Goal: Contribute content: Contribute content

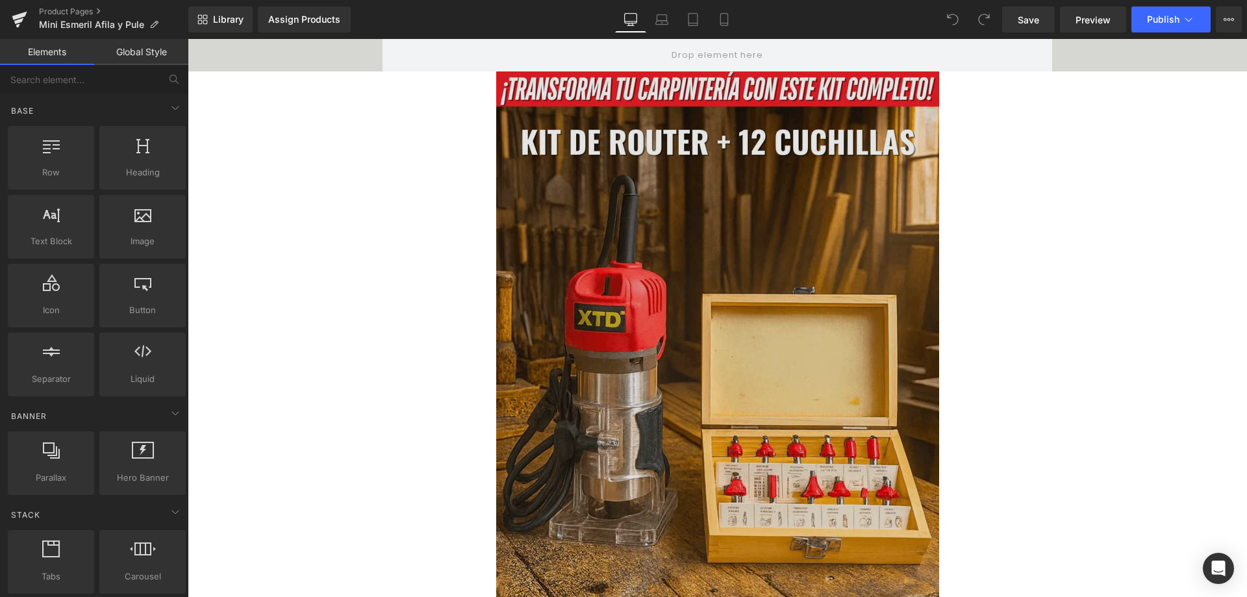
click at [710, 310] on img at bounding box center [717, 403] width 443 height 665
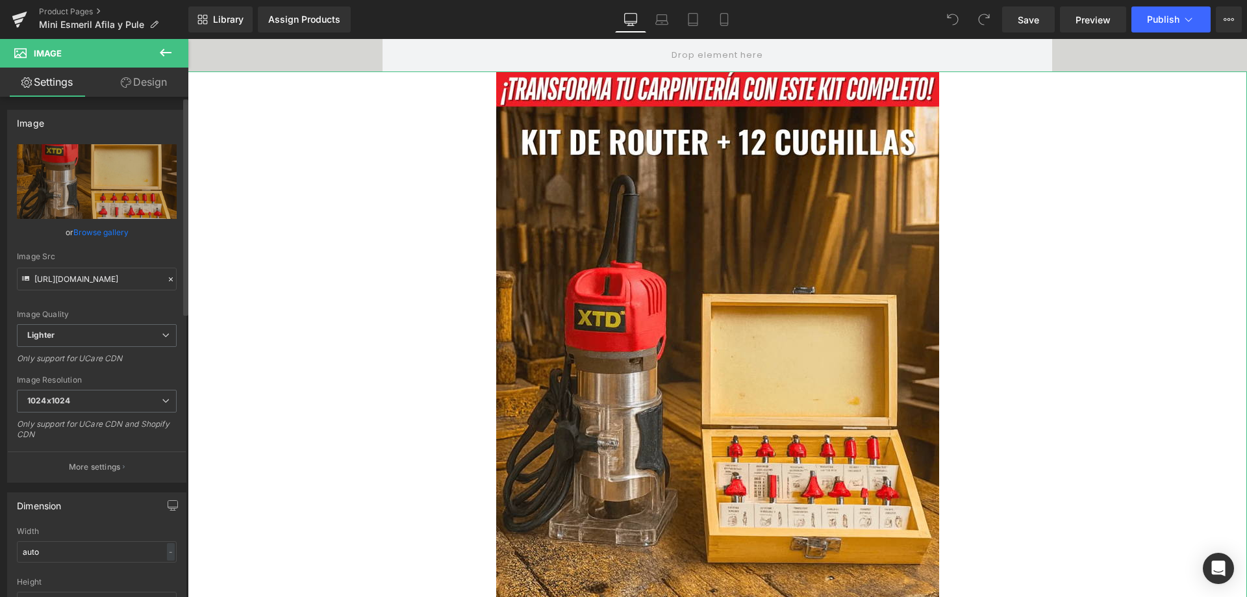
click at [166, 280] on icon at bounding box center [170, 279] width 9 height 9
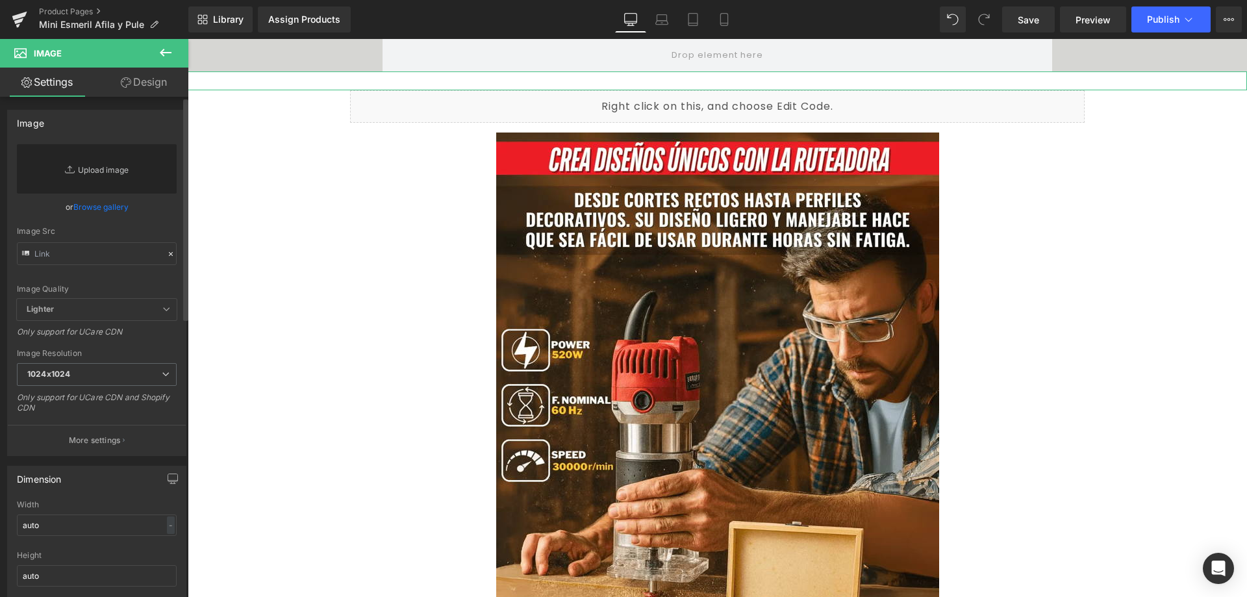
click at [120, 164] on link "Replace Image" at bounding box center [97, 168] width 160 height 49
type input "C:\fakepath\1_optimized.avif"
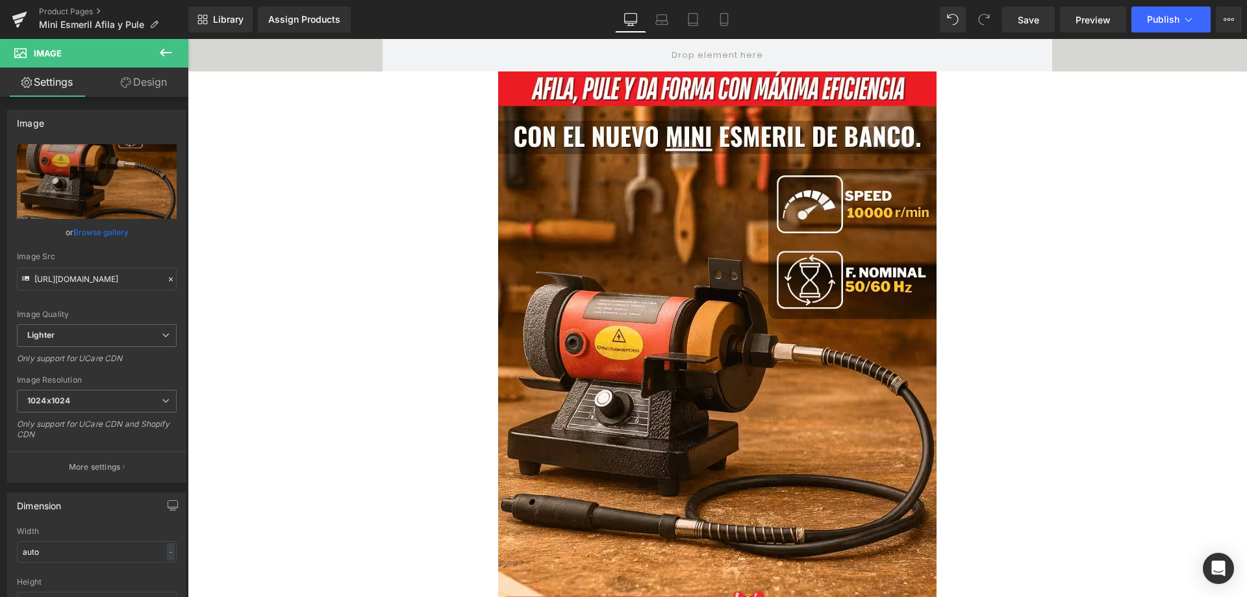
type input "https://ucarecdn.com/8586eba2-a92b-4de3-9abd-10fa7db786cb/-/format/auto/-/previ…"
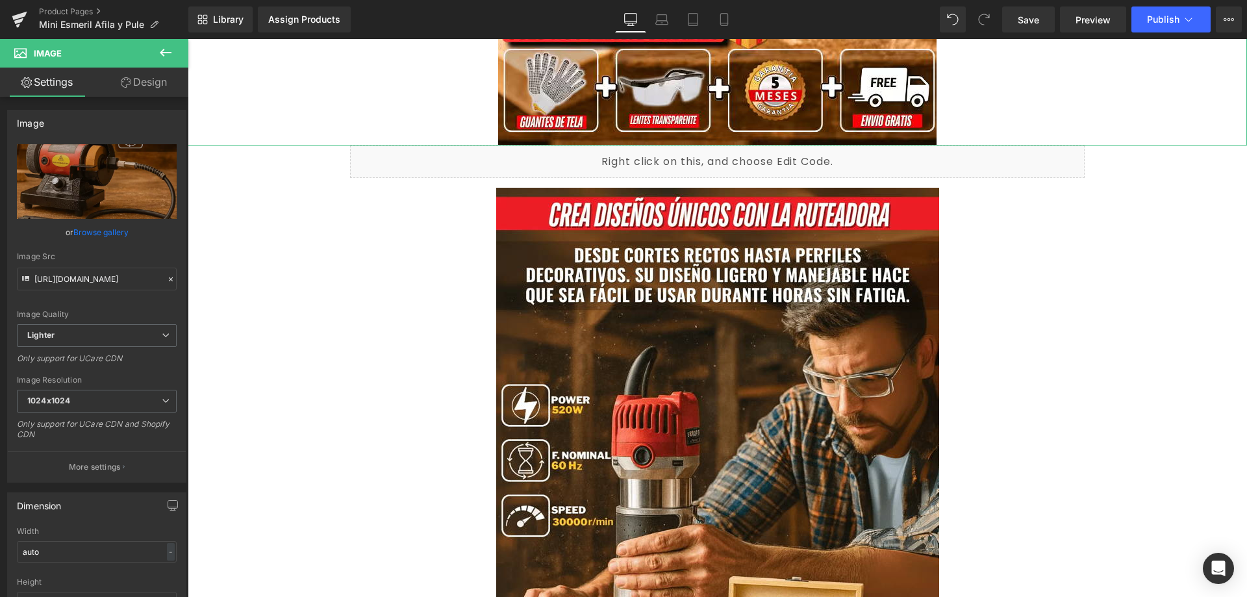
scroll to position [585, 0]
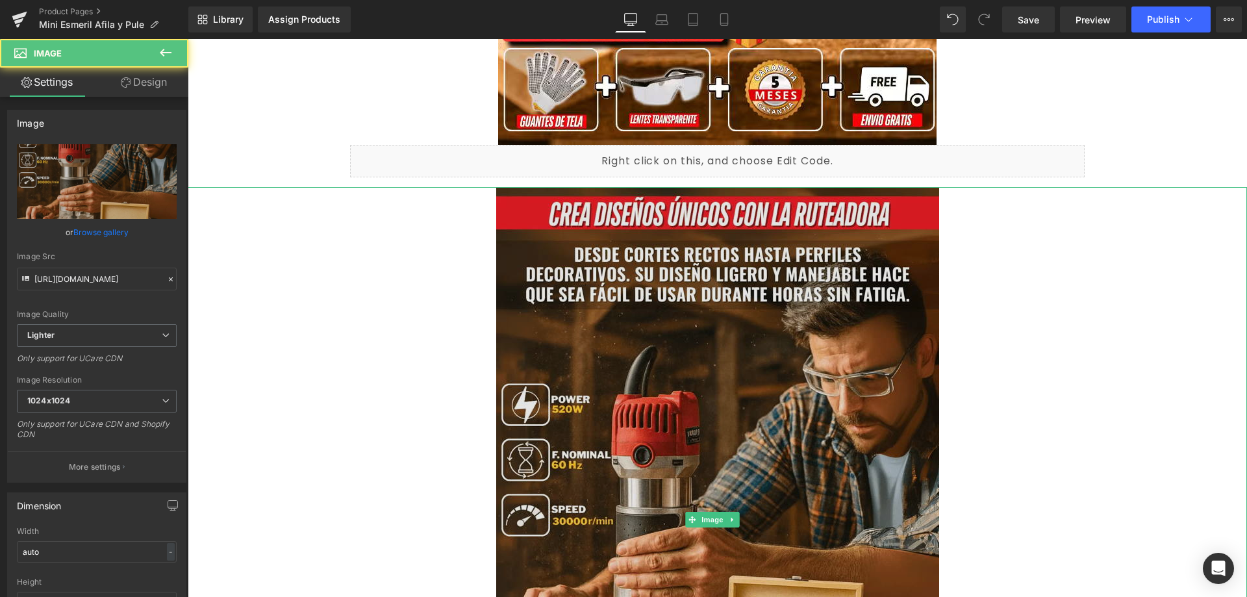
click at [656, 204] on img at bounding box center [717, 519] width 443 height 665
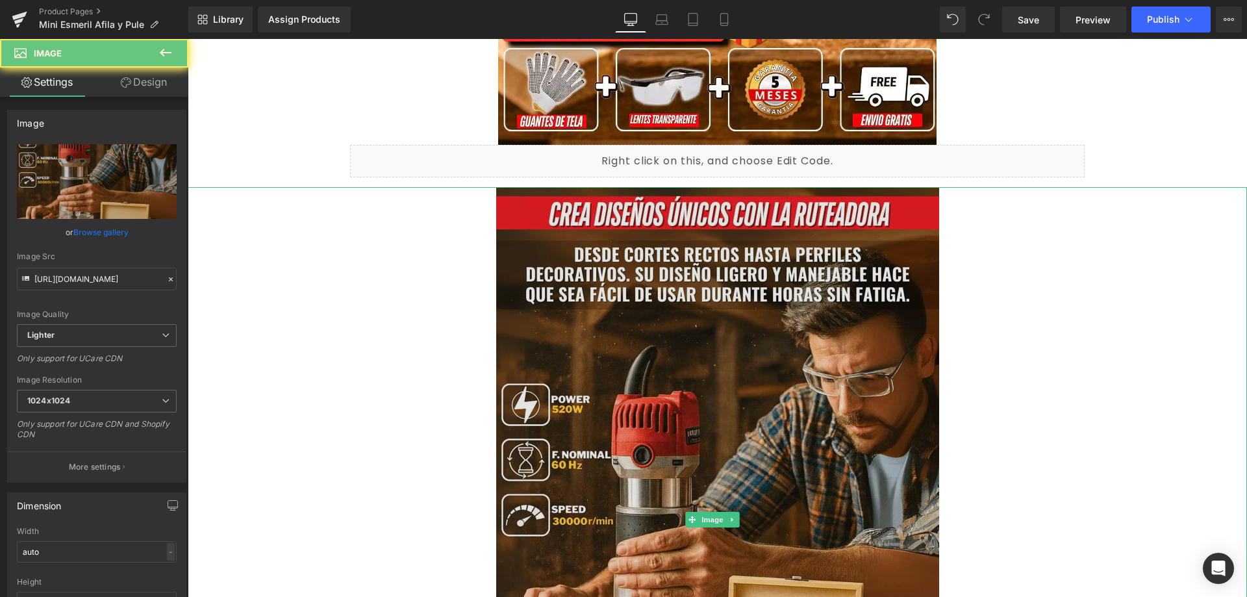
click at [572, 248] on img at bounding box center [717, 519] width 443 height 665
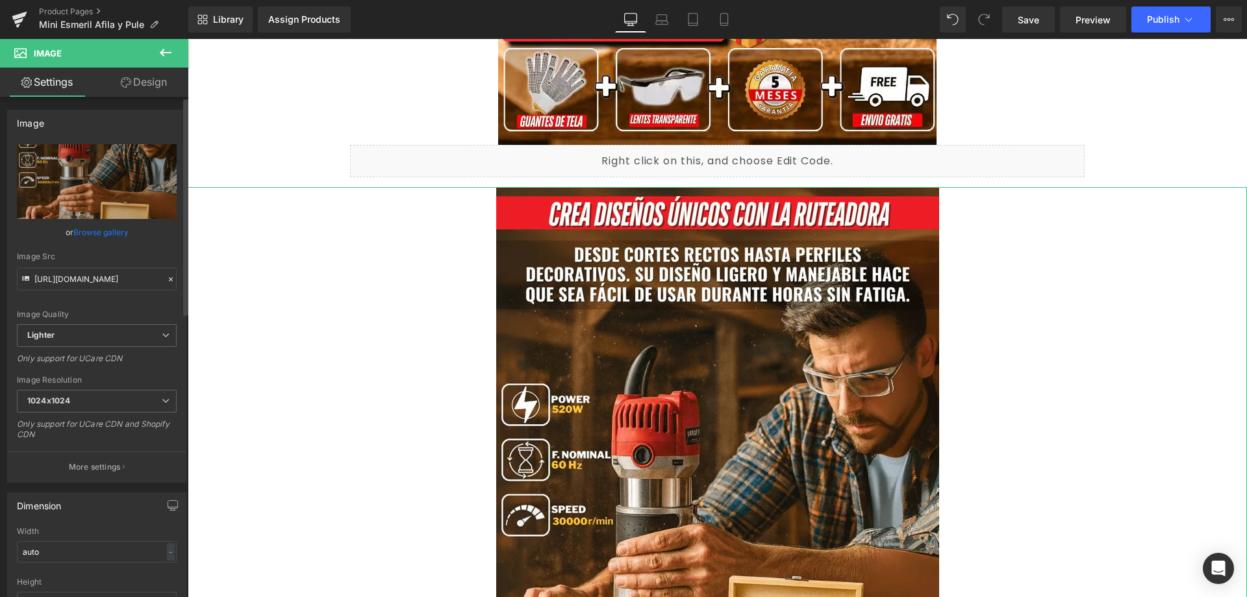
click at [166, 277] on icon at bounding box center [170, 279] width 9 height 9
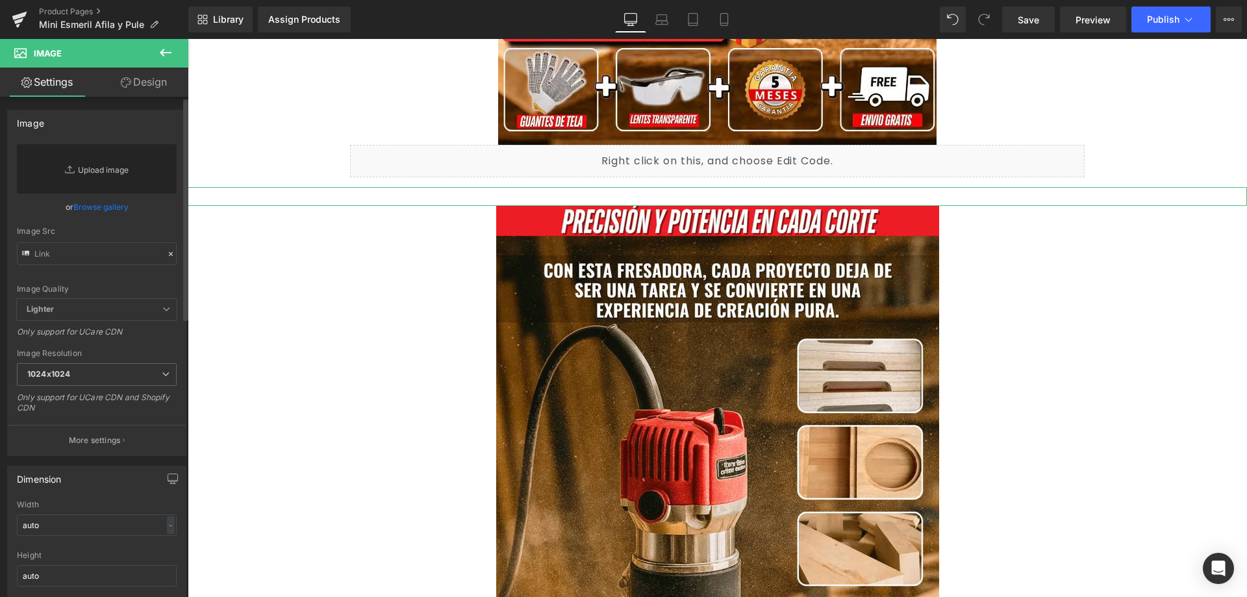
click at [121, 175] on link "Replace Image" at bounding box center [97, 168] width 160 height 49
type input "C:\fakepath\2_optimized.avif"
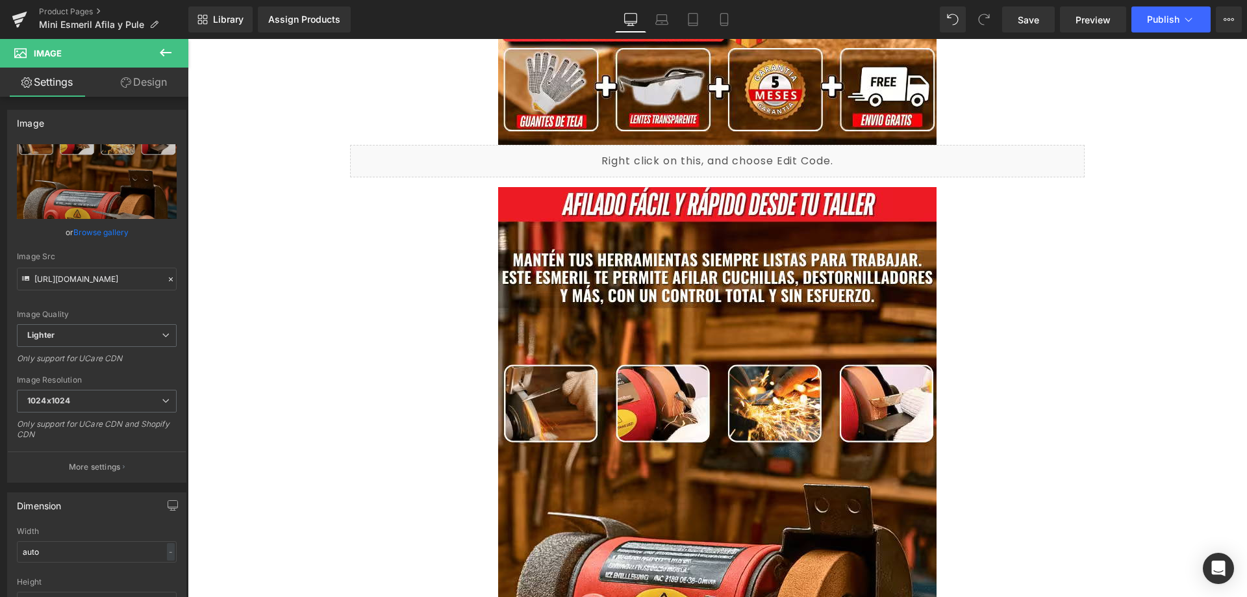
type input "https://ucarecdn.com/a89ad8fd-98fc-4a44-acf8-a2d09ab2ed6d/-/format/auto/-/previ…"
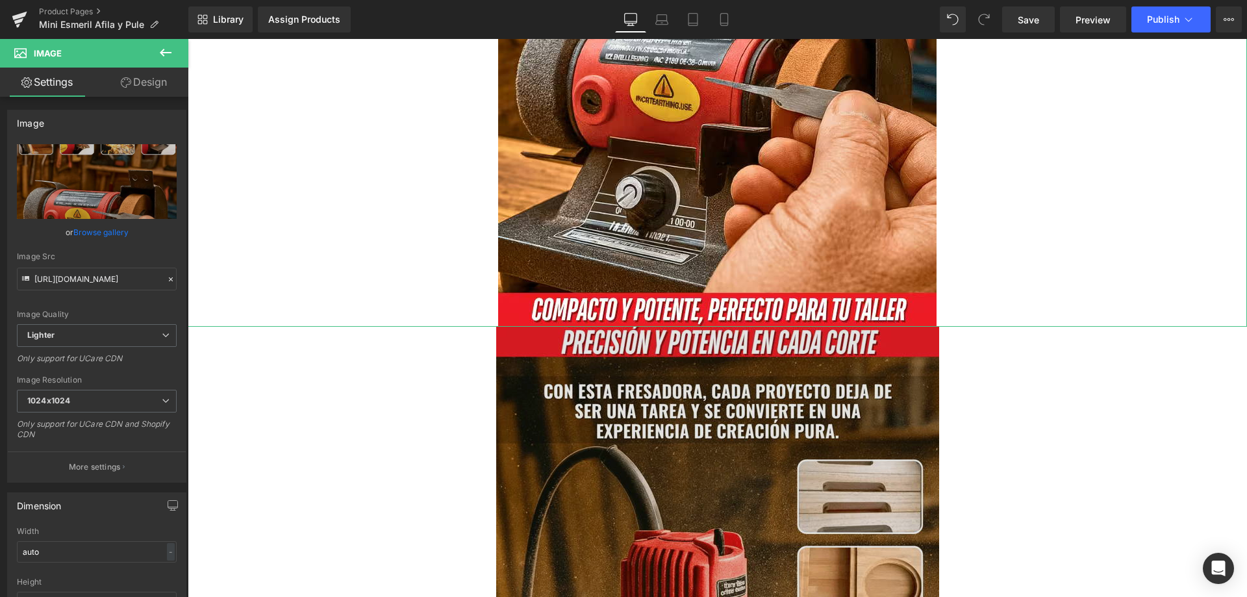
scroll to position [1104, 0]
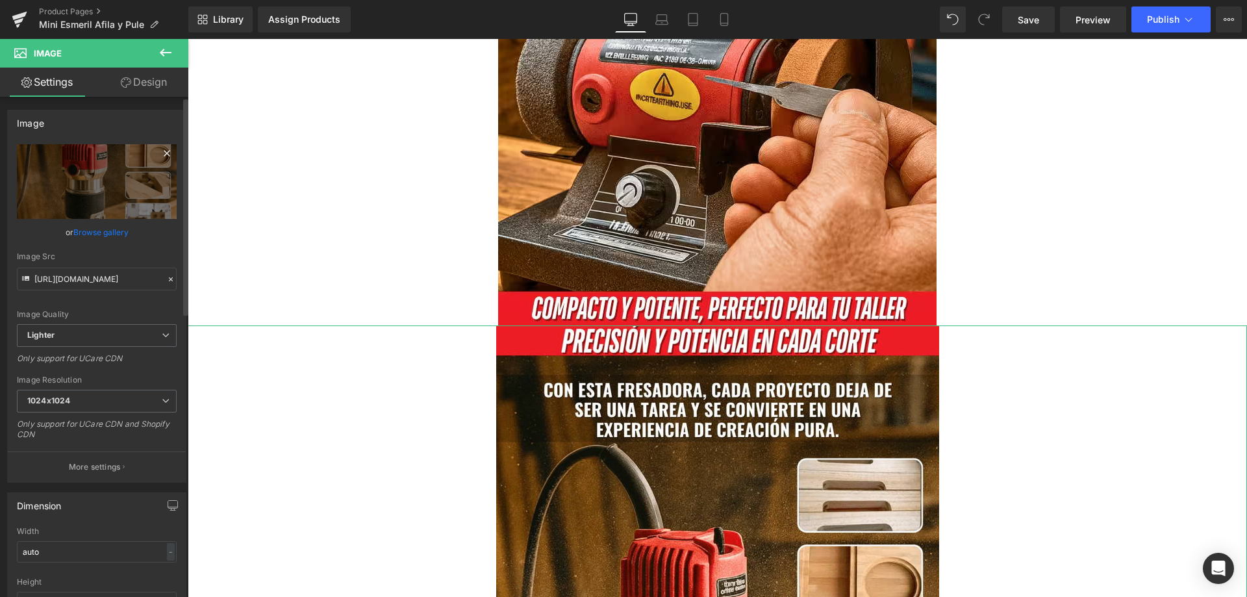
click at [164, 151] on icon at bounding box center [167, 153] width 6 height 6
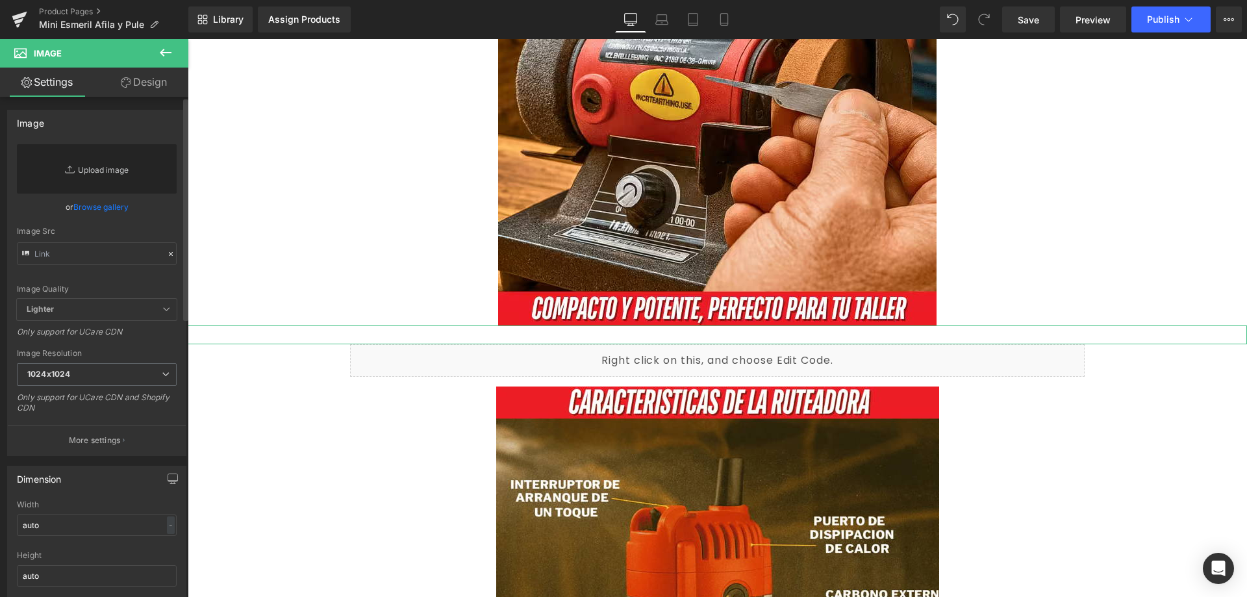
click at [120, 164] on link "Replace Image" at bounding box center [97, 168] width 160 height 49
type input "C:\fakepath\3_optimized.avif"
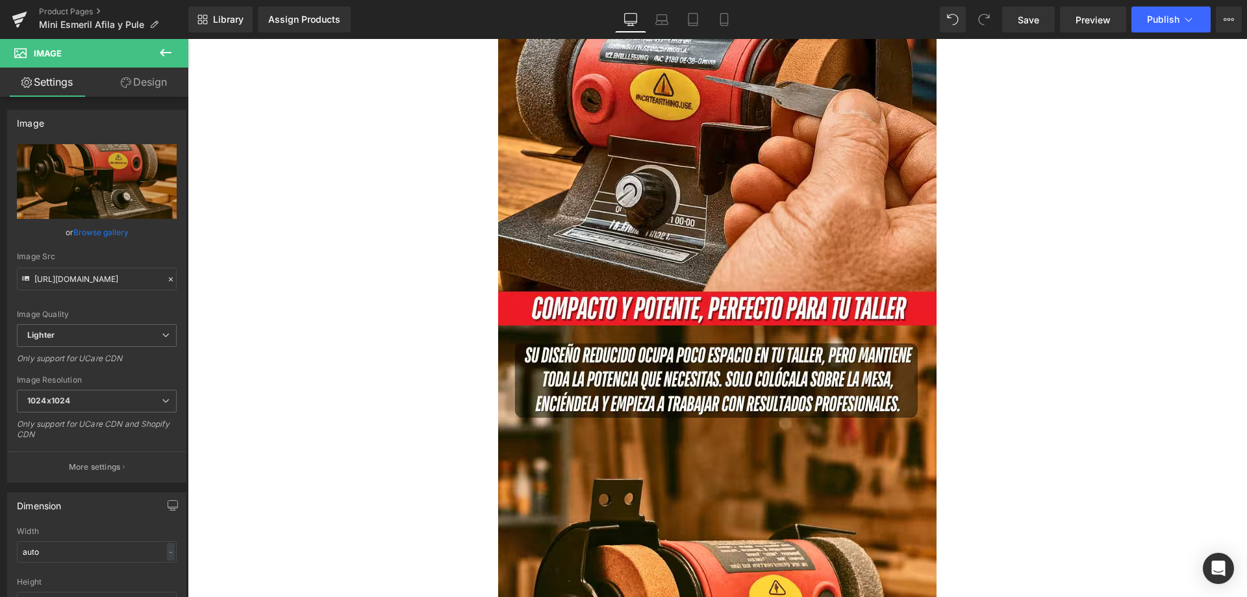
type input "https://ucarecdn.com/61716197-b53f-4717-b469-2ed835b67d74/-/format/auto/-/previ…"
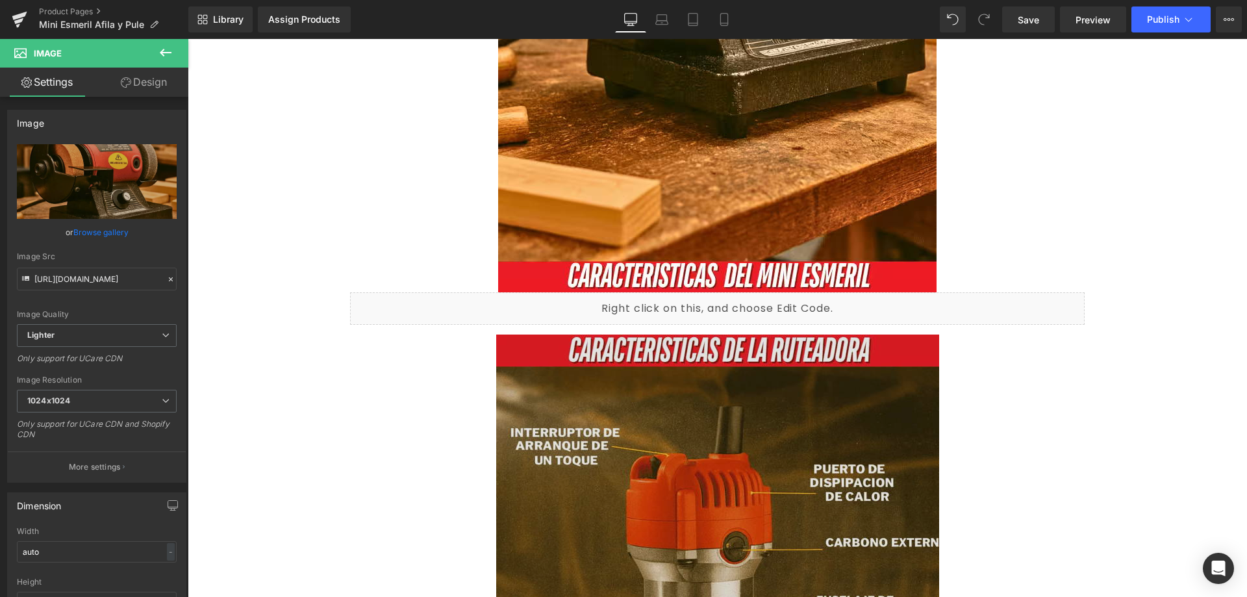
scroll to position [1819, 0]
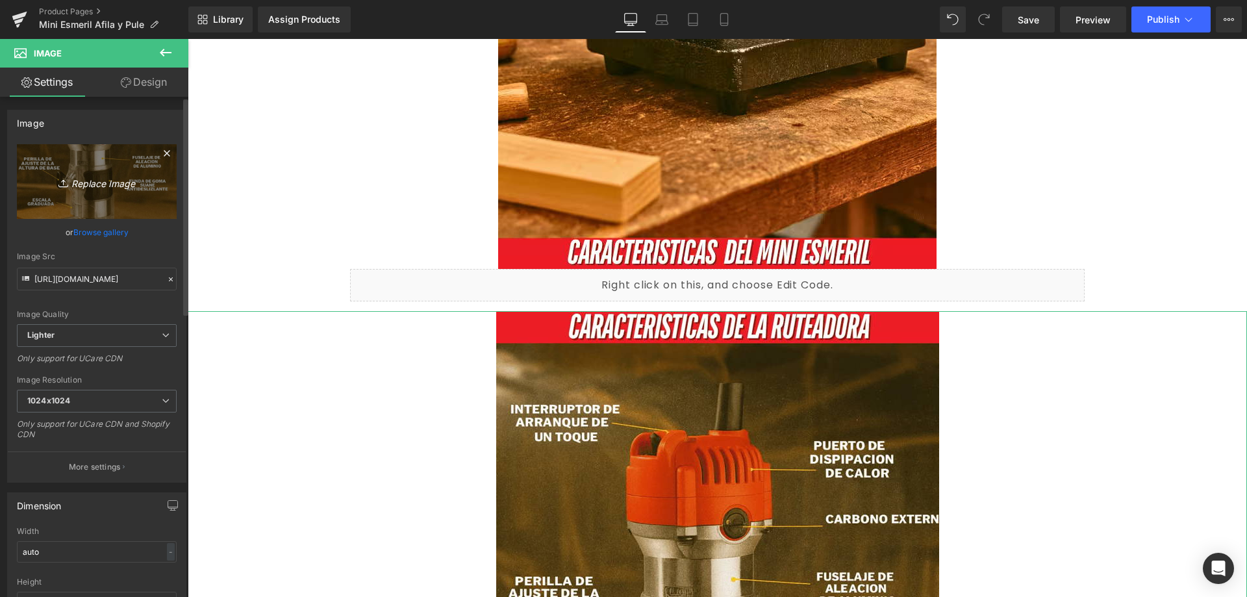
click at [162, 155] on icon at bounding box center [167, 154] width 16 height 16
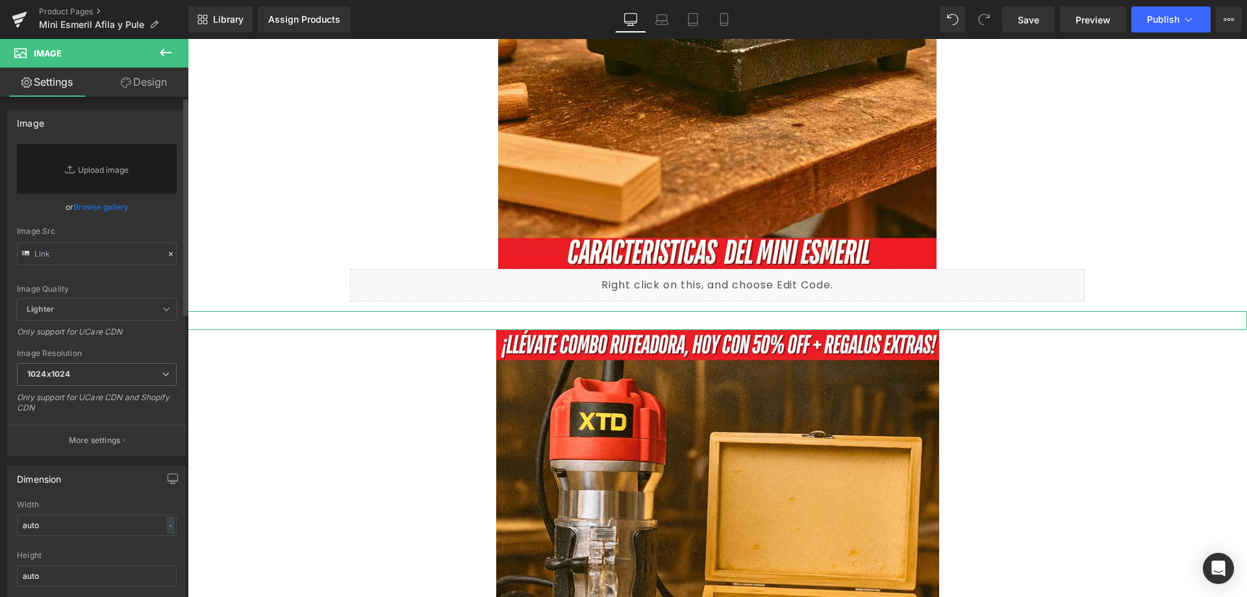
click at [72, 171] on icon at bounding box center [71, 169] width 13 height 13
type input "C:\fakepath\4_optimized.avif"
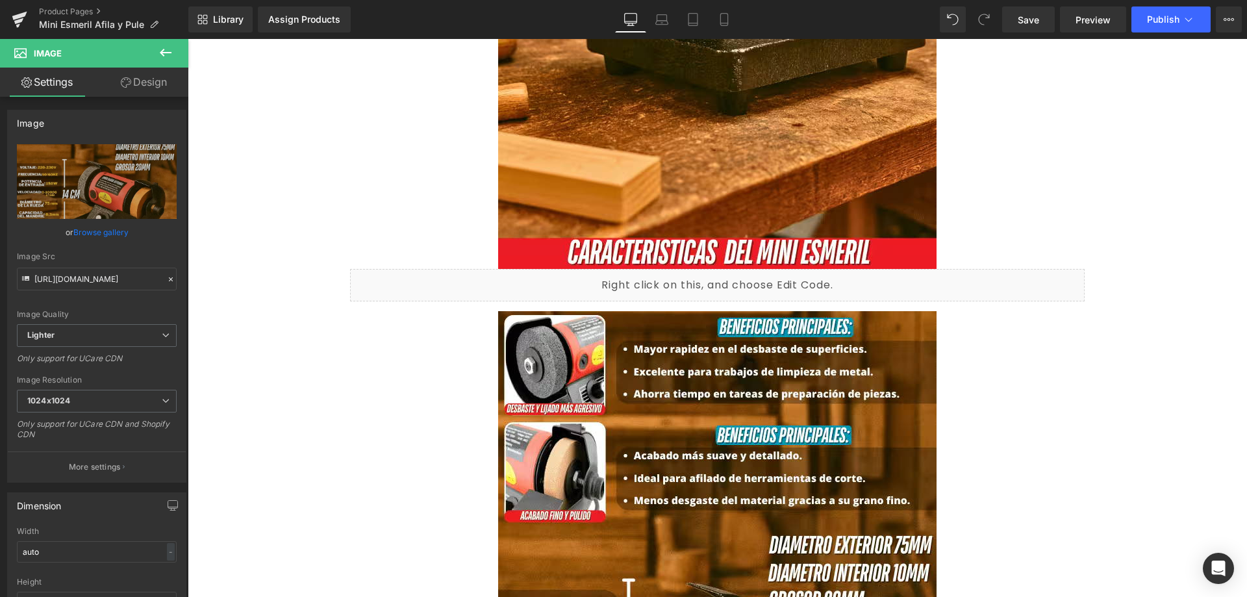
type input "https://ucarecdn.com/6706f245-31f3-4ed1-9e69-b52294a6acaa/-/format/auto/-/previ…"
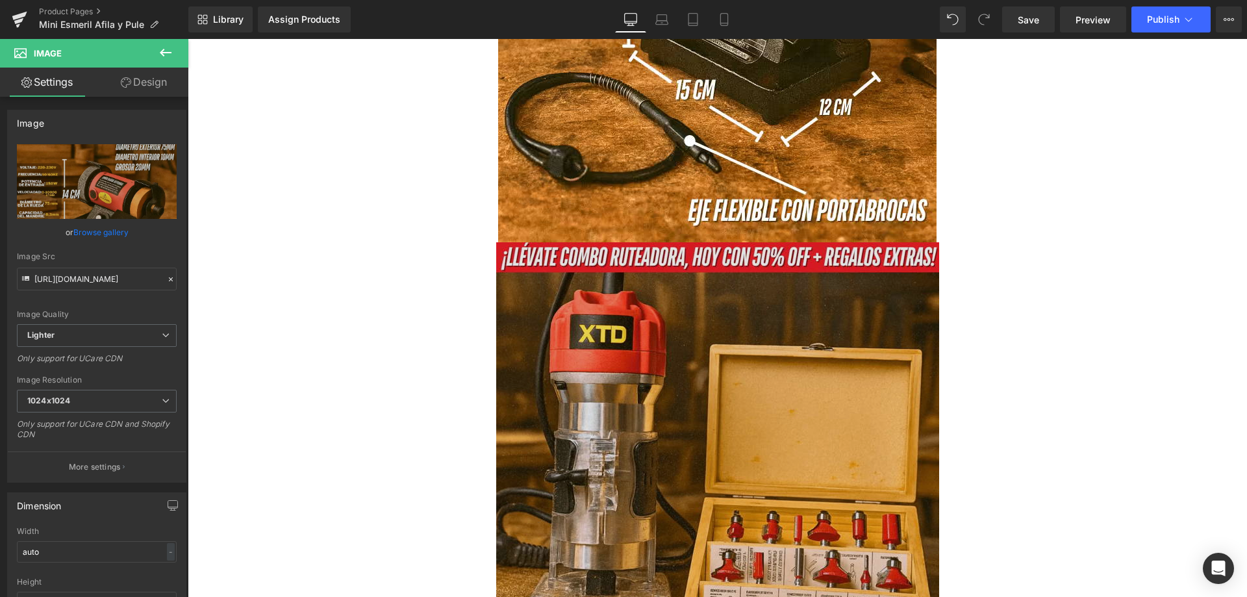
scroll to position [2598, 0]
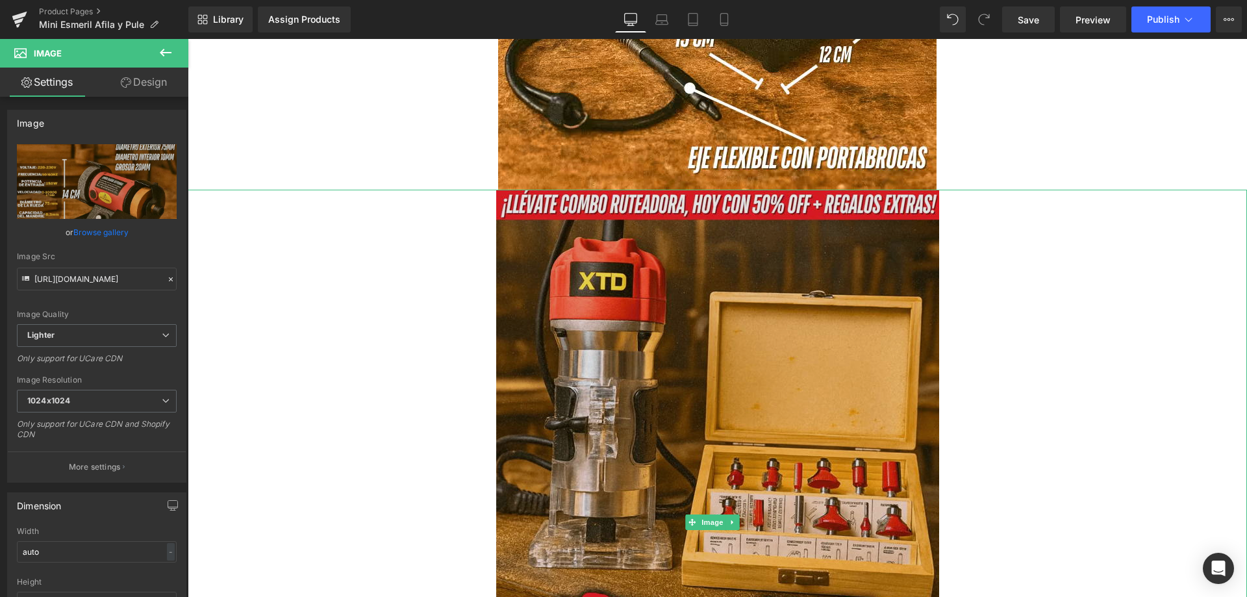
click at [515, 307] on img at bounding box center [717, 522] width 443 height 665
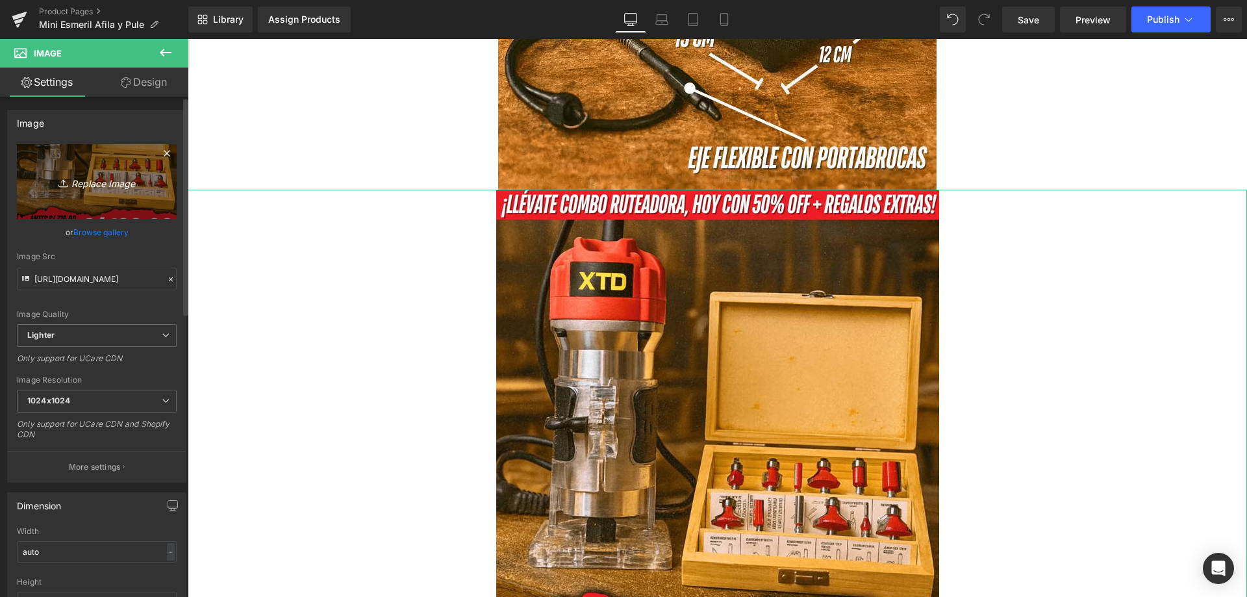
click at [164, 144] on link "Replace Image" at bounding box center [97, 181] width 160 height 75
click at [159, 149] on icon at bounding box center [167, 154] width 16 height 16
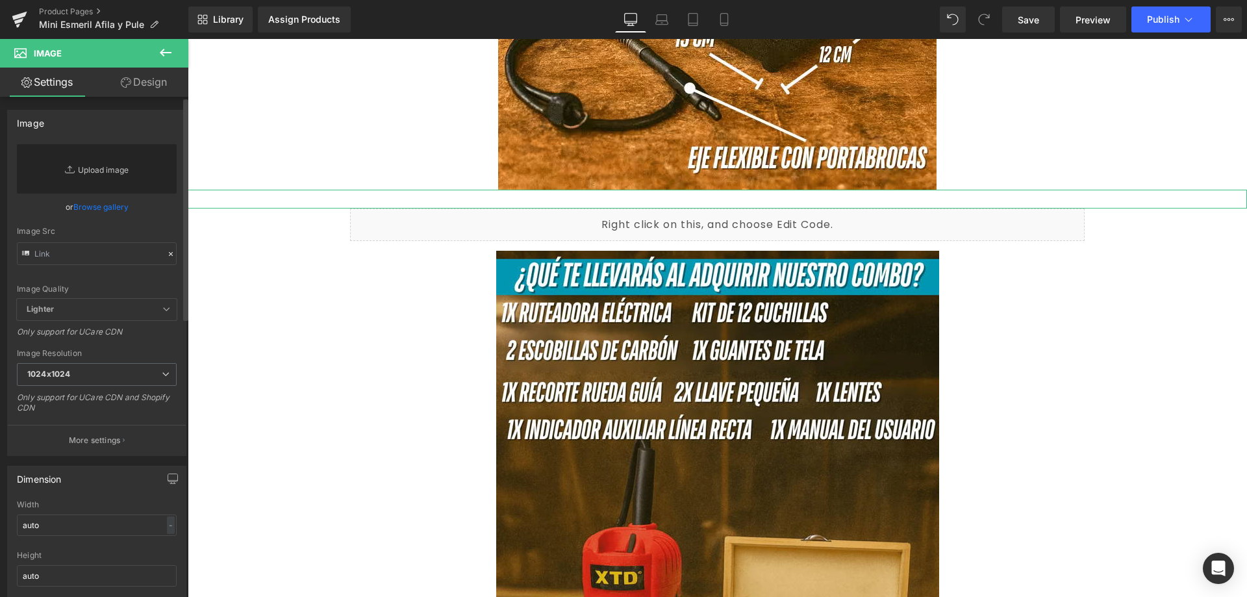
click at [127, 157] on link "Replace Image" at bounding box center [97, 168] width 160 height 49
type input "C:\fakepath\5_optimized.avif"
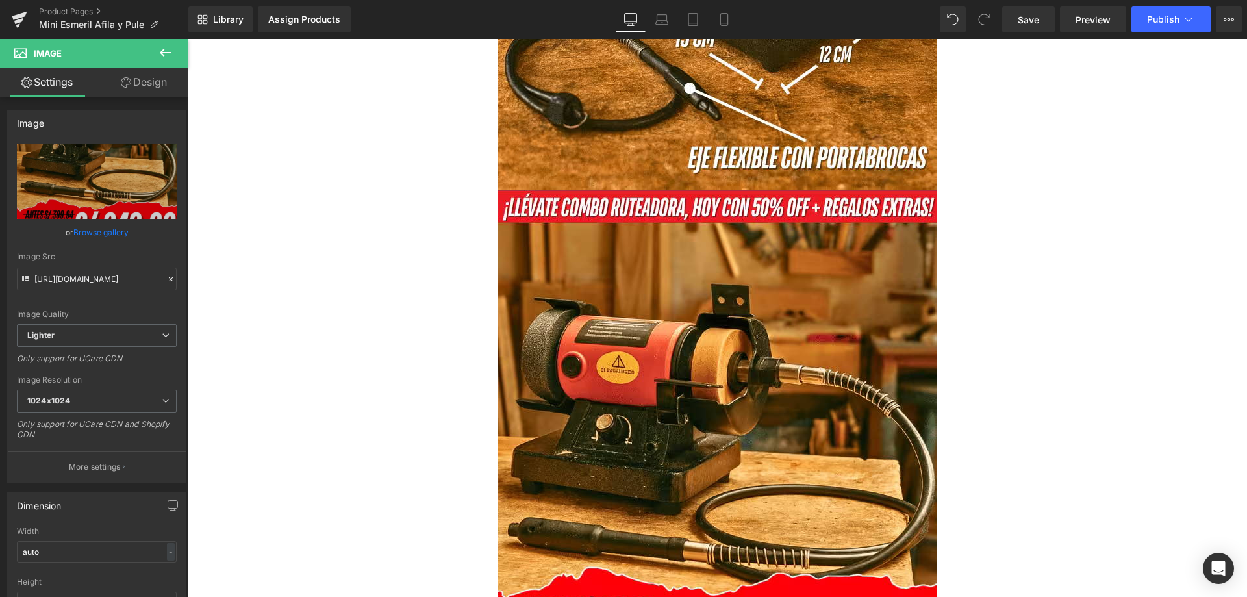
type input "https://ucarecdn.com/9d9085f2-80ab-4226-988d-63c5d5c5859a/-/format/auto/-/previ…"
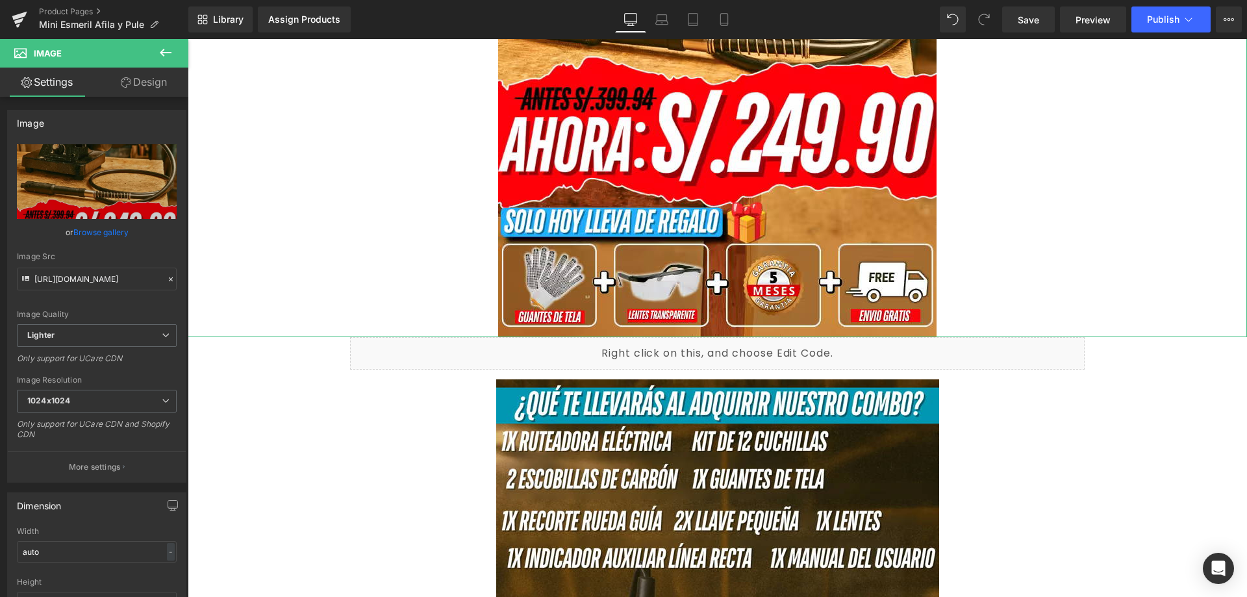
scroll to position [3183, 0]
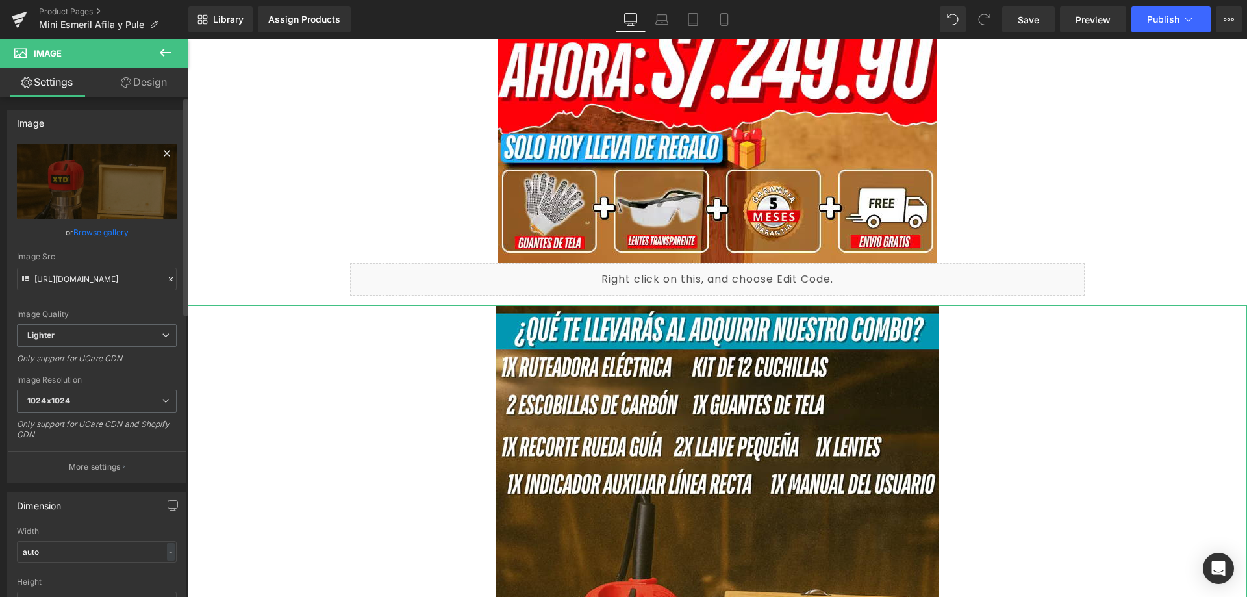
click at [162, 151] on icon at bounding box center [167, 154] width 16 height 16
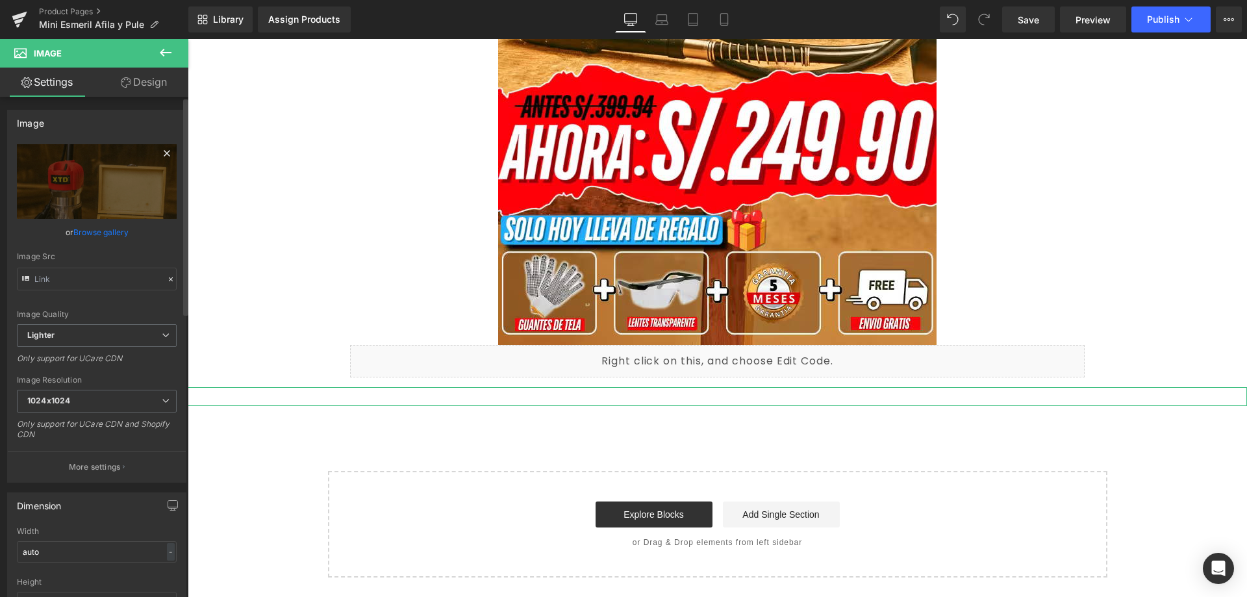
scroll to position [3101, 0]
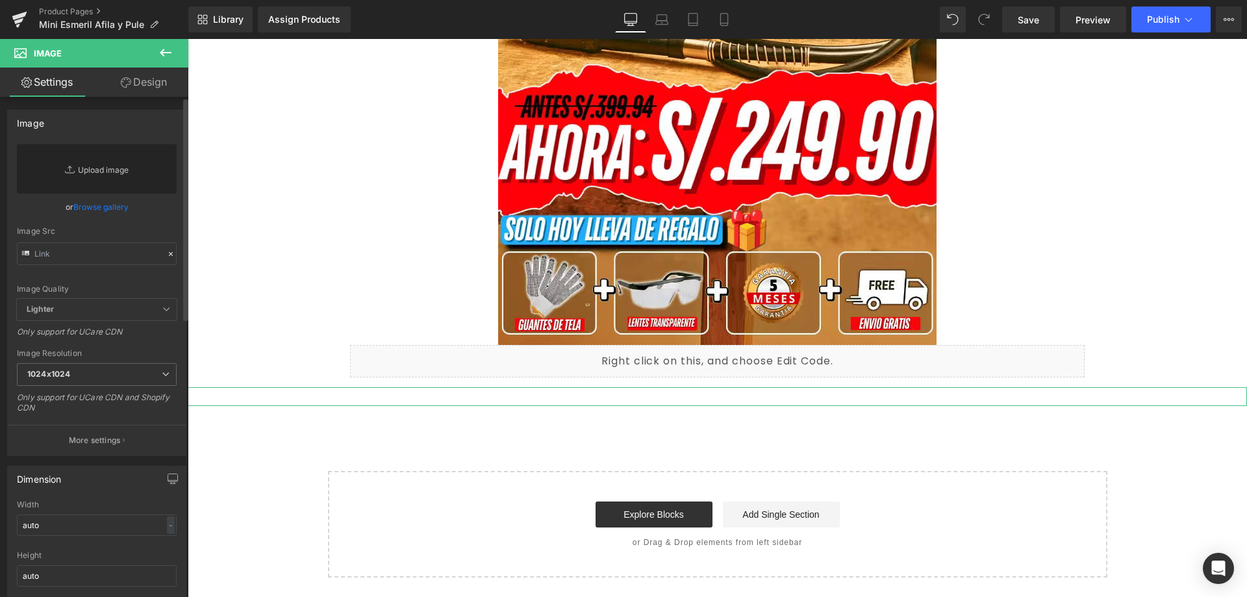
click at [120, 166] on link "Replace Image" at bounding box center [97, 168] width 160 height 49
type input "C:\fakepath\6_optimized.avif"
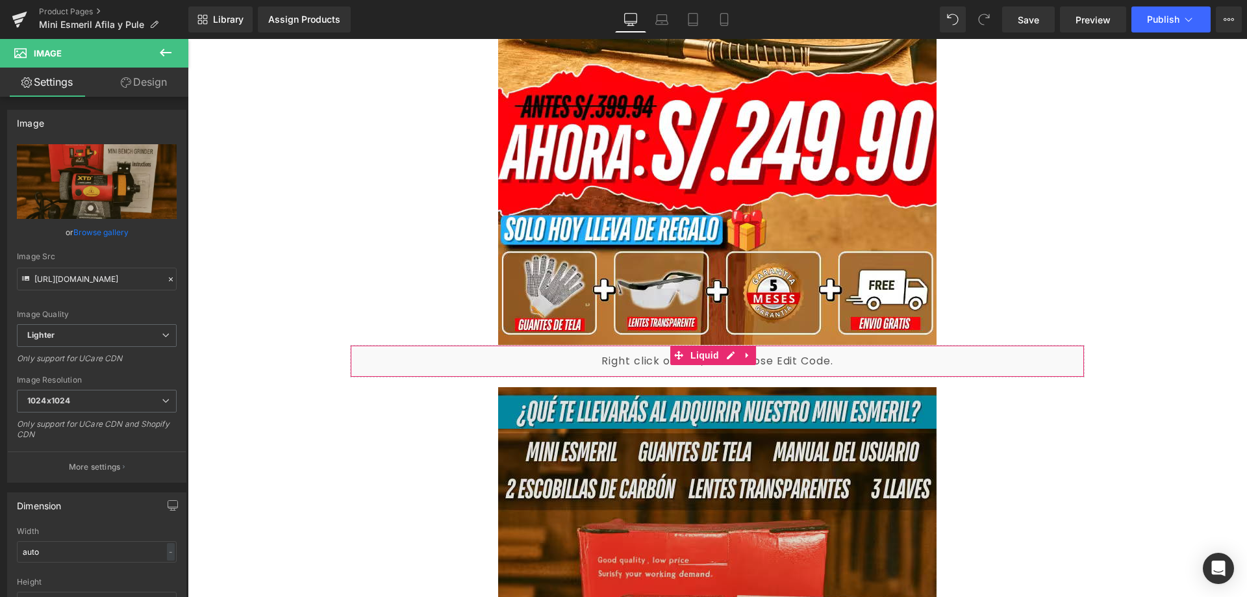
type input "[URL][DOMAIN_NAME]"
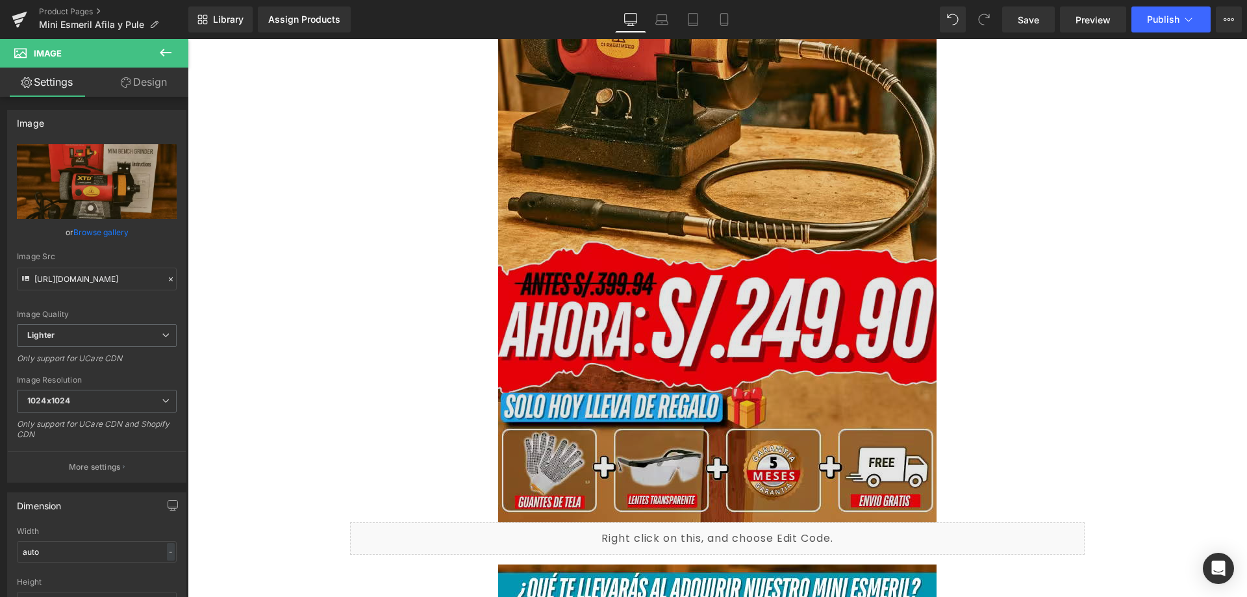
scroll to position [2923, 0]
click at [725, 278] on img at bounding box center [717, 194] width 438 height 658
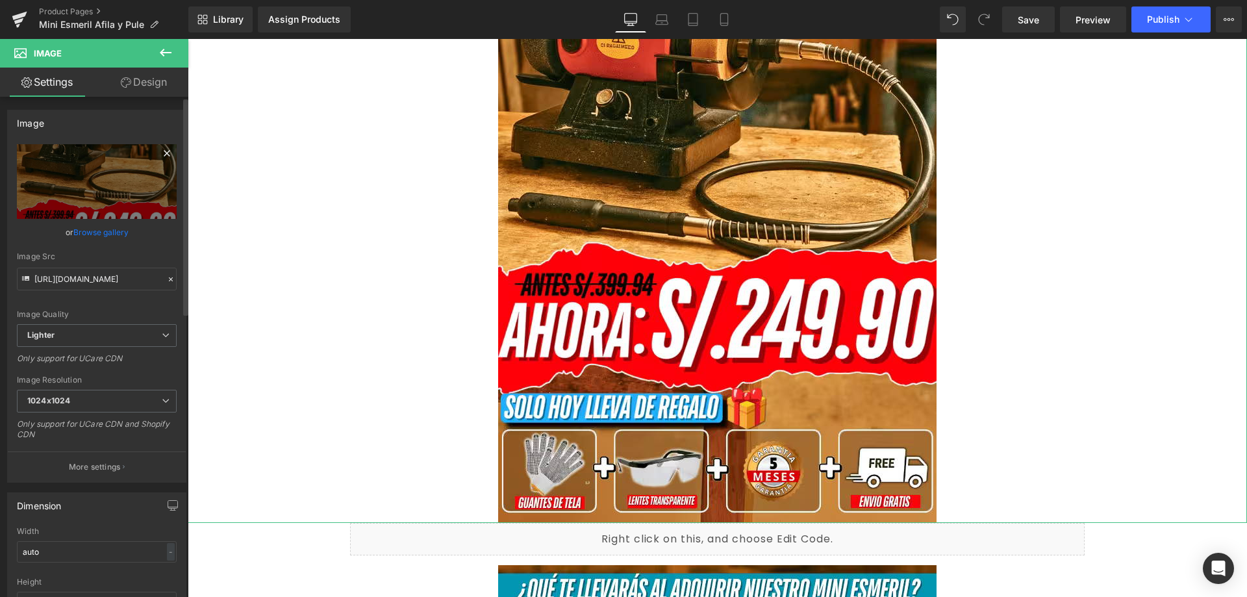
click at [163, 146] on icon at bounding box center [167, 154] width 16 height 16
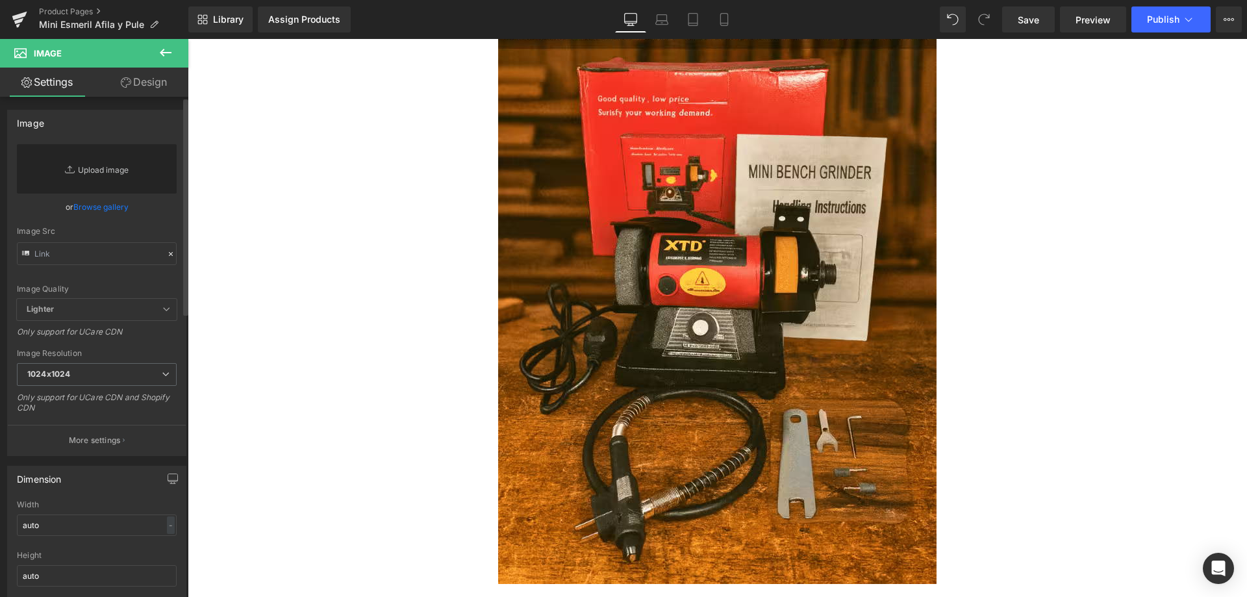
click at [136, 160] on link "Replace Image" at bounding box center [97, 168] width 160 height 49
type input "C:\fakepath\landing-oficial_optimized.avif"
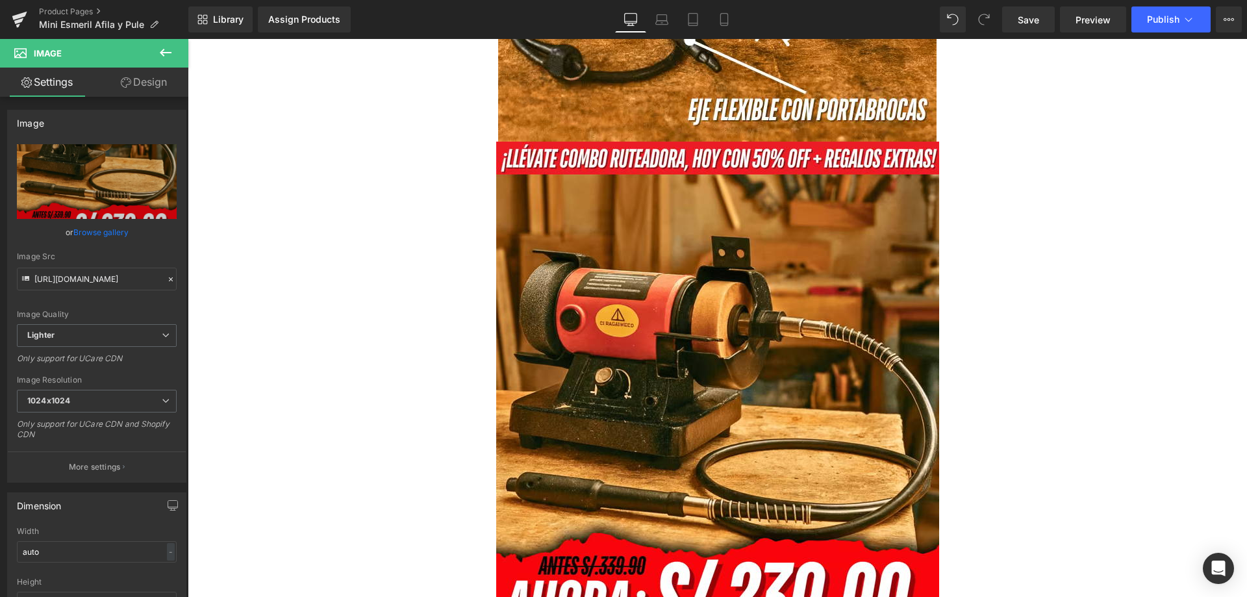
type input "https://ucarecdn.com/257bb605-3f64-4bdb-b9d7-6500595dddaf/-/format/auto/-/previ…"
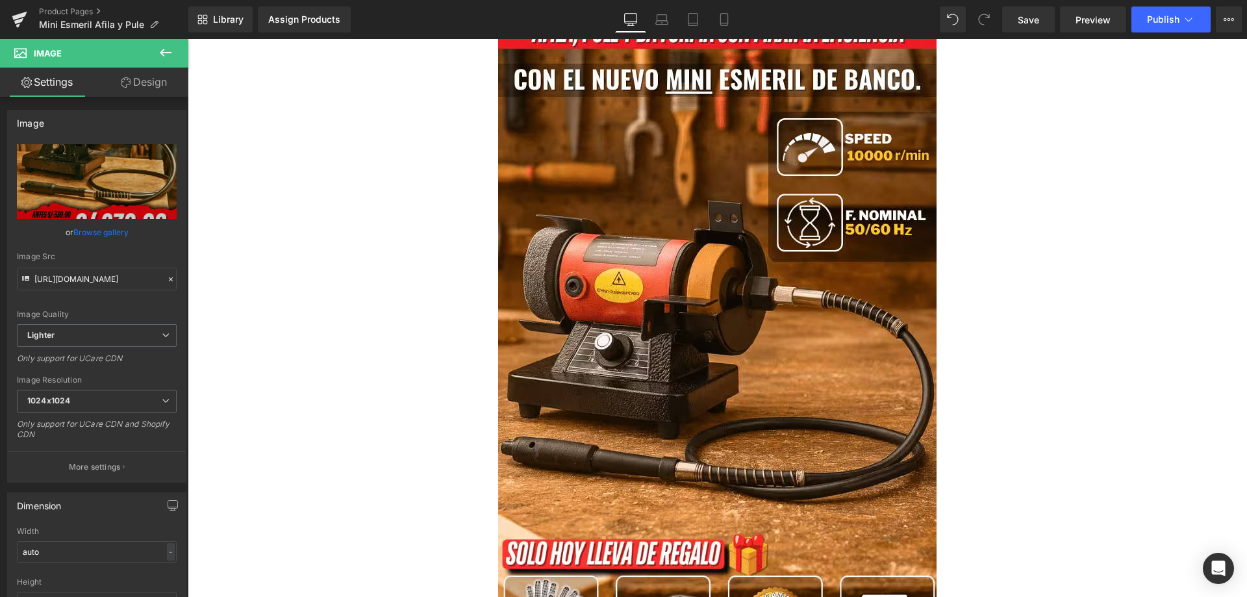
scroll to position [0, 0]
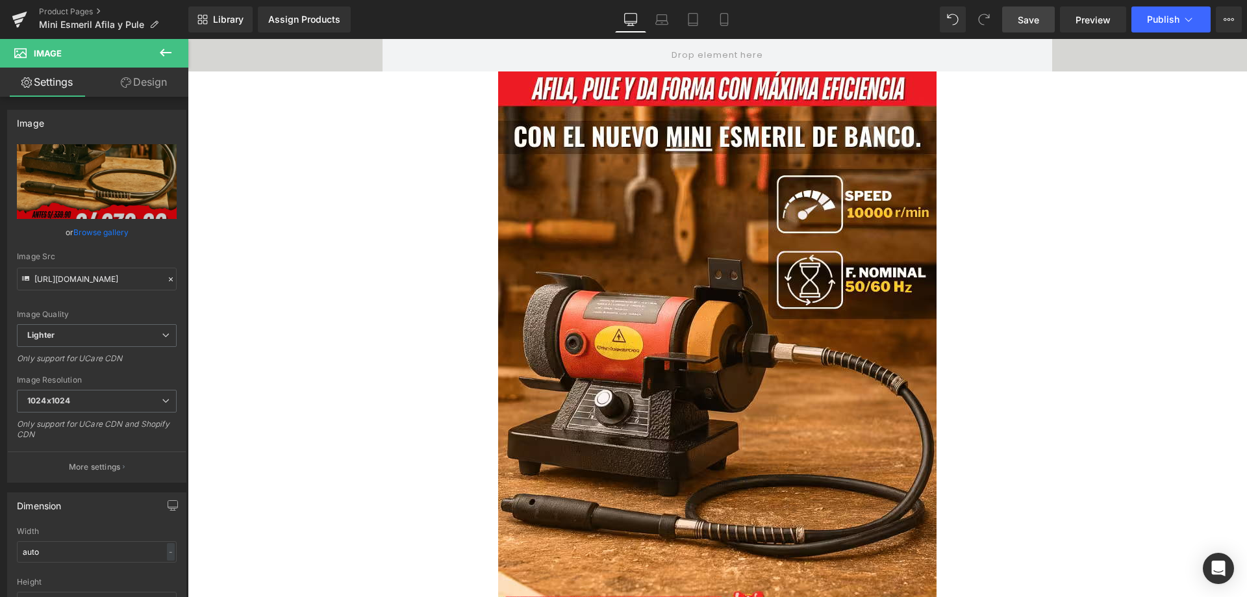
click at [1050, 18] on link "Save" at bounding box center [1028, 19] width 53 height 26
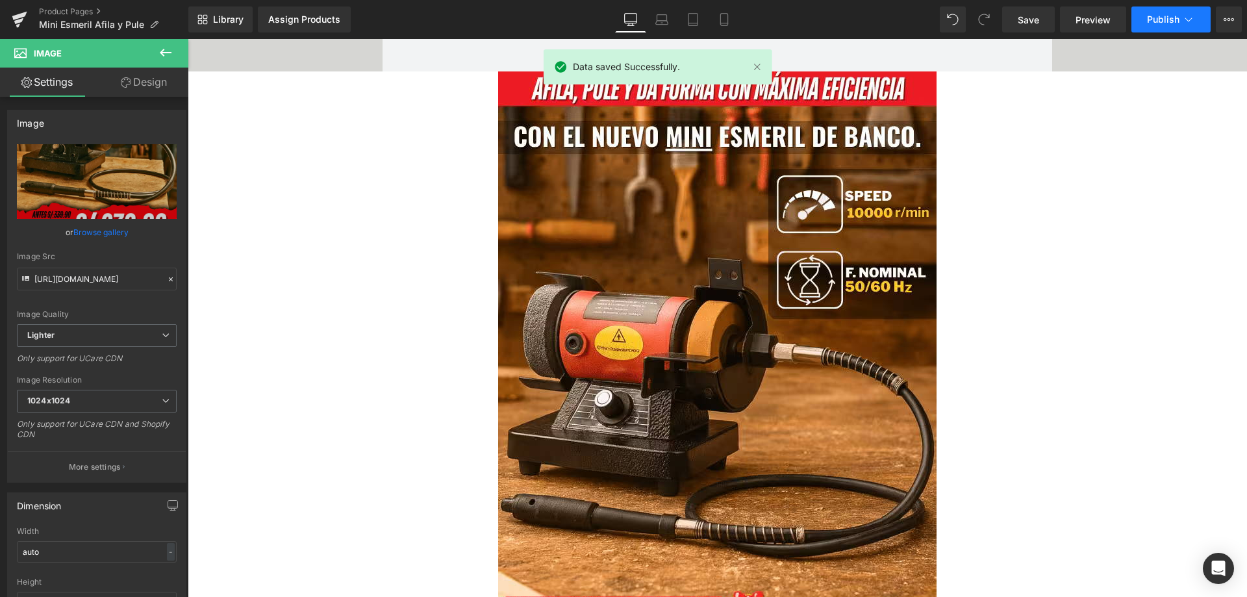
click at [1157, 19] on span "Publish" at bounding box center [1163, 19] width 32 height 10
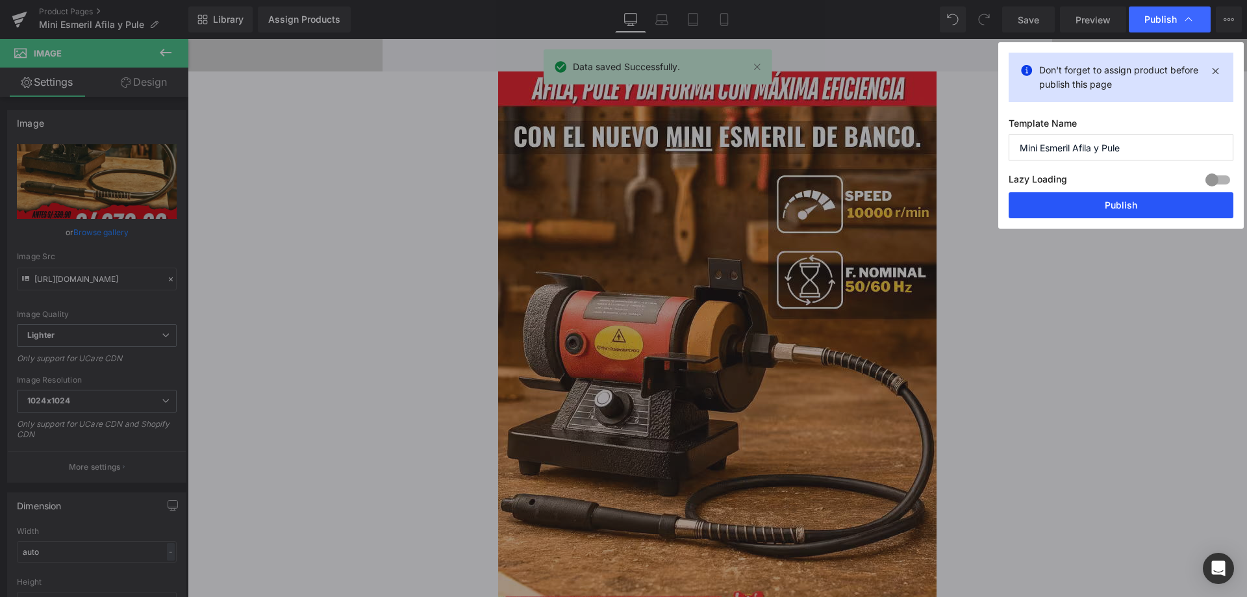
click at [1091, 212] on button "Publish" at bounding box center [1121, 205] width 225 height 26
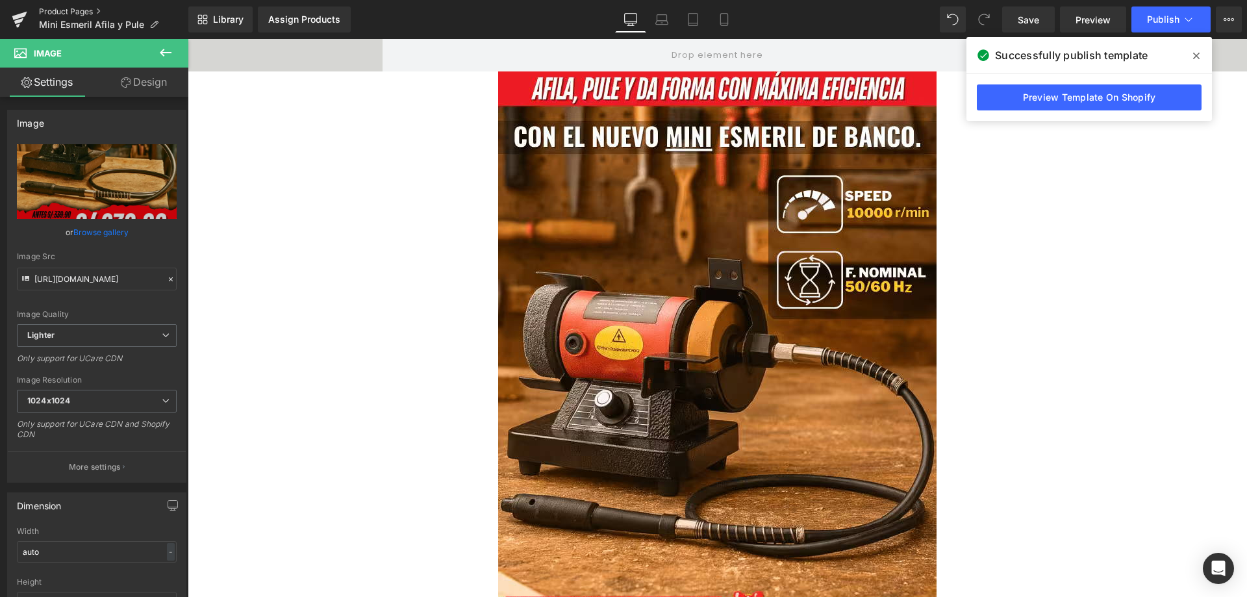
click at [56, 11] on link "Product Pages" at bounding box center [113, 11] width 149 height 10
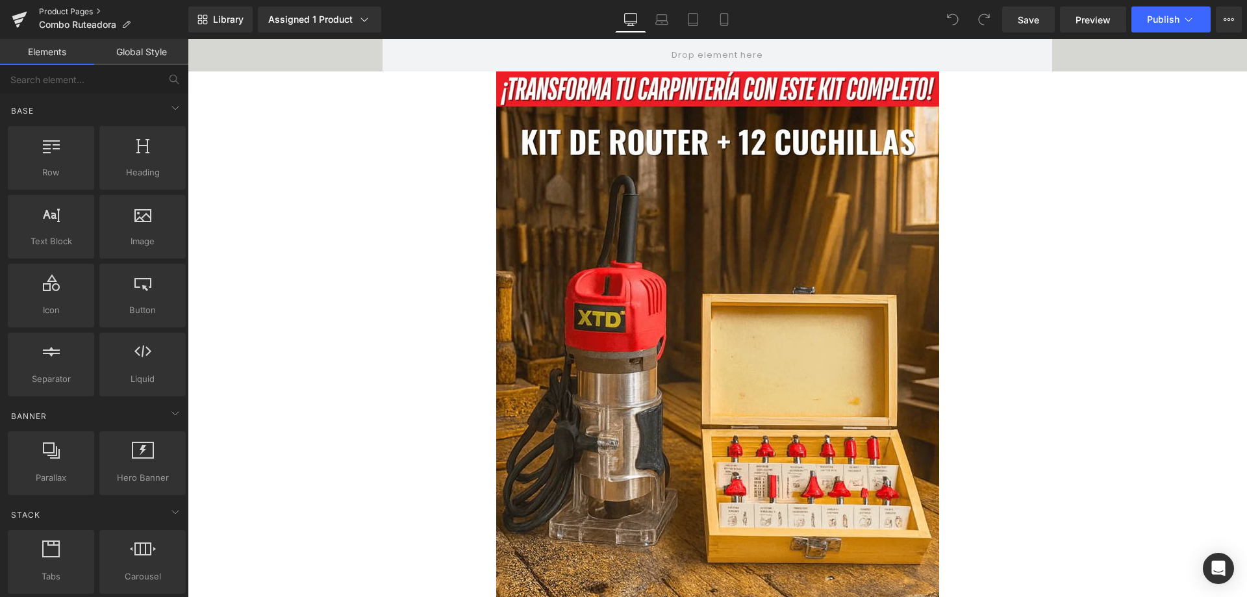
click at [54, 15] on link "Product Pages" at bounding box center [113, 11] width 149 height 10
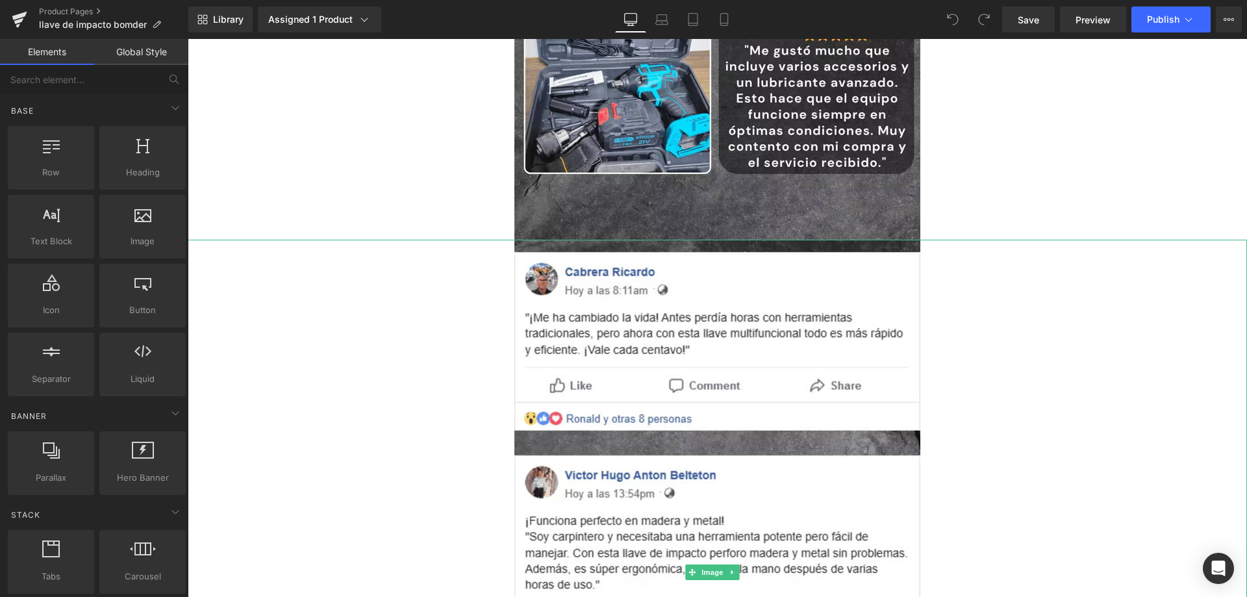
scroll to position [5275, 0]
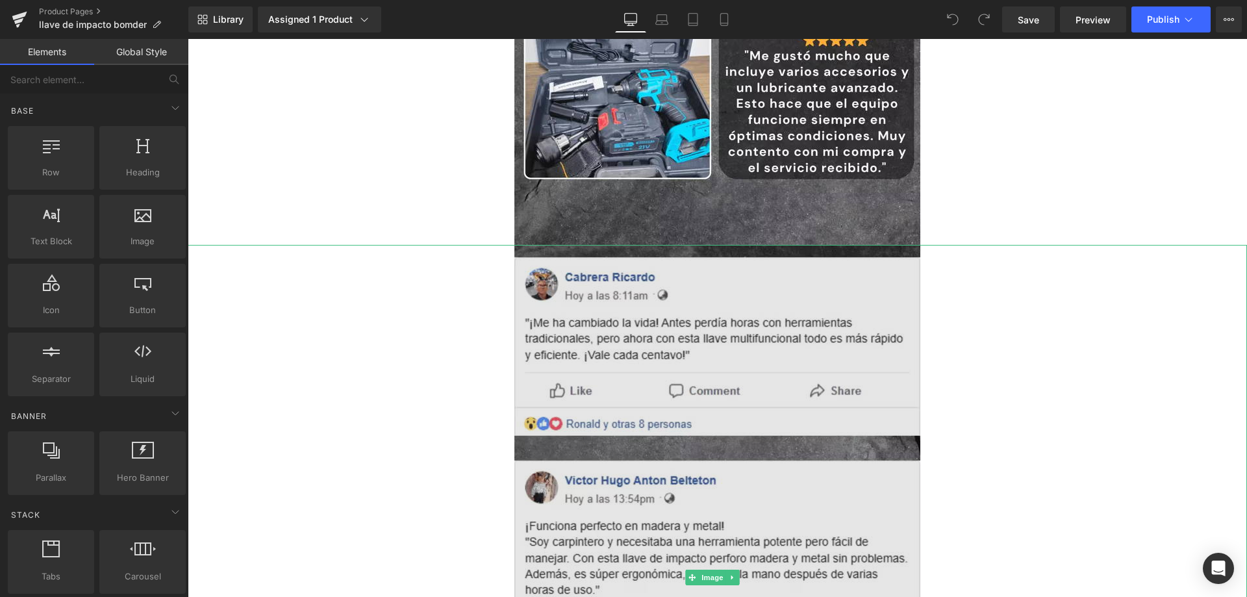
click at [617, 344] on img at bounding box center [718, 577] width 406 height 665
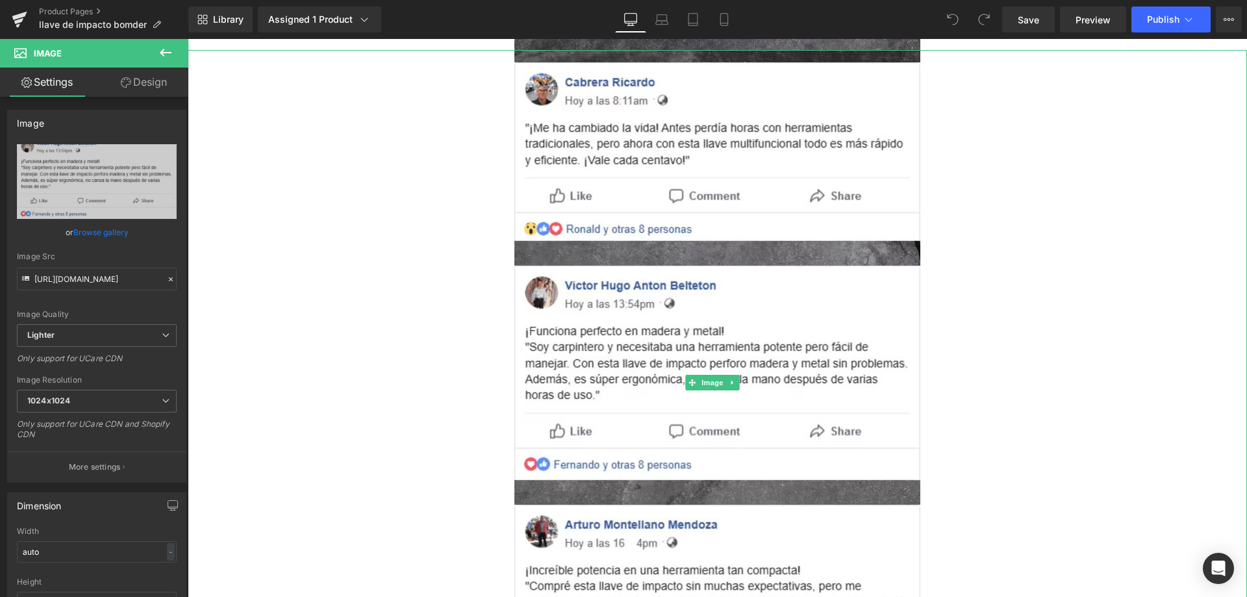
scroll to position [5405, 0]
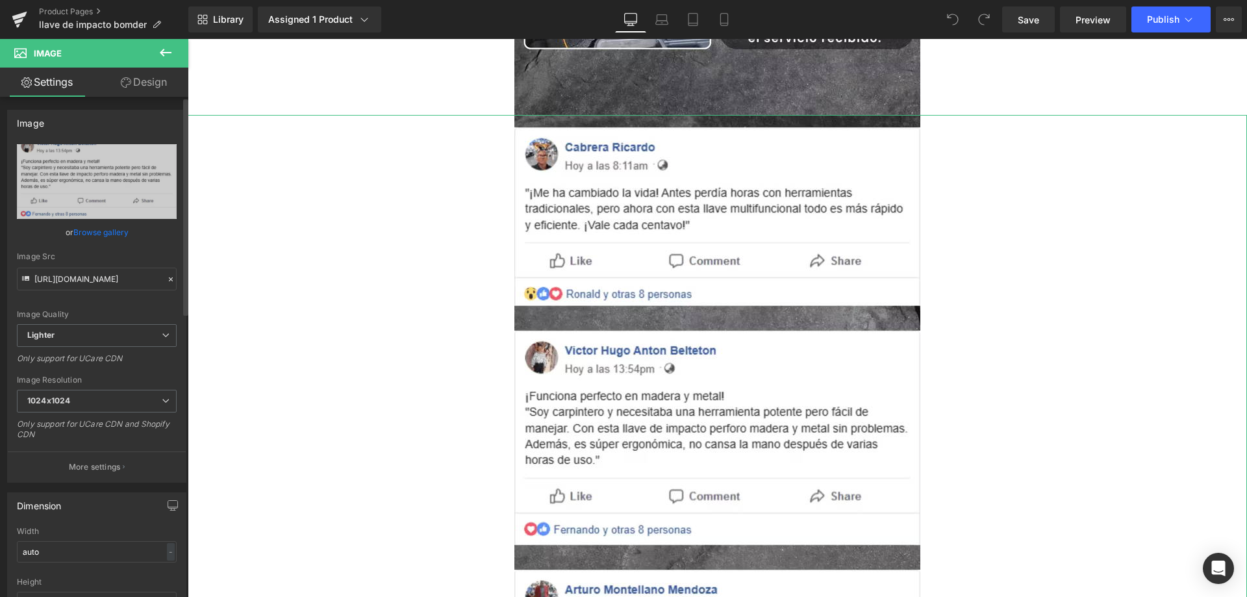
click at [167, 274] on div at bounding box center [171, 279] width 12 height 15
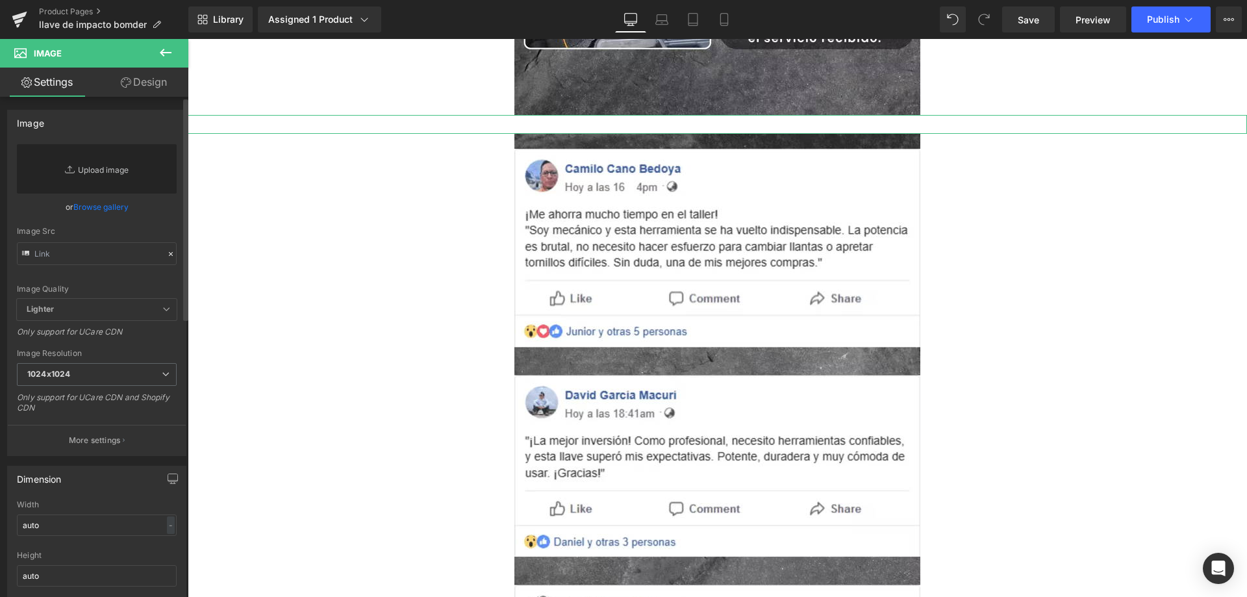
click at [107, 176] on link "Replace Image" at bounding box center [97, 168] width 160 height 49
type input "C:\fakepath\review-facebook2-(1)_optimized.avif"
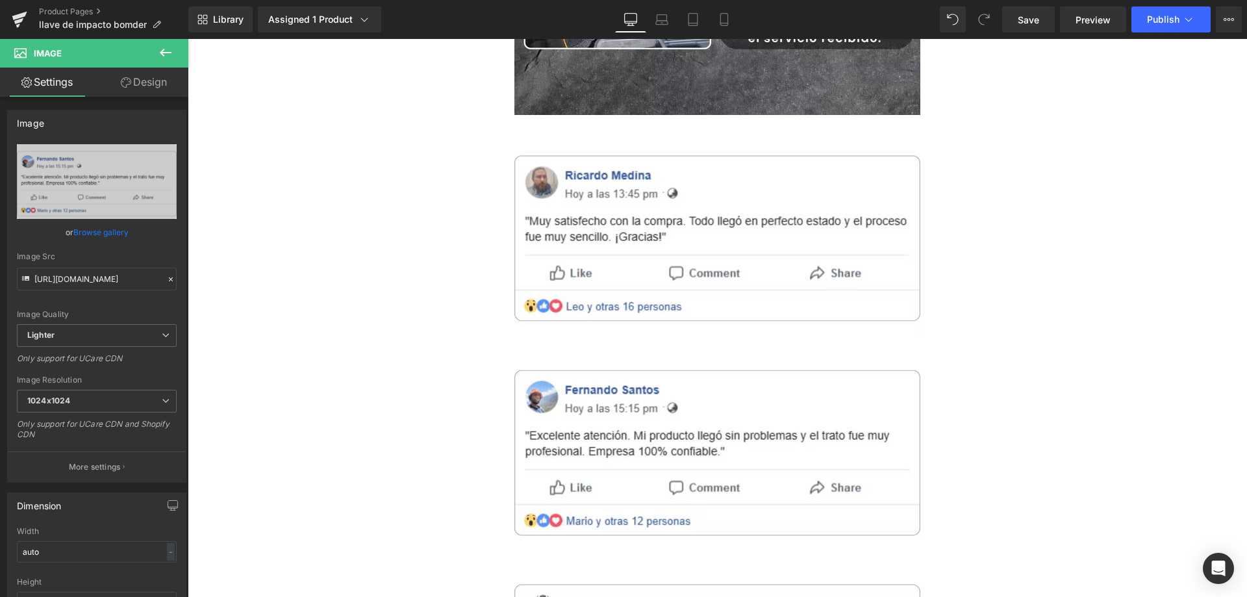
type input "https://ucarecdn.com/abfa4401-85fa-4990-8752-7e10a5680b75/-/format/auto/-/previ…"
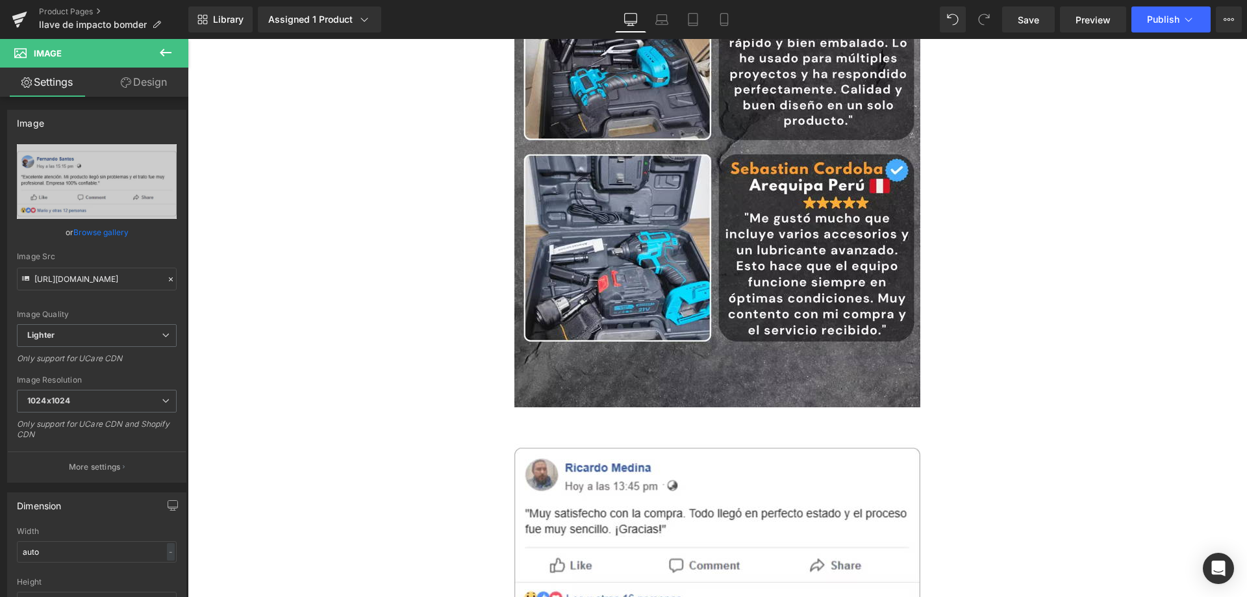
scroll to position [5275, 0]
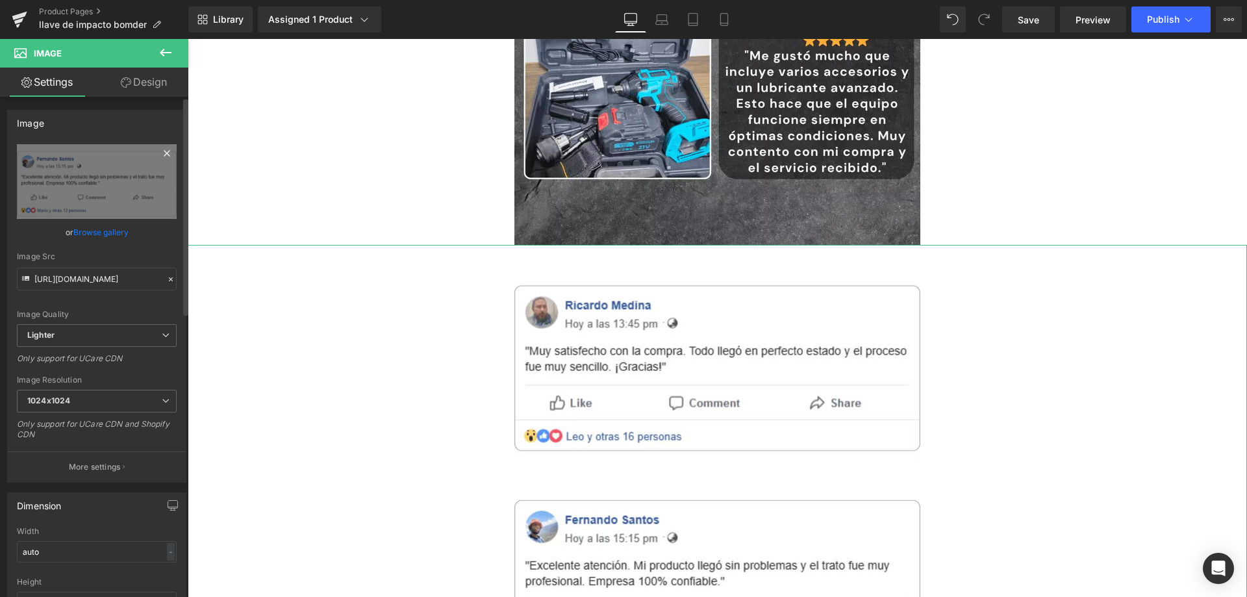
click at [164, 151] on icon at bounding box center [167, 153] width 6 height 6
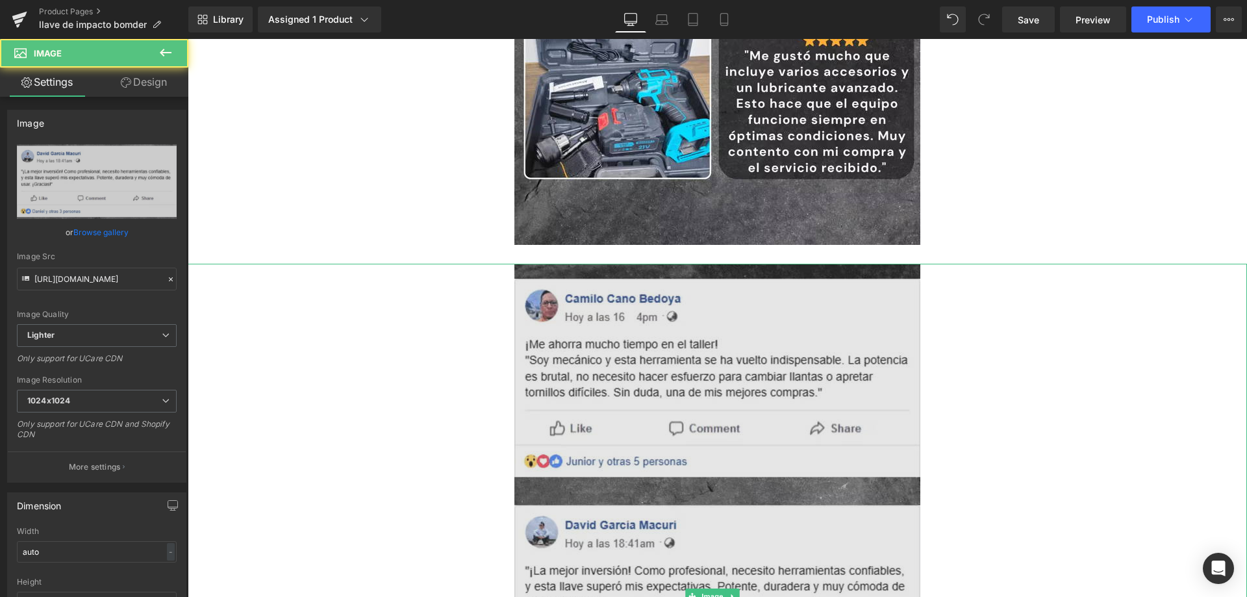
click at [603, 366] on img at bounding box center [718, 596] width 406 height 665
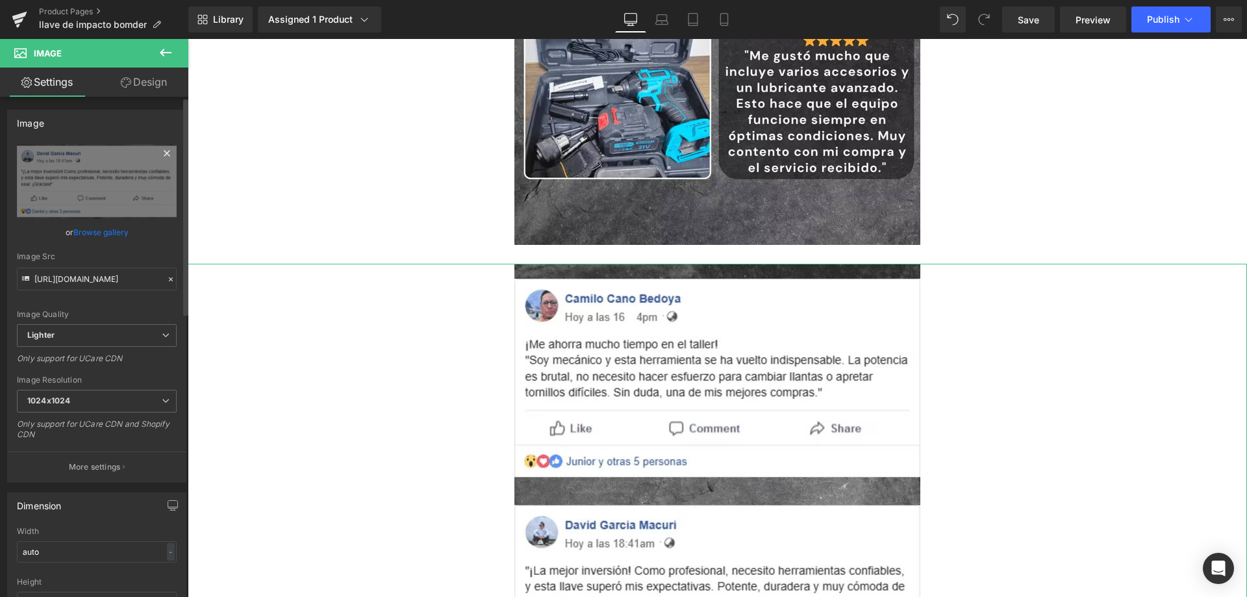
click at [162, 146] on icon at bounding box center [167, 154] width 16 height 16
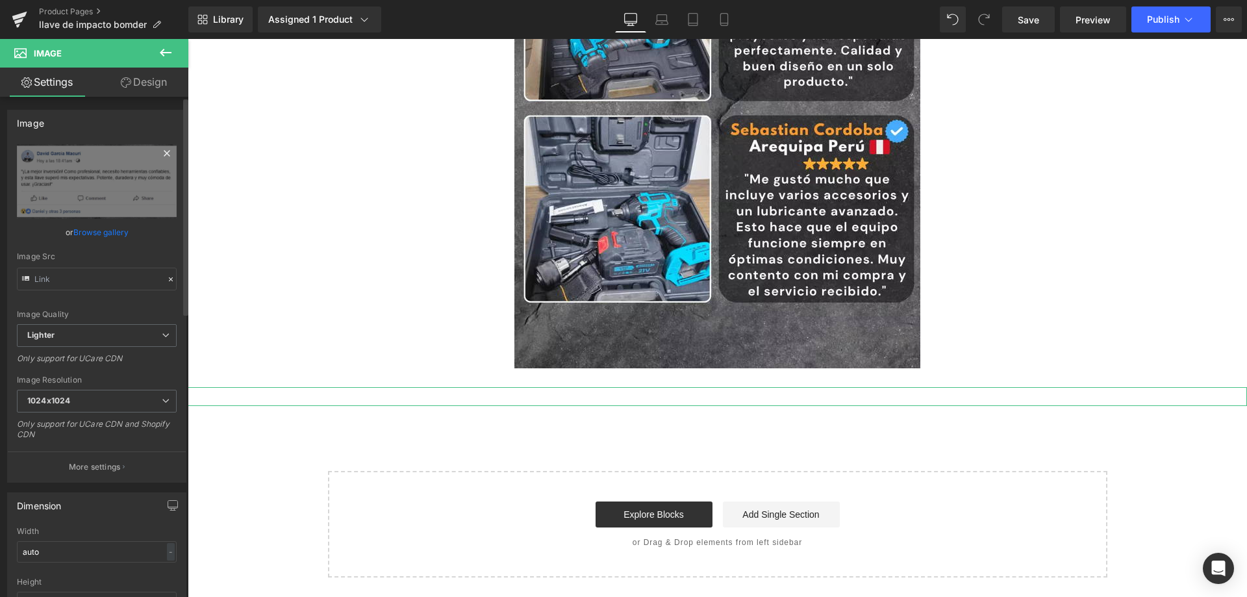
scroll to position [5152, 0]
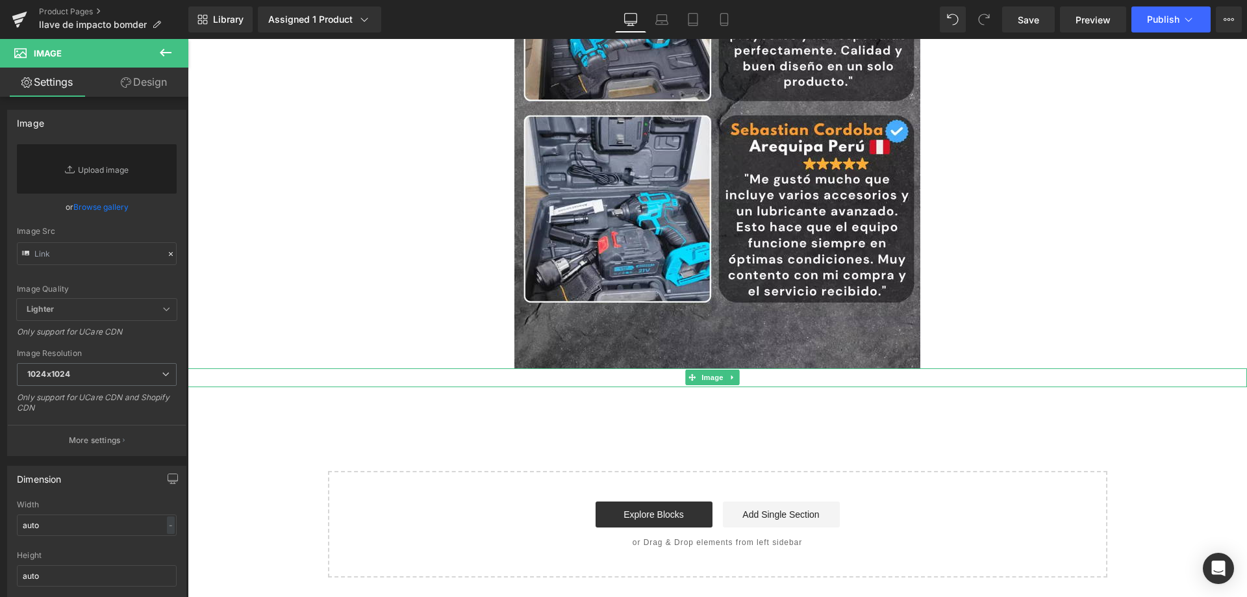
click at [568, 378] on div at bounding box center [718, 377] width 1060 height 19
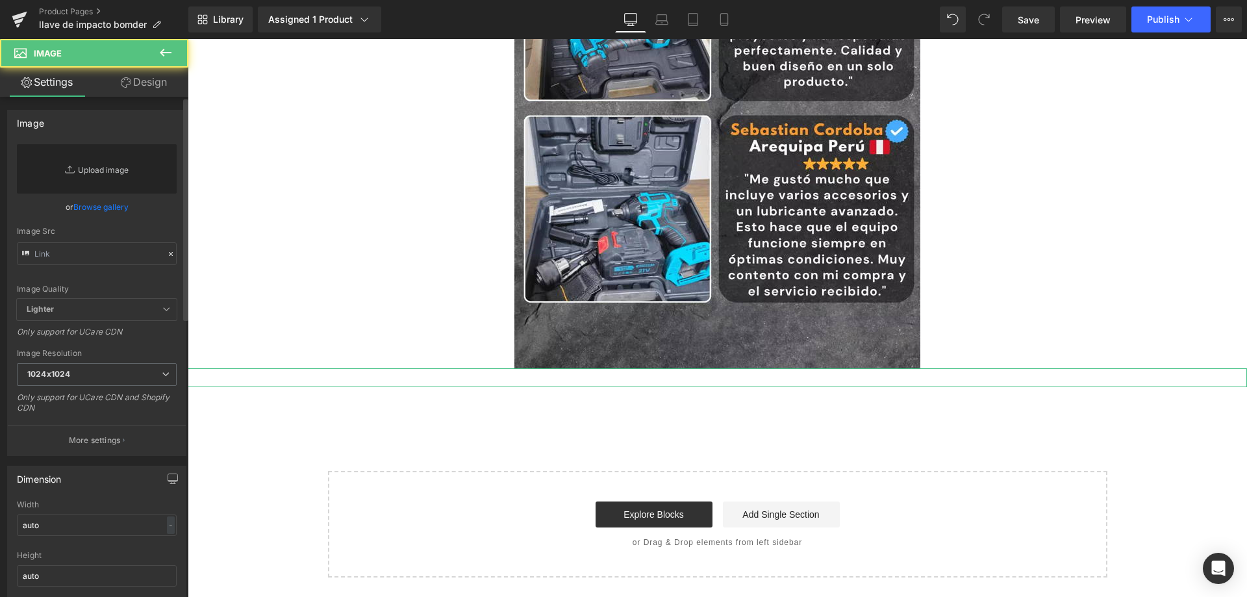
click at [114, 173] on link "Replace Image" at bounding box center [97, 168] width 160 height 49
type input "C:\fakepath\review facebook.png"
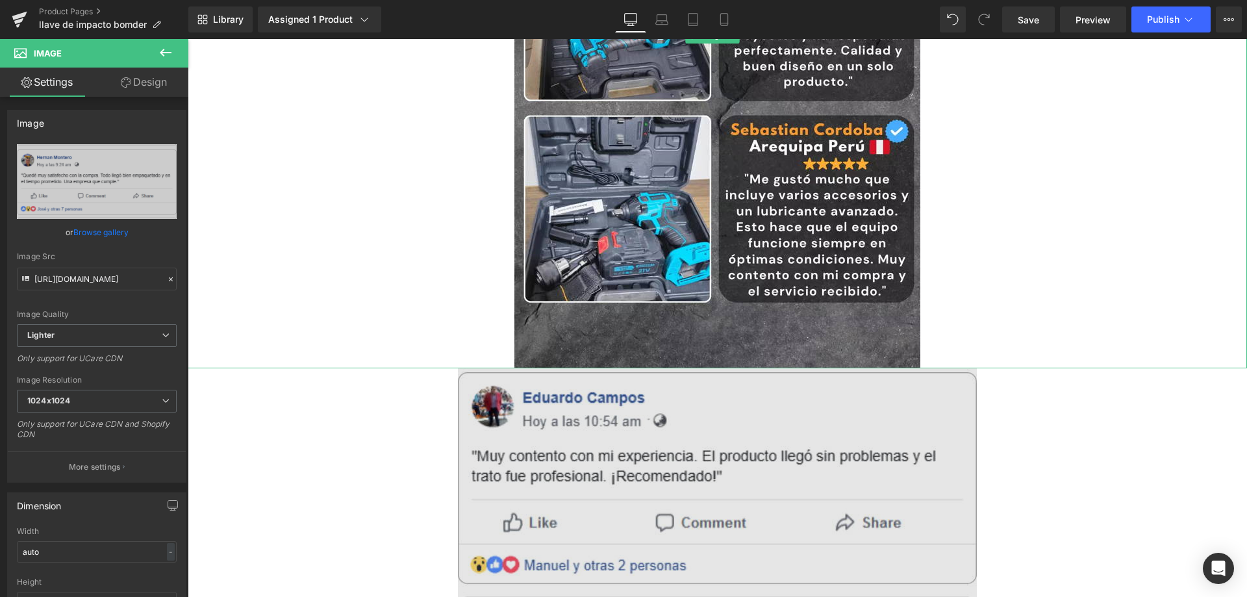
type input "https://ucarecdn.com/360d0fa0-303c-4f50-8f90-e16d244bdcf4/-/format/auto/-/previ…"
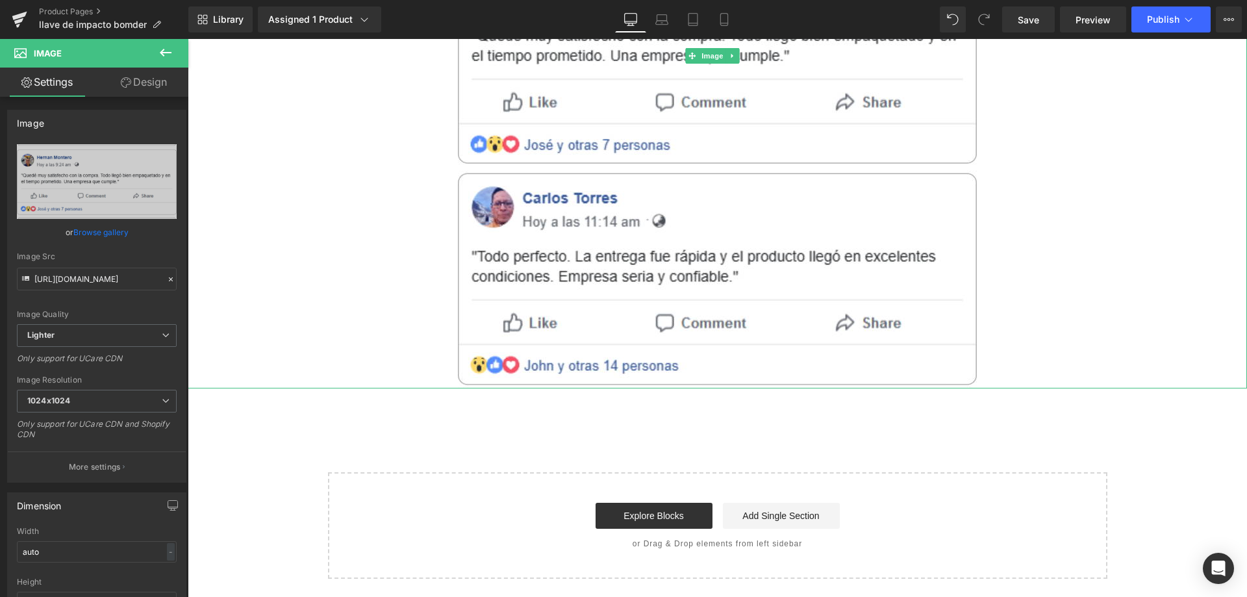
scroll to position [5798, 0]
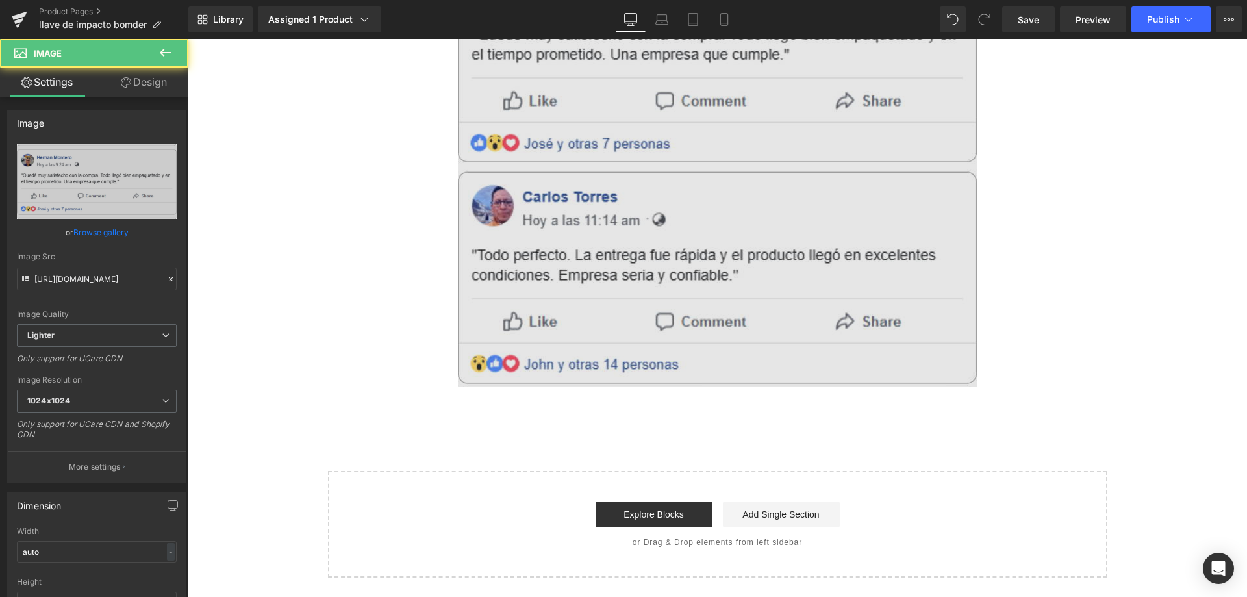
click at [563, 324] on img at bounding box center [717, 54] width 519 height 665
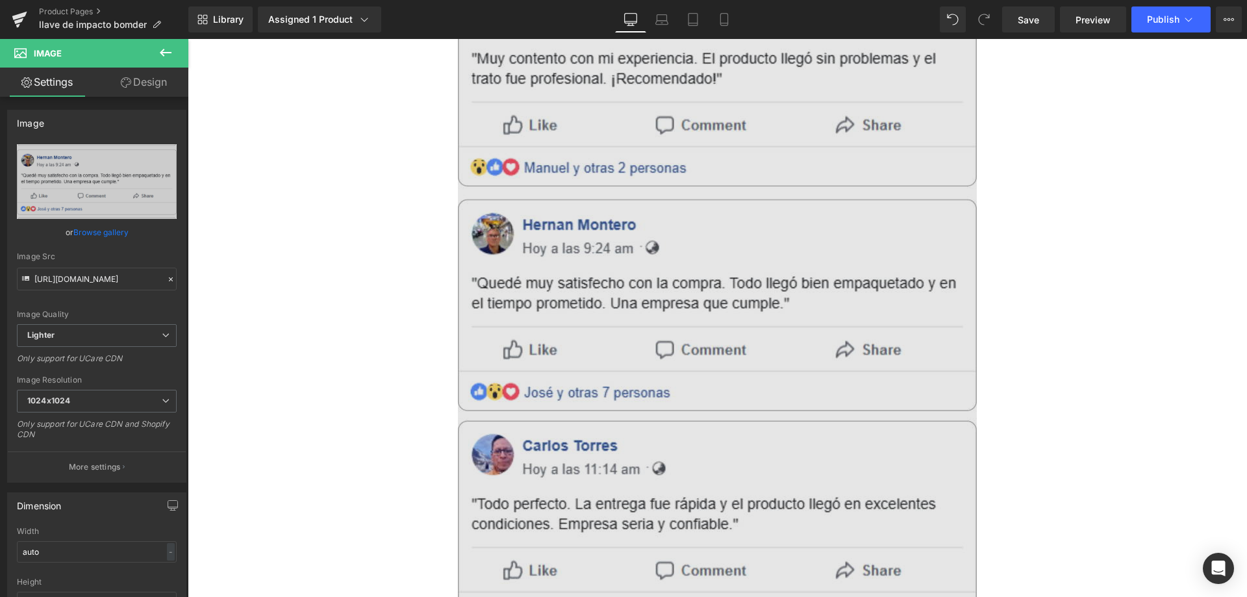
scroll to position [6224, 0]
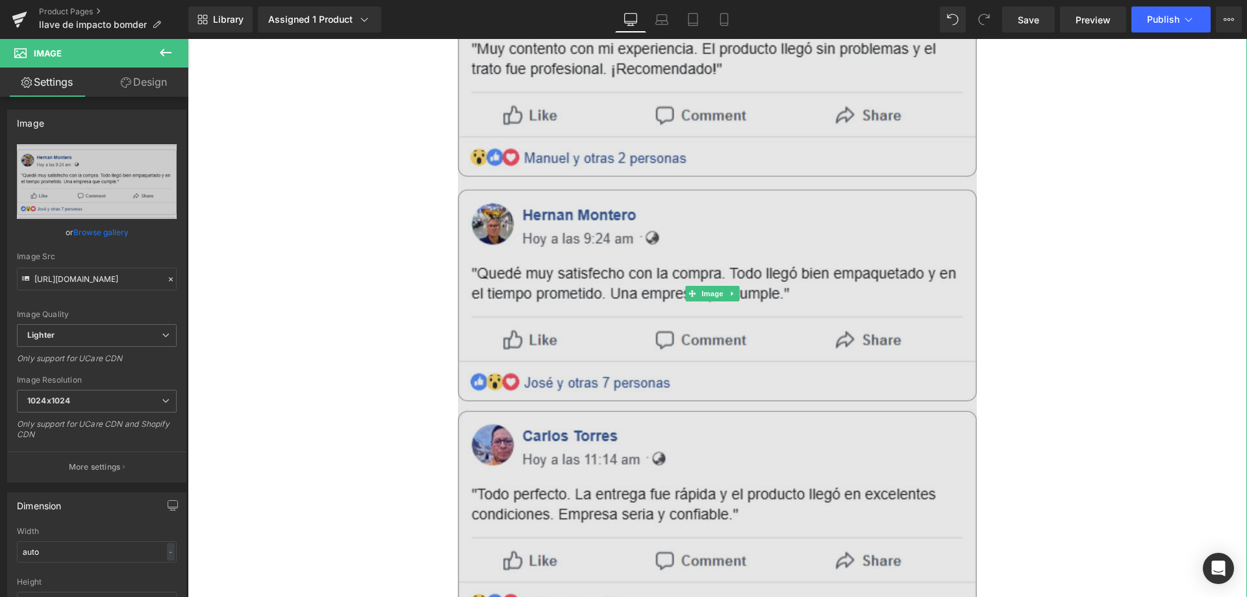
click at [575, 327] on img at bounding box center [717, 293] width 519 height 665
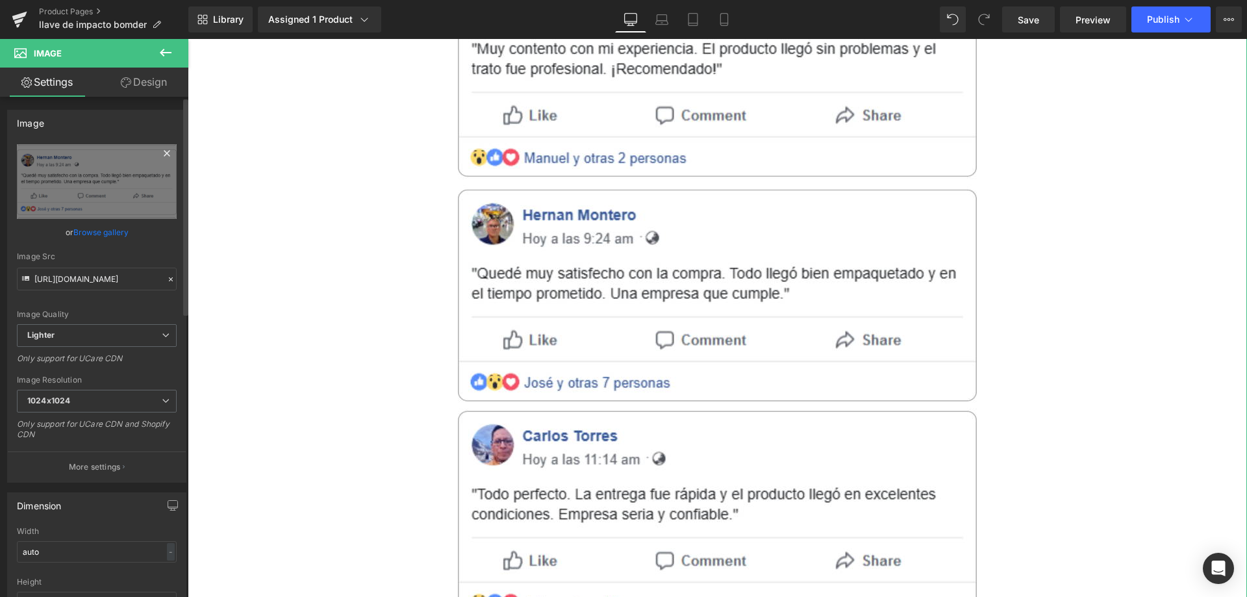
click at [165, 149] on icon at bounding box center [167, 154] width 16 height 16
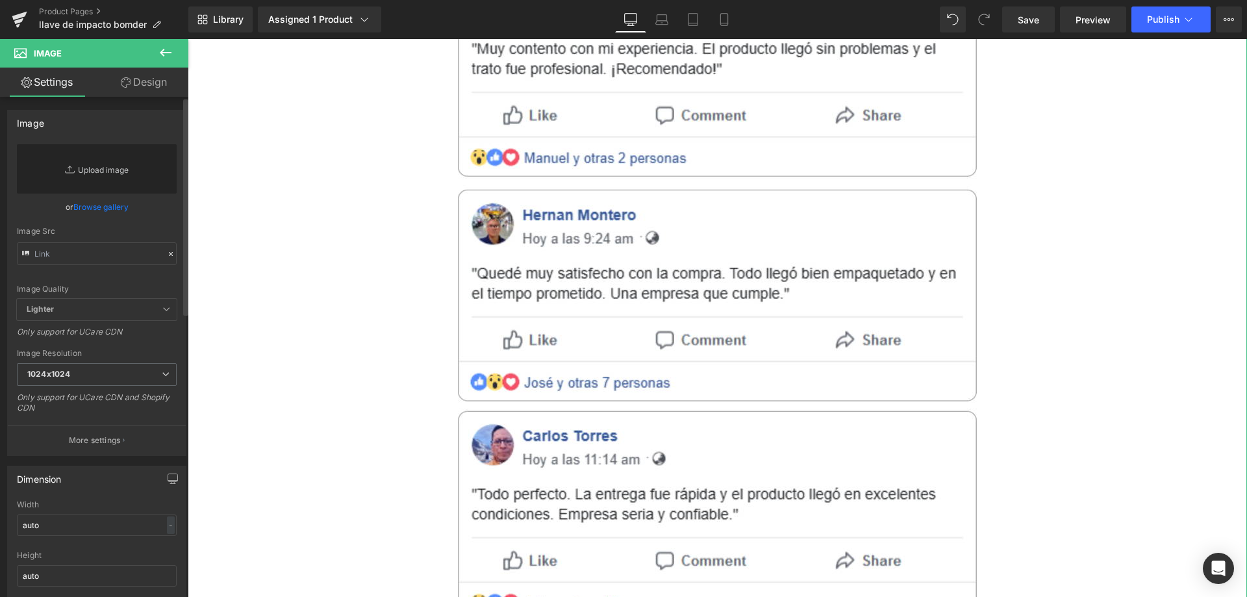
scroll to position [5817, 0]
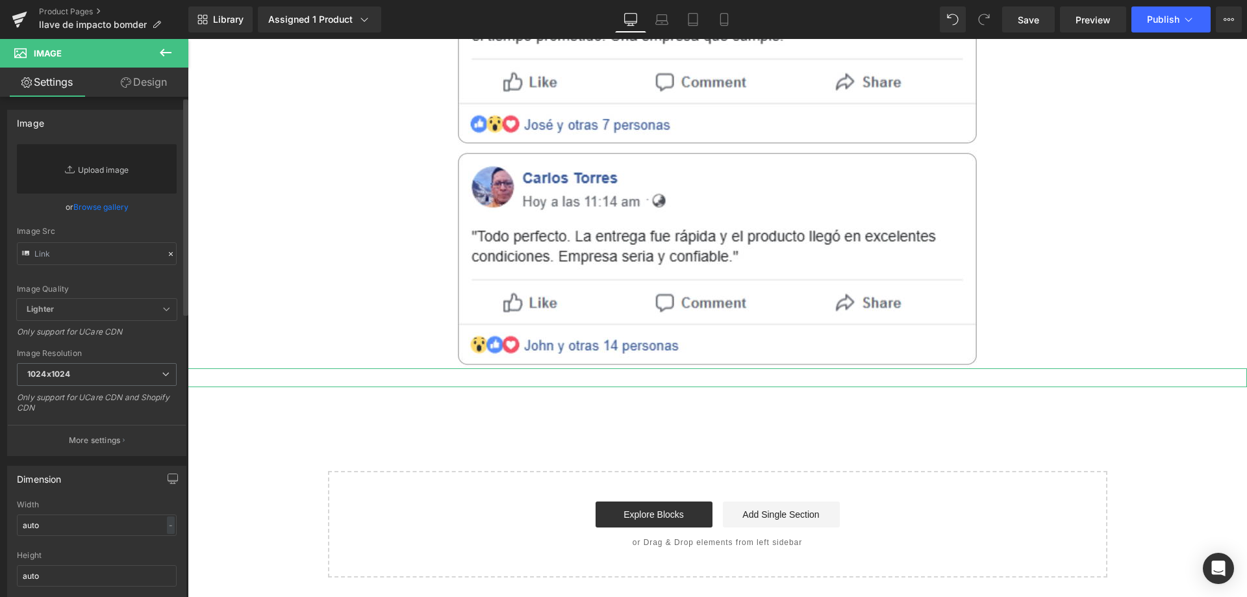
click at [126, 162] on link "Replace Image" at bounding box center [97, 168] width 160 height 49
type input "C:\fakepath\review facebook2.png"
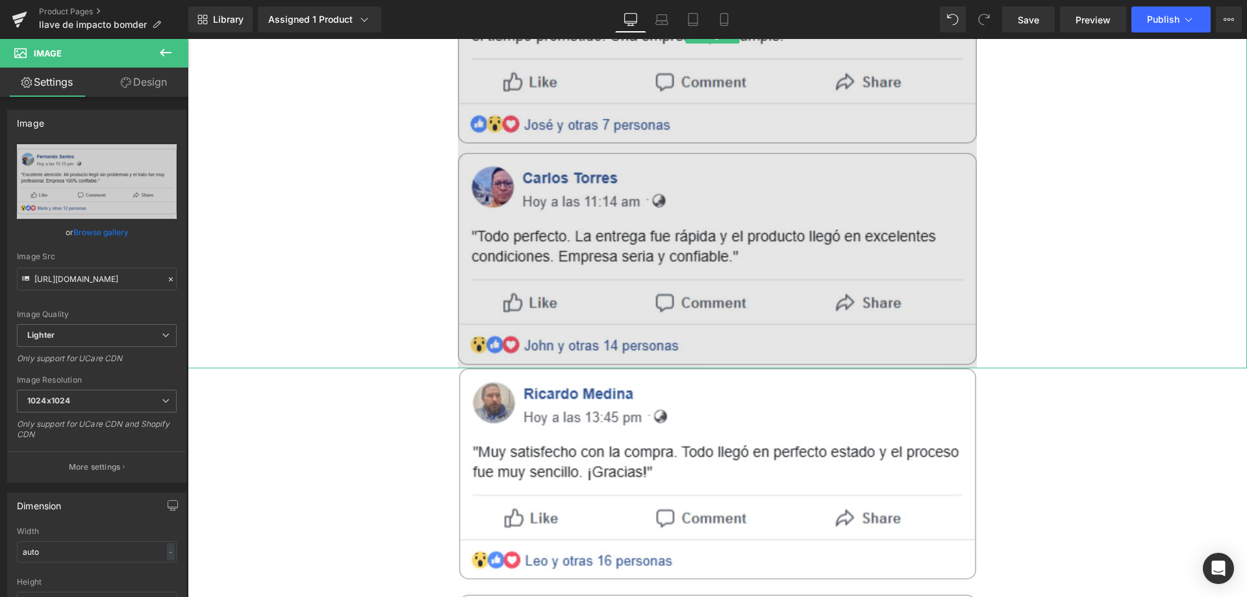
type input "https://ucarecdn.com/f4e890c8-44d1-4827-b759-e9cb0e1a4bf4/-/format/auto/-/previ…"
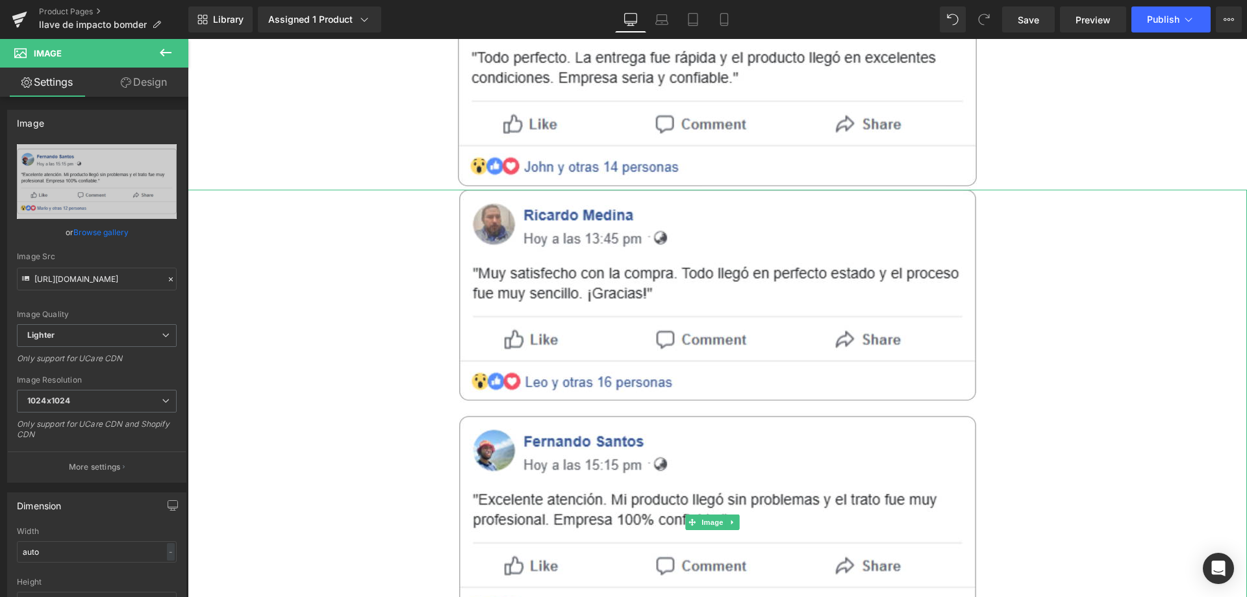
scroll to position [5964, 0]
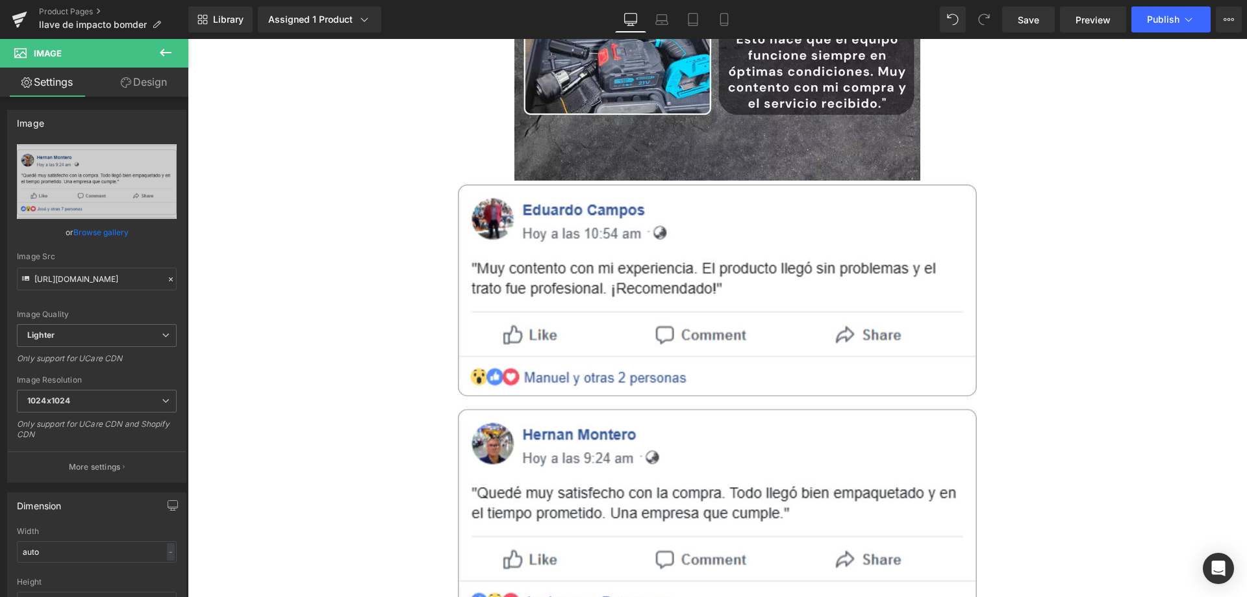
scroll to position [5250, 0]
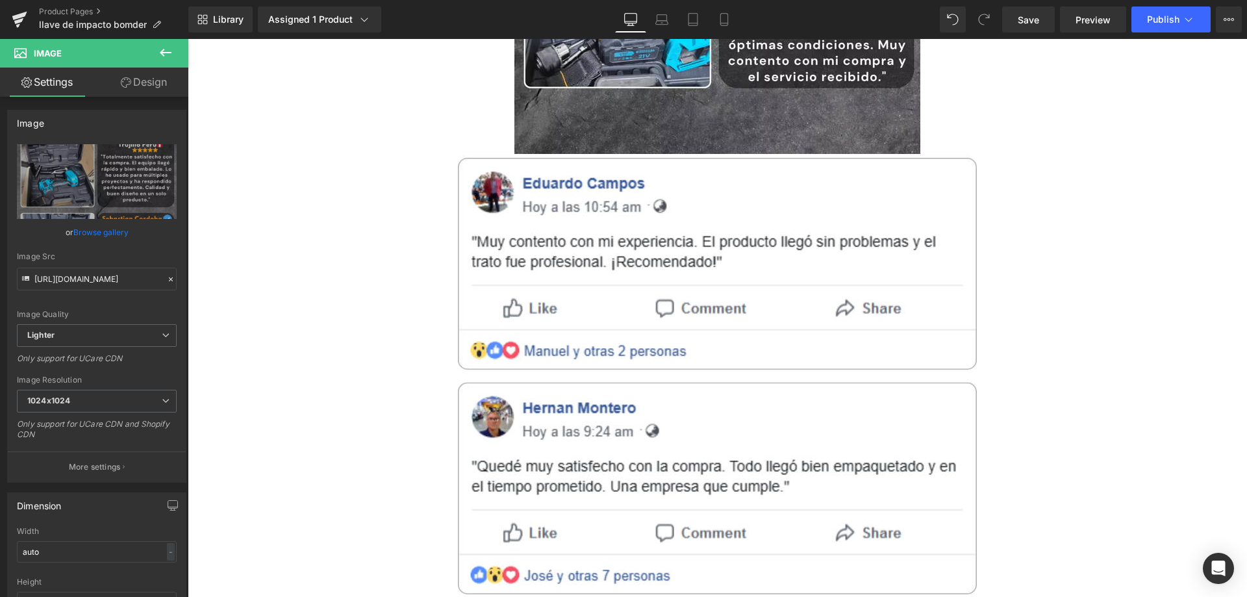
scroll to position [5444, 0]
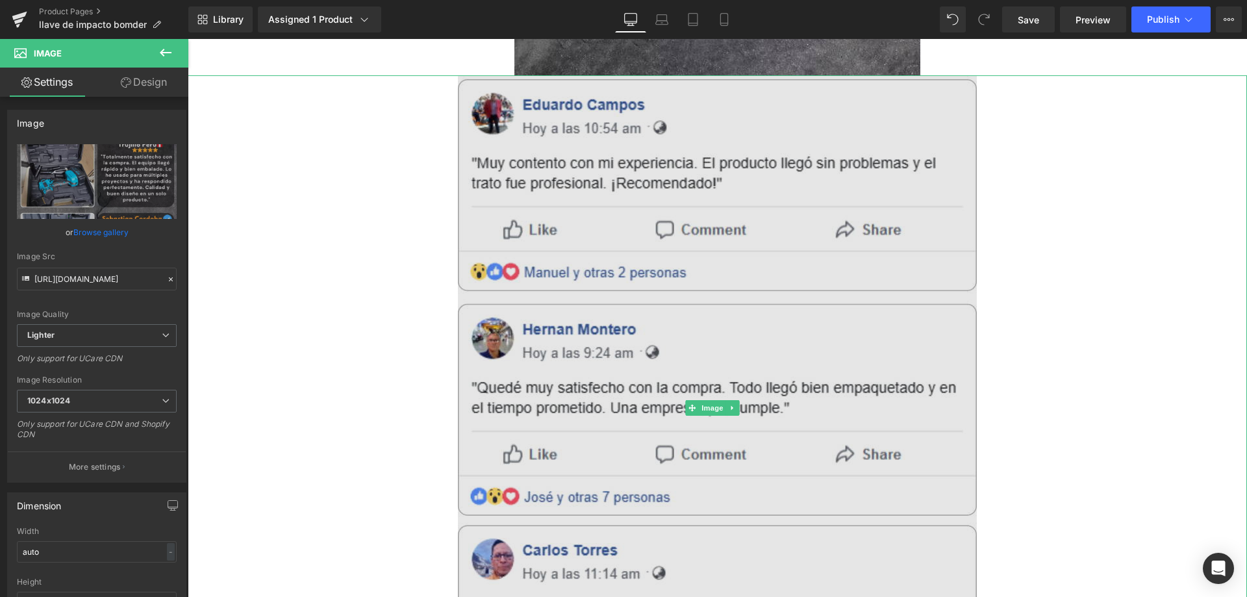
click at [600, 240] on img at bounding box center [717, 407] width 519 height 665
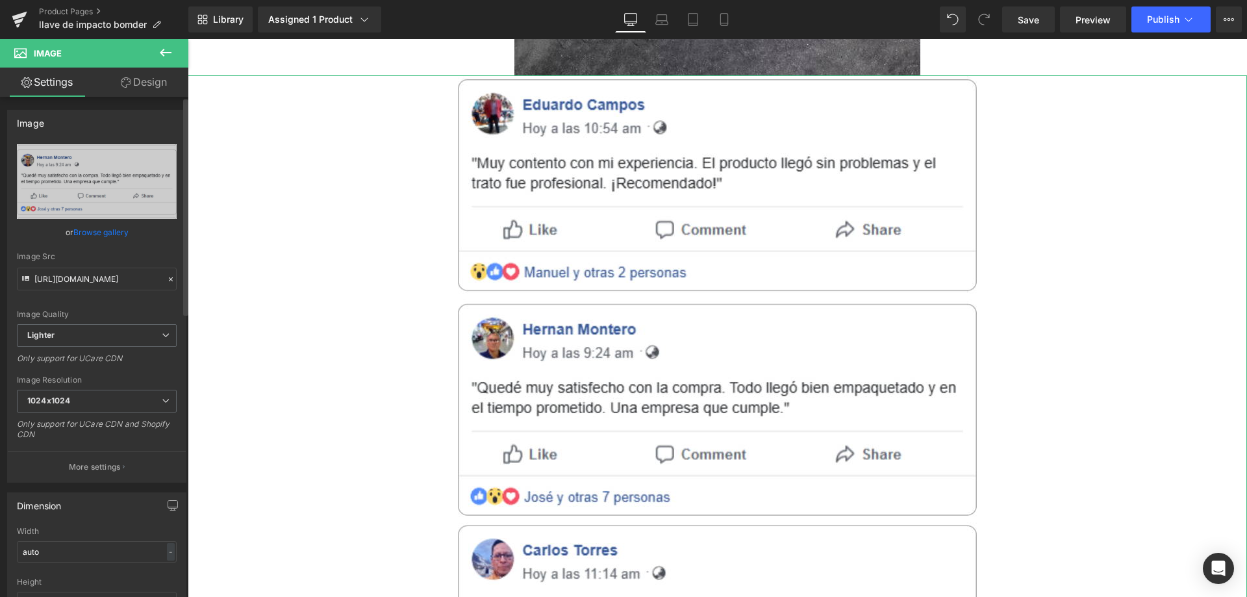
click at [166, 279] on icon at bounding box center [170, 279] width 9 height 9
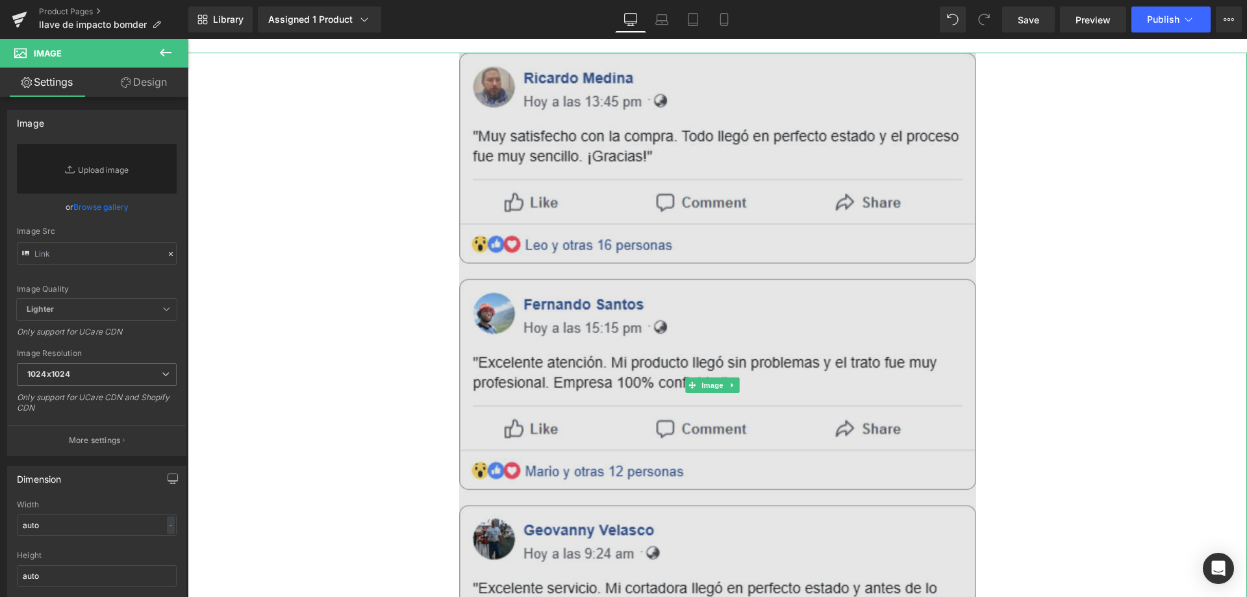
scroll to position [5509, 0]
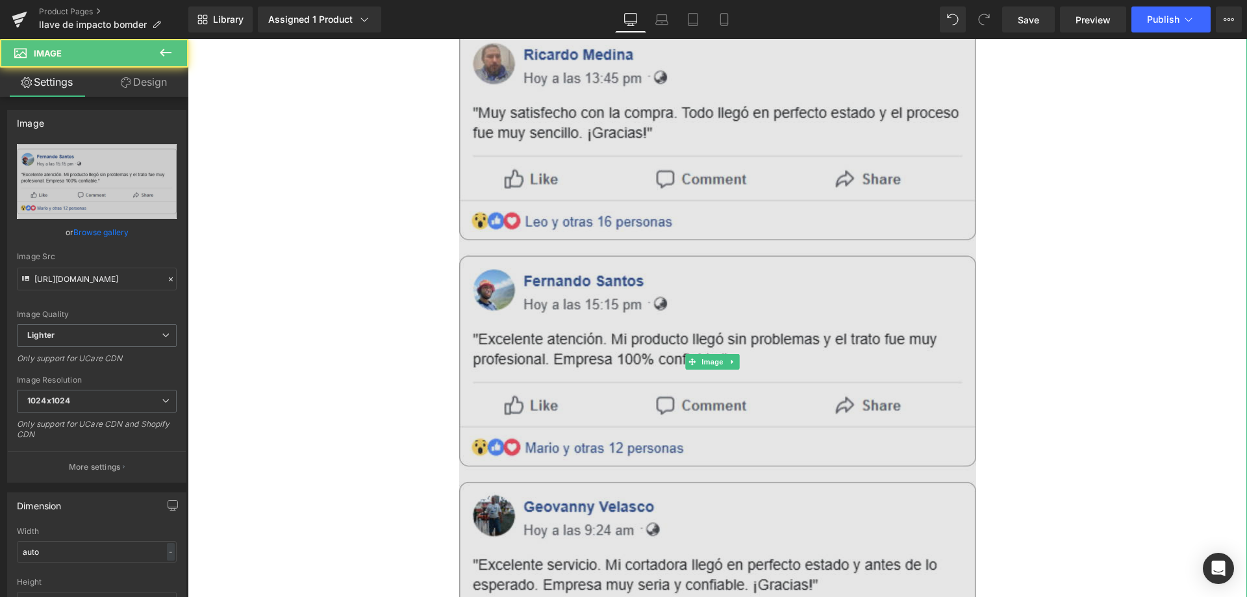
click at [524, 264] on img at bounding box center [717, 361] width 517 height 665
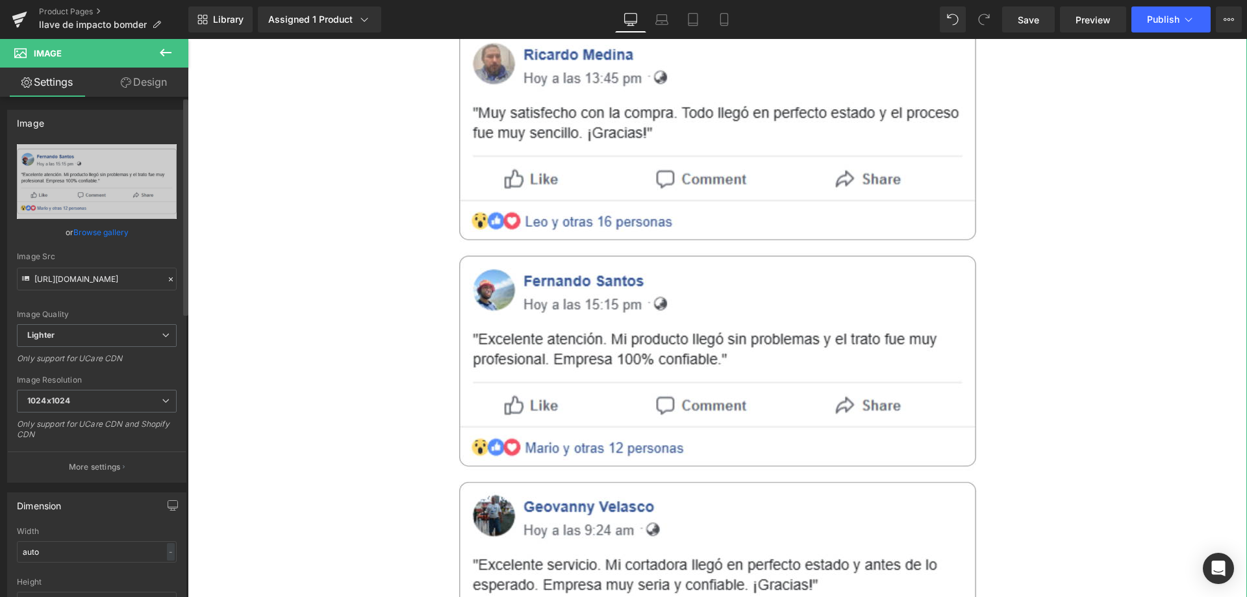
click at [166, 277] on icon at bounding box center [170, 279] width 9 height 9
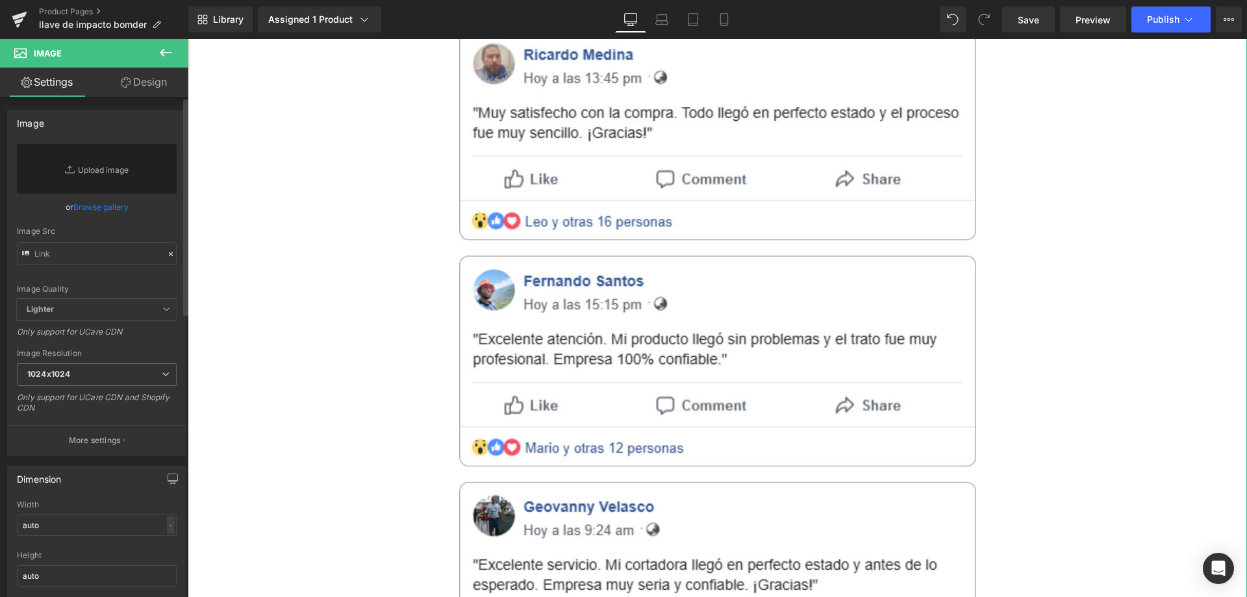
scroll to position [5170, 0]
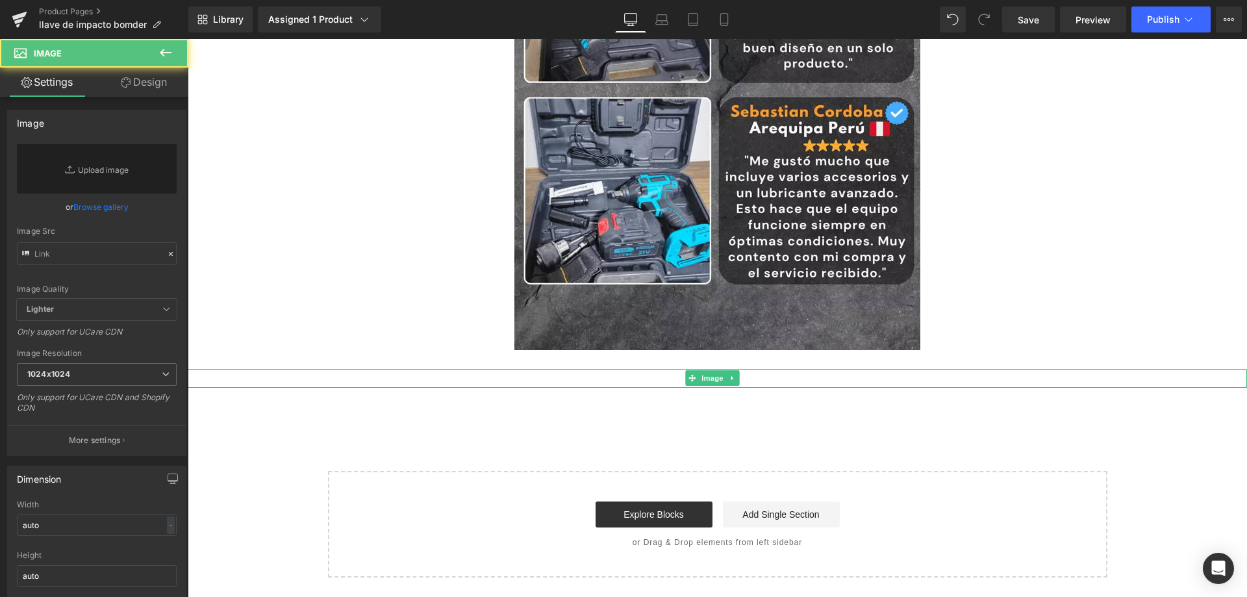
click at [598, 382] on div at bounding box center [718, 378] width 1060 height 19
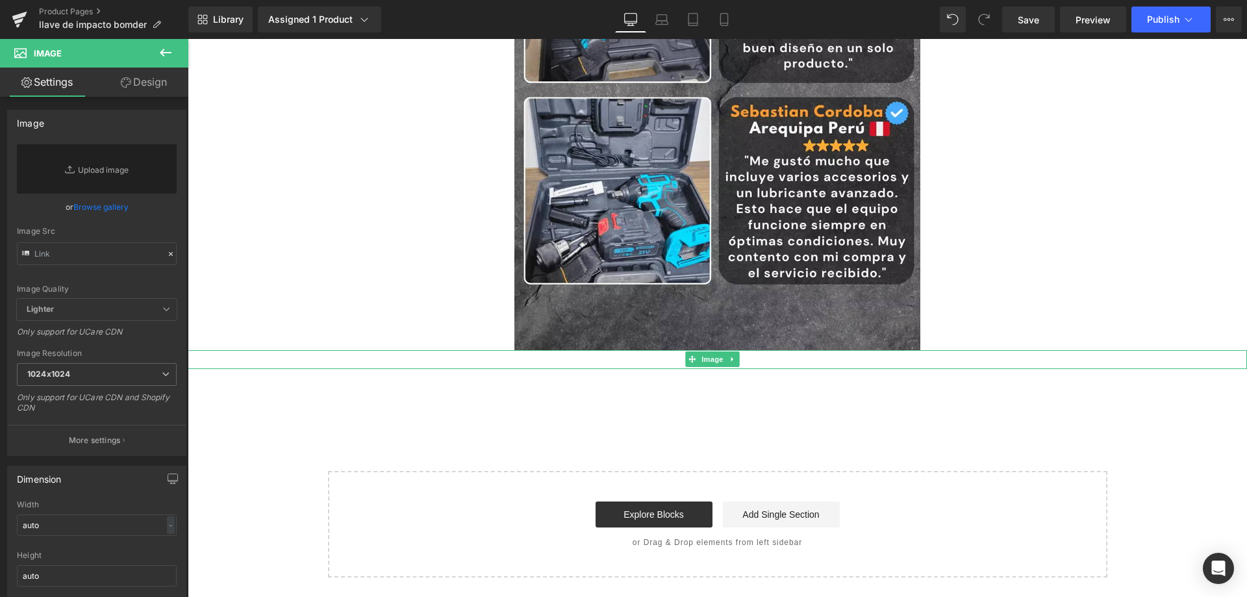
click at [511, 362] on div at bounding box center [718, 359] width 1060 height 19
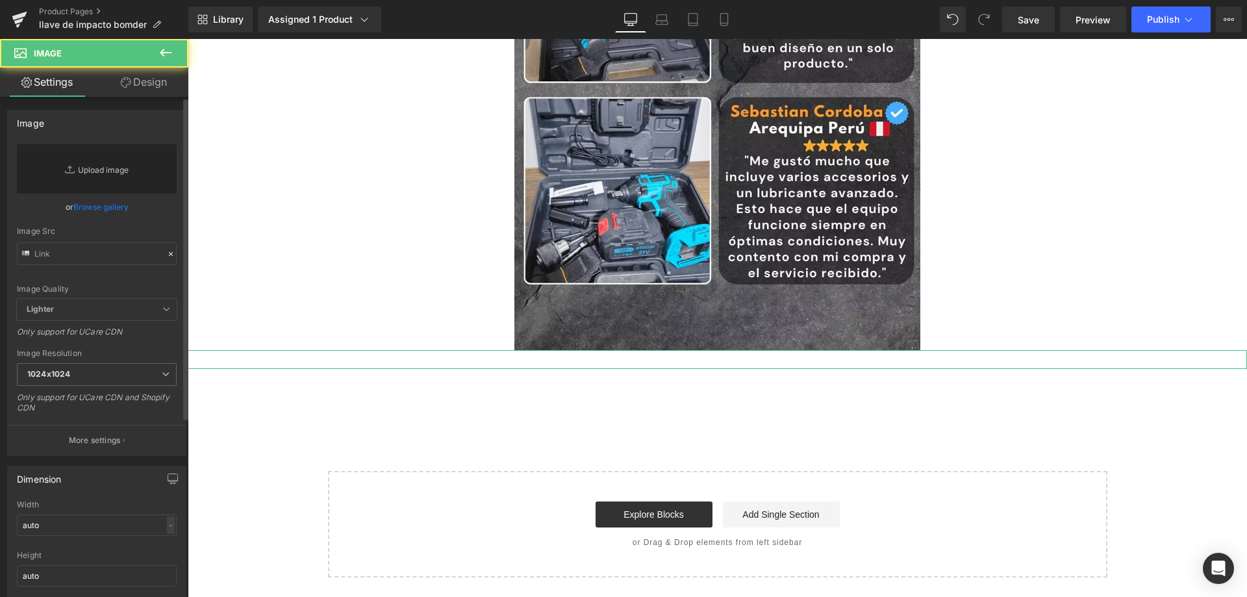
click at [130, 162] on link "Replace Image" at bounding box center [97, 168] width 160 height 49
type input "C:\fakepath\review-facebook_optimized.avif"
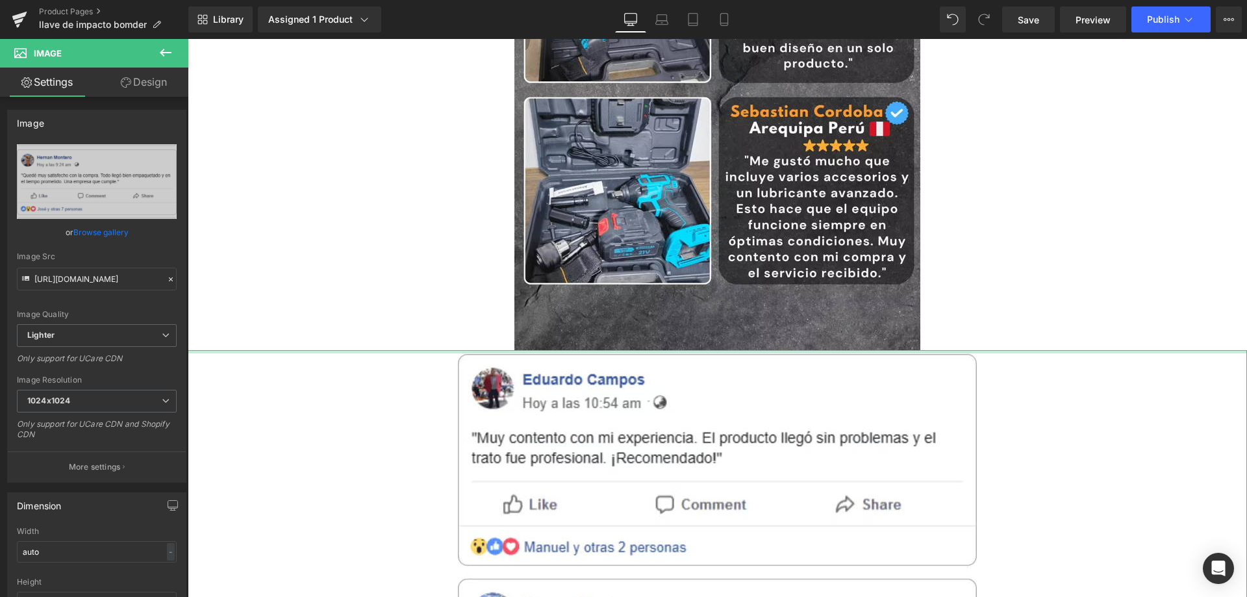
type input "https://ucarecdn.com/9e7847d8-b56c-4ce6-87f3-b94cf3932918/-/format/auto/-/previ…"
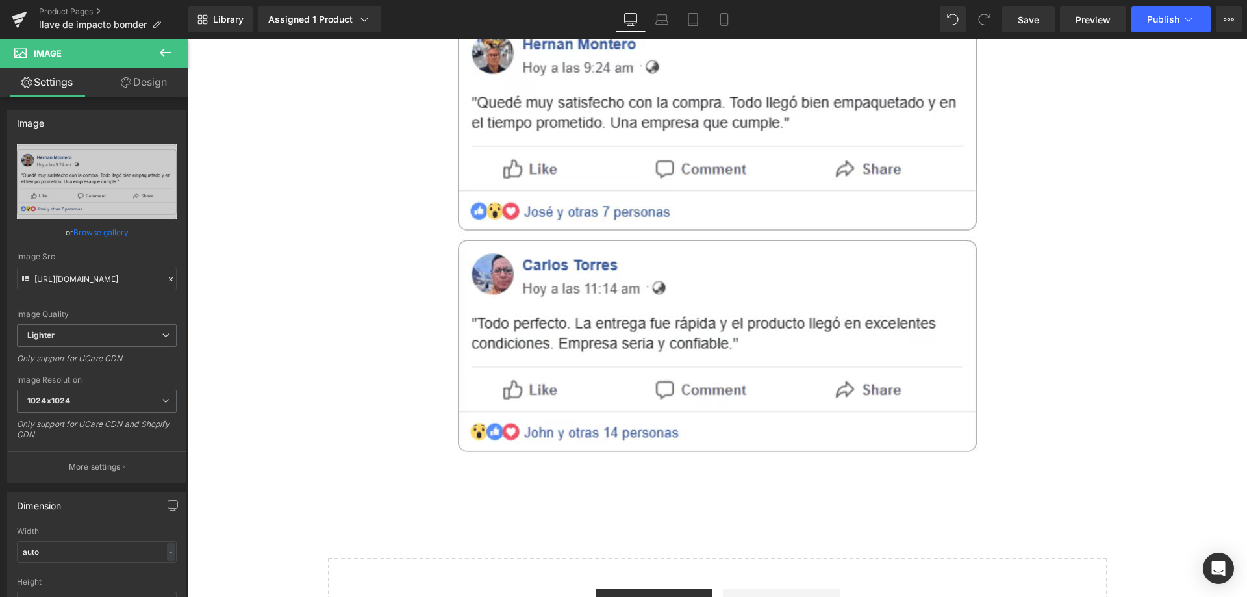
scroll to position [5817, 0]
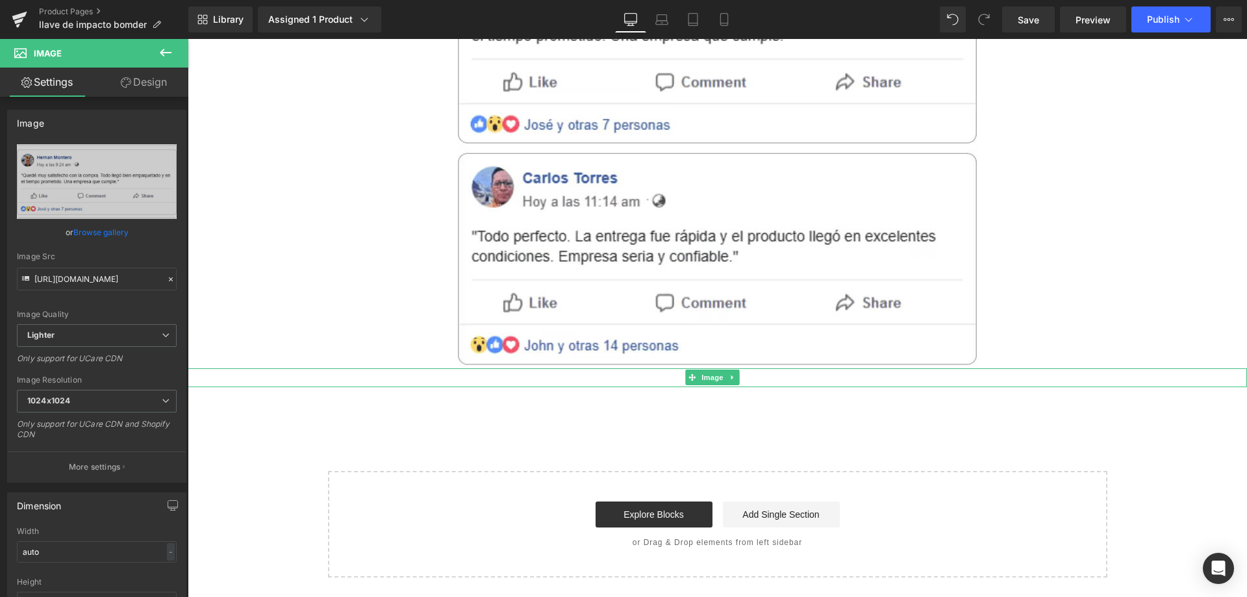
click at [492, 382] on div at bounding box center [718, 377] width 1060 height 19
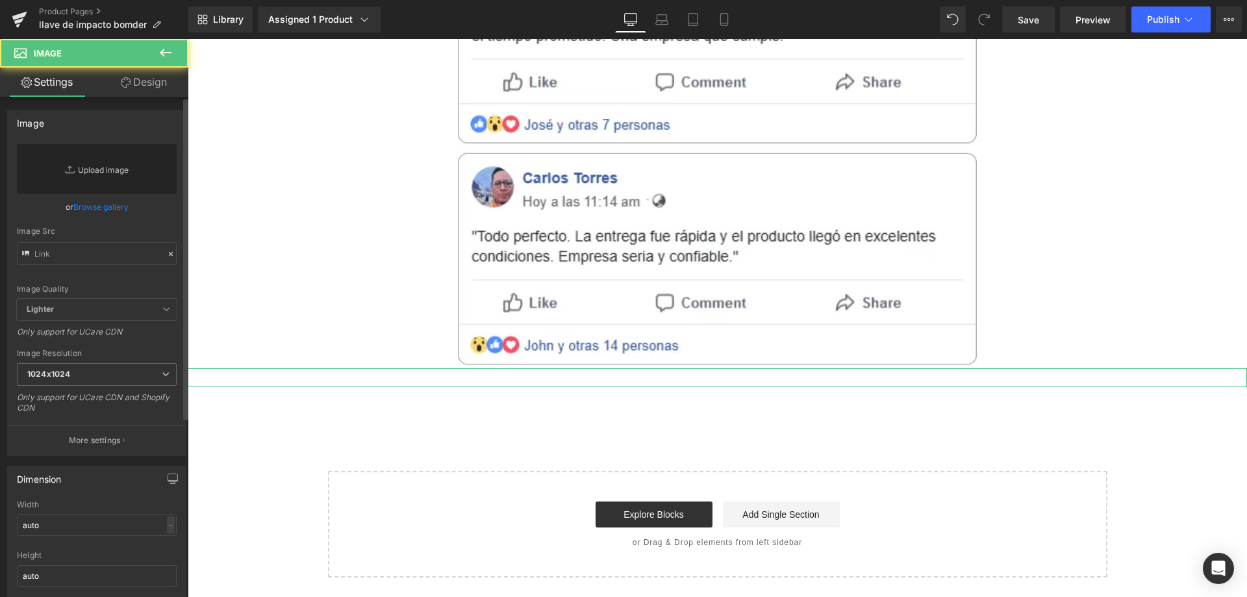
click at [114, 170] on link "Replace Image" at bounding box center [97, 168] width 160 height 49
type input "C:\fakepath\review-facebook2_optimized.avif"
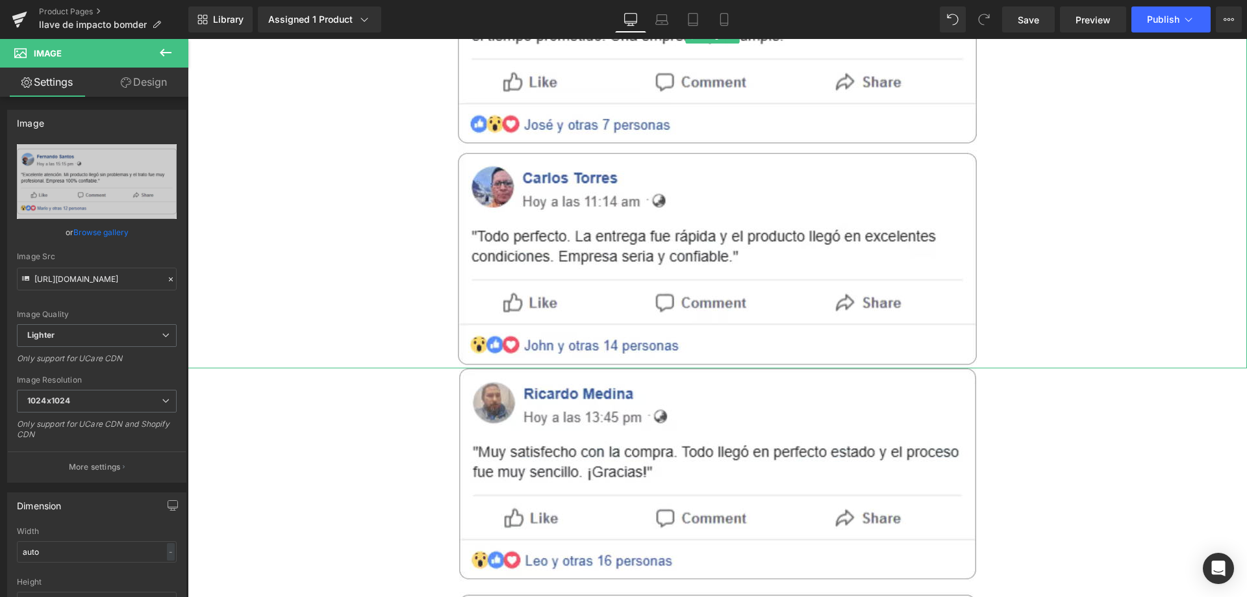
type input "https://ucarecdn.com/5e98c1da-e4fb-4b76-99e7-67bf61c86765/-/format/auto/-/previ…"
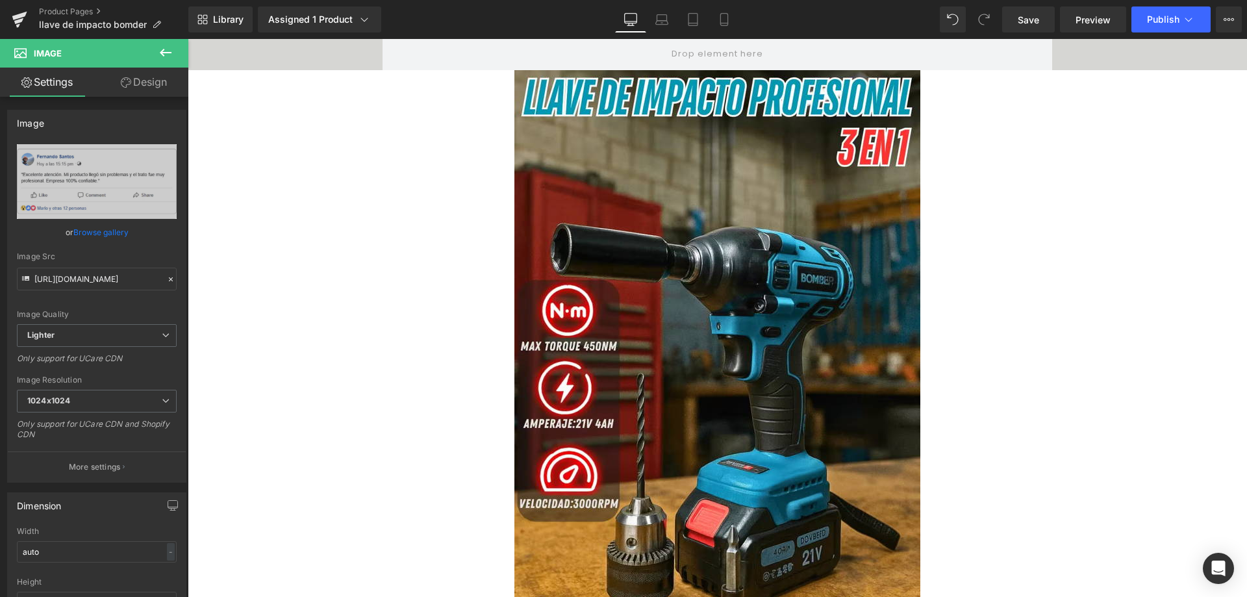
scroll to position [0, 0]
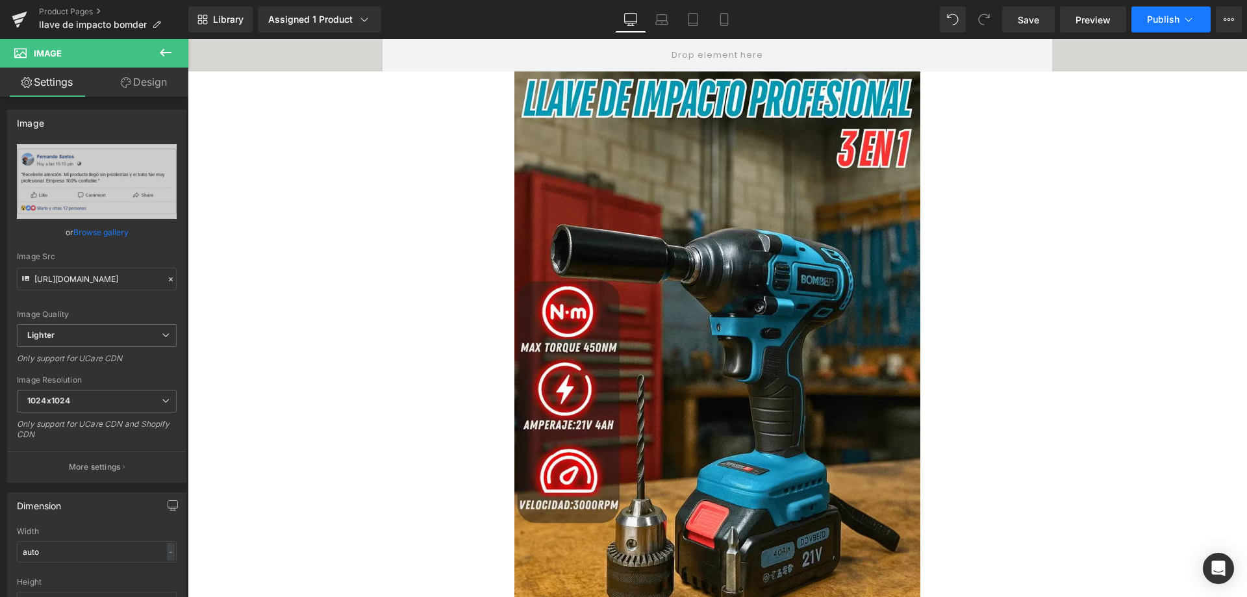
click at [1155, 19] on span "Publish" at bounding box center [1163, 19] width 32 height 10
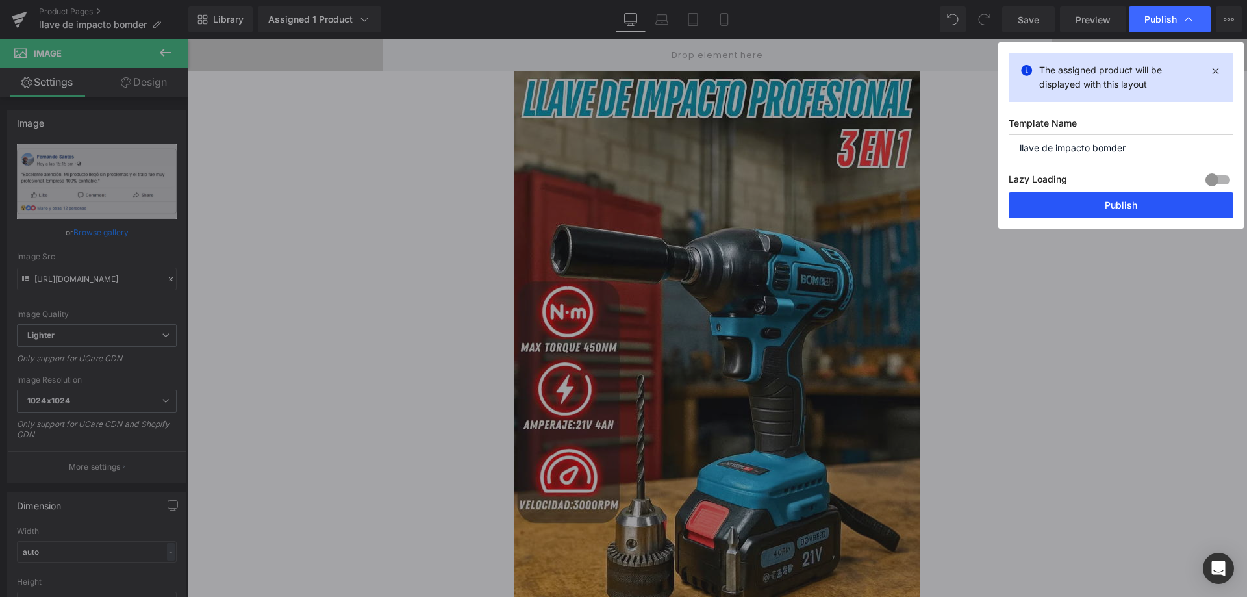
click at [1047, 209] on button "Publish" at bounding box center [1121, 205] width 225 height 26
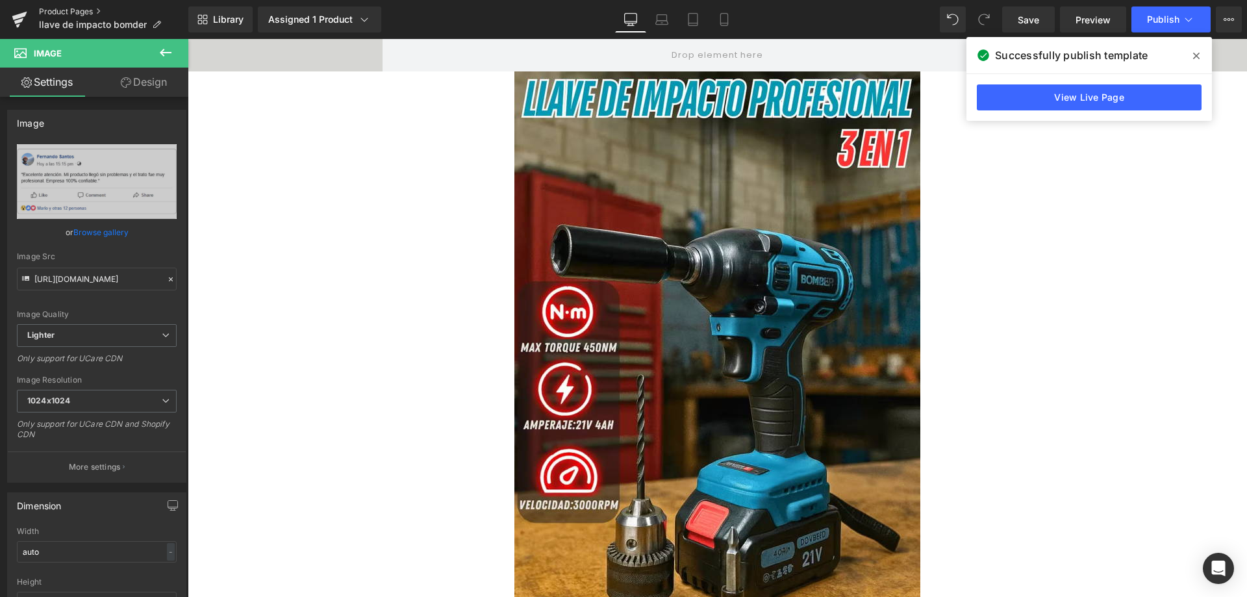
click at [66, 14] on link "Product Pages" at bounding box center [113, 11] width 149 height 10
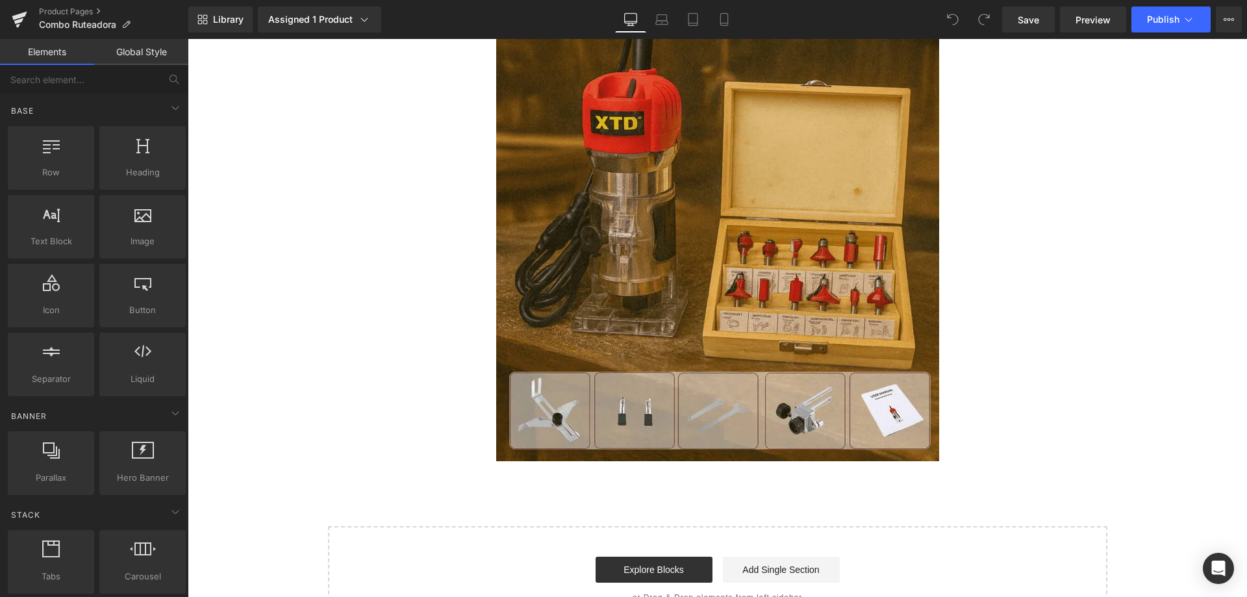
scroll to position [3783, 0]
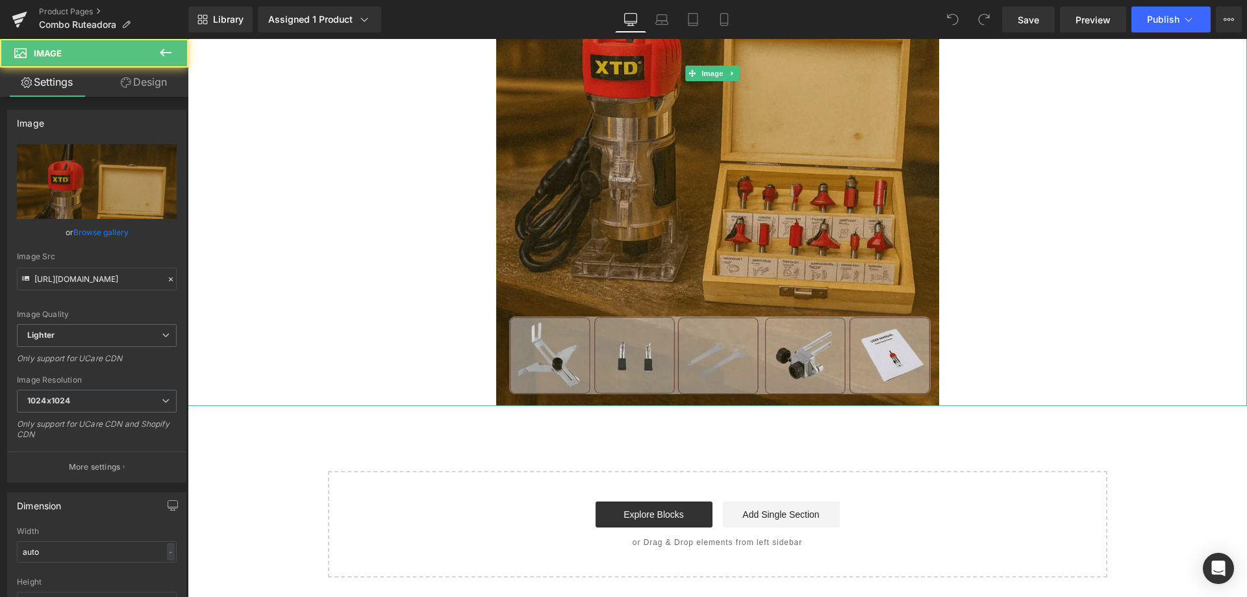
click at [645, 351] on img at bounding box center [717, 73] width 443 height 665
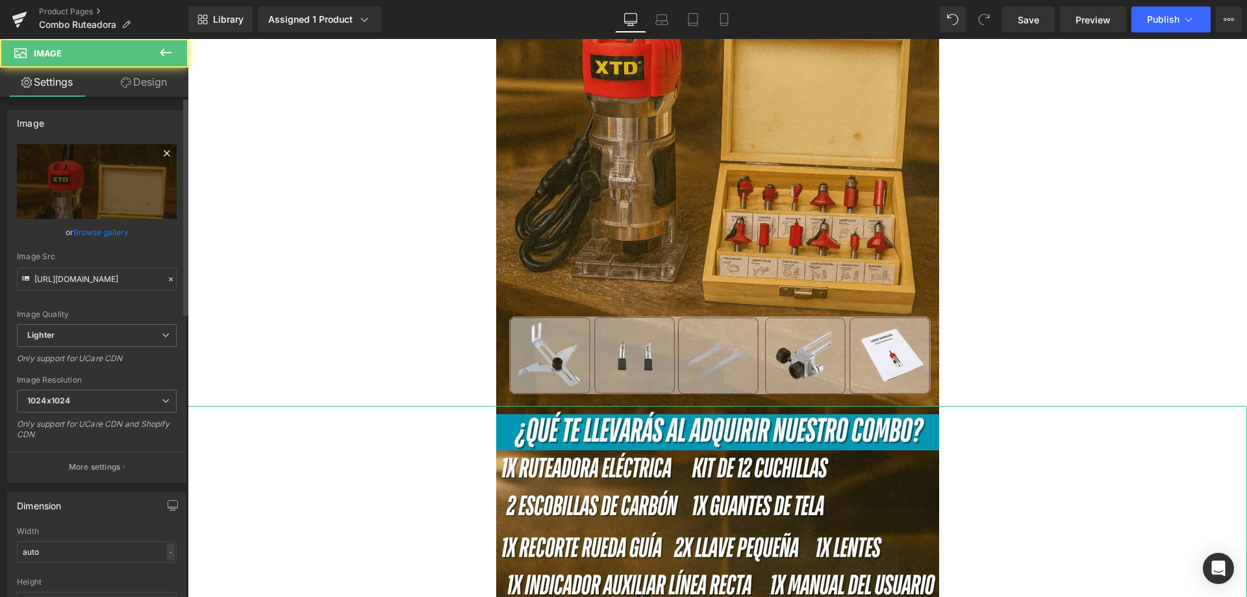
click at [164, 153] on icon at bounding box center [167, 153] width 6 height 6
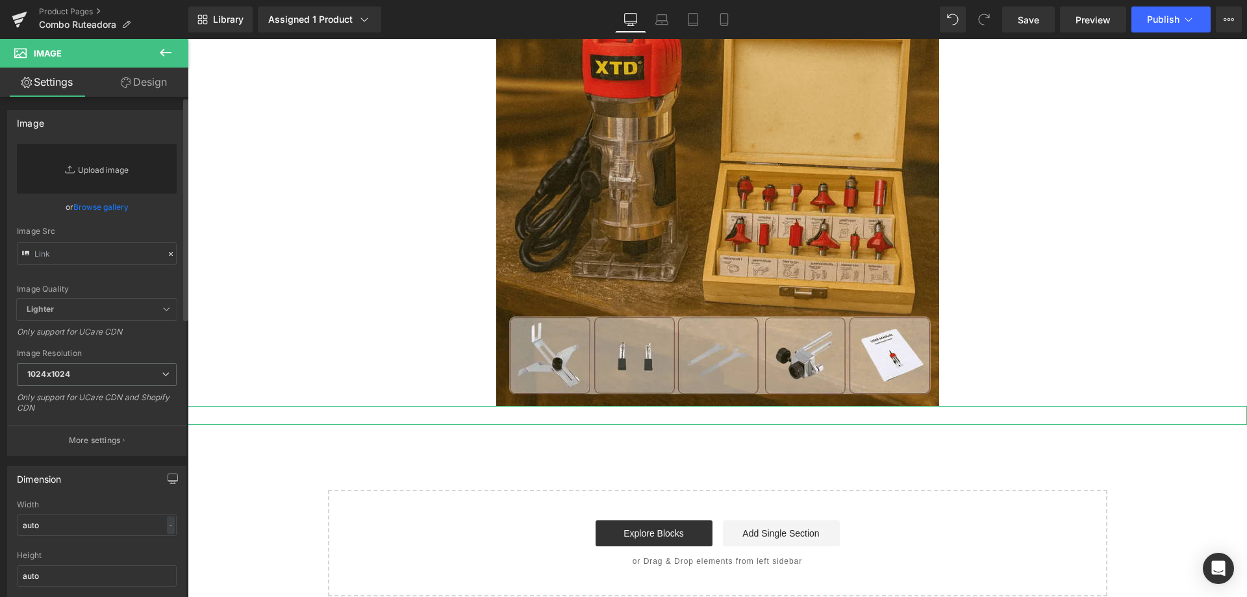
click at [119, 168] on link "Replace Image" at bounding box center [97, 168] width 160 height 49
type input "C:\fakepath\review-facebook_optimized.avif"
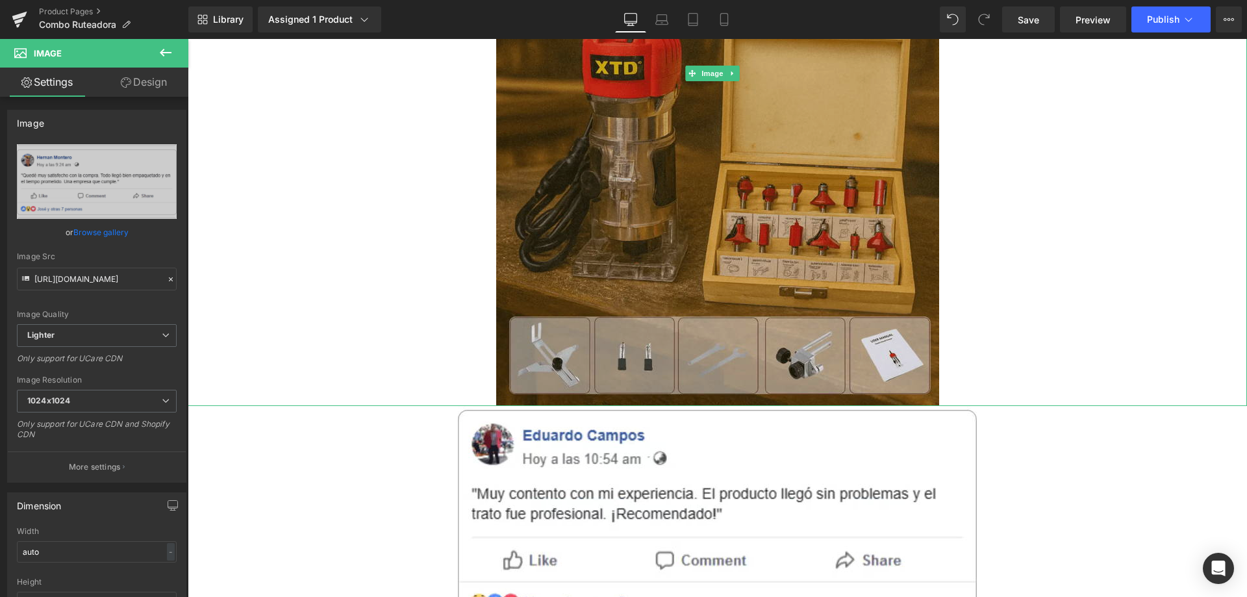
type input "https://ucarecdn.com/625be268-e5ba-4015-adcf-f12941b026ca/-/format/auto/-/previ…"
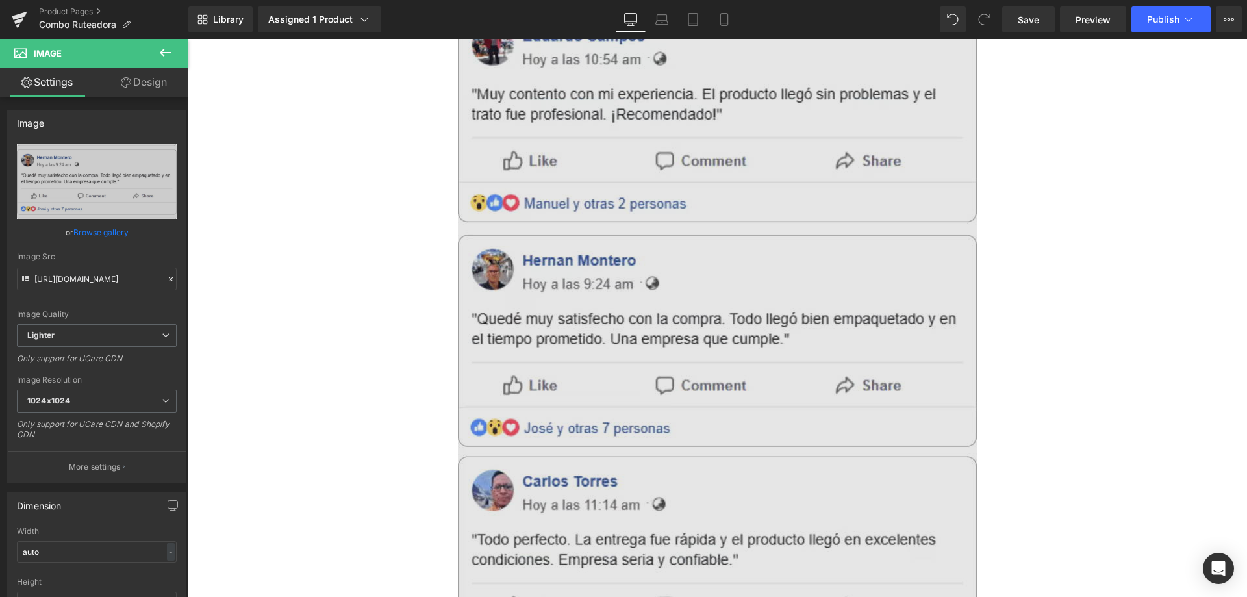
scroll to position [4238, 0]
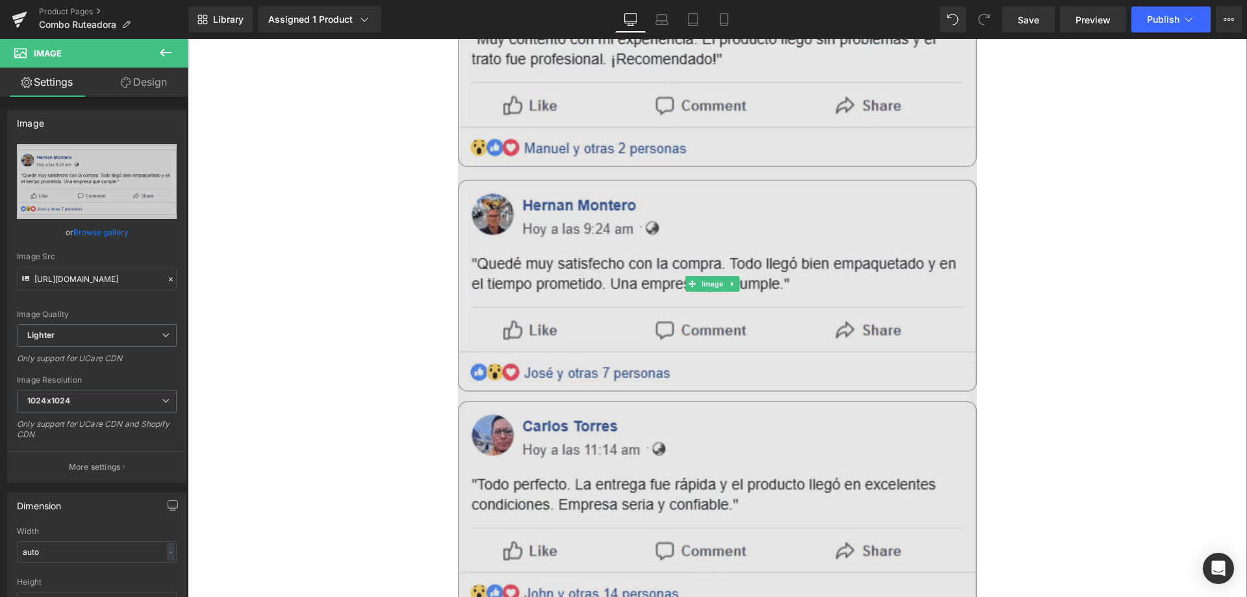
drag, startPoint x: 687, startPoint y: 487, endPoint x: 499, endPoint y: 447, distance: 191.9
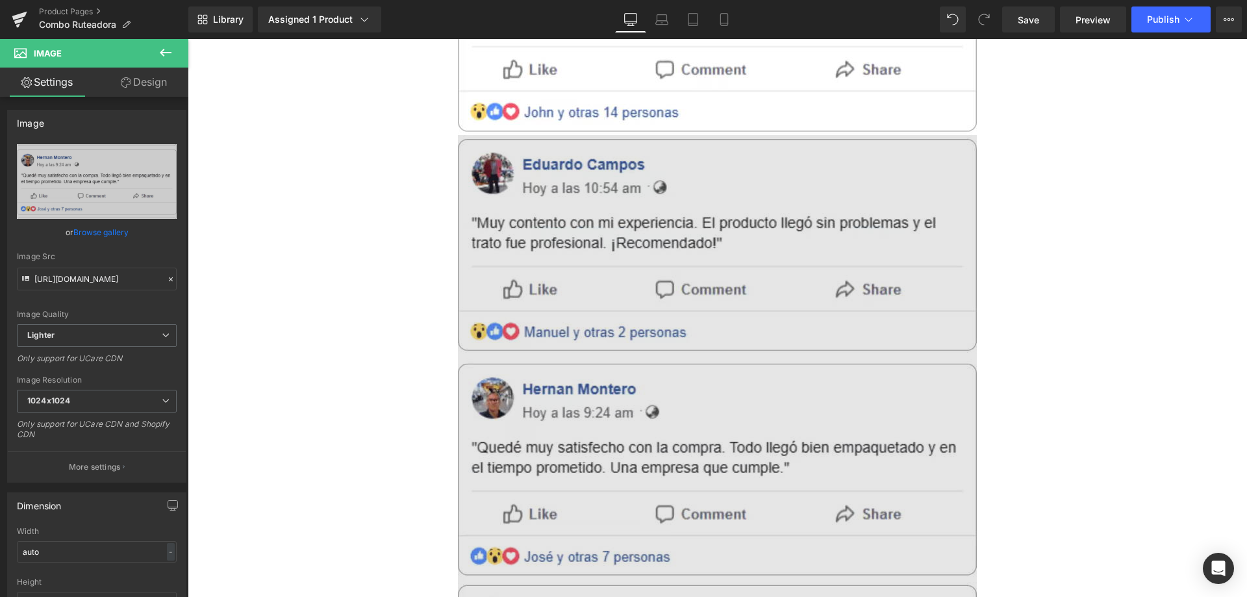
scroll to position [4764, 0]
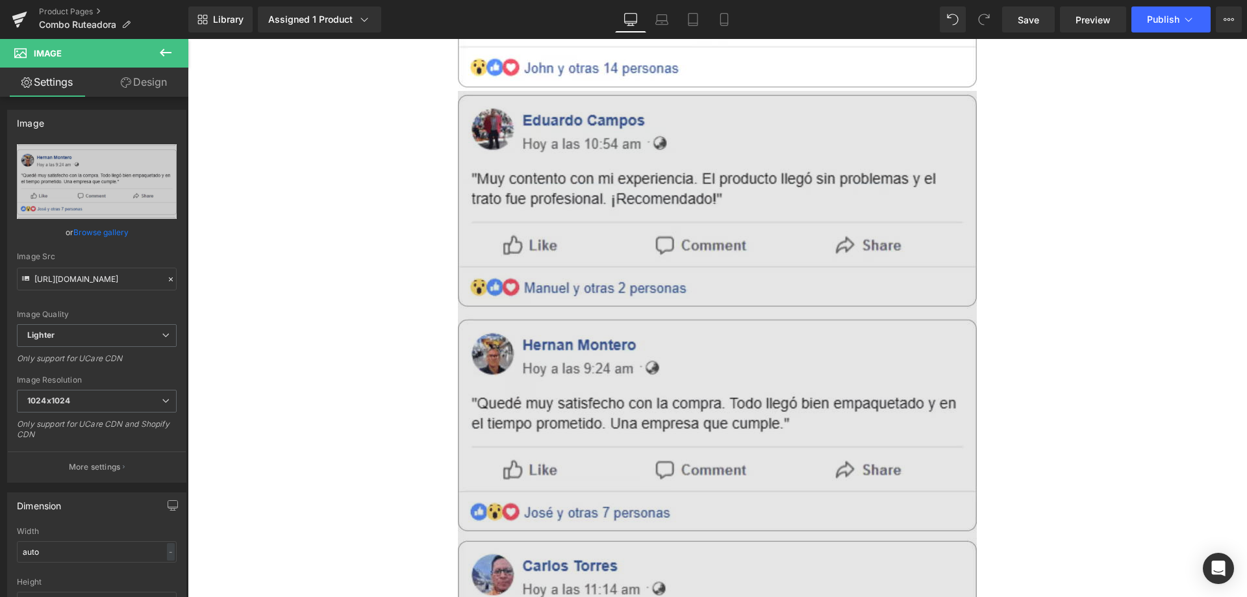
click at [512, 415] on img at bounding box center [717, 423] width 519 height 665
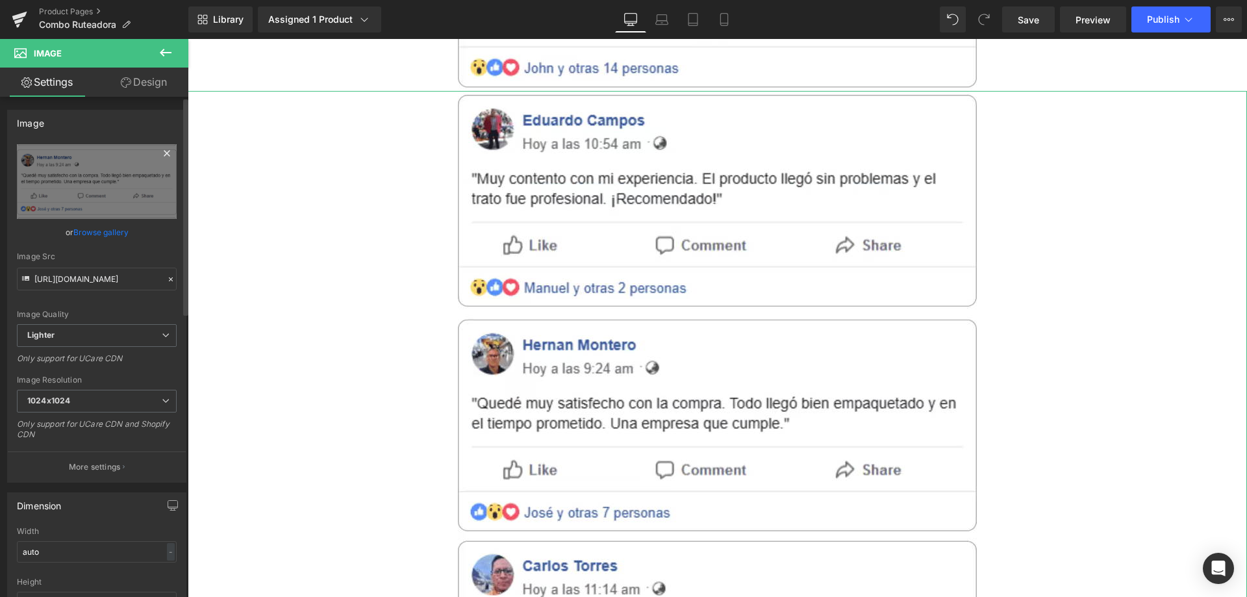
click at [159, 155] on icon at bounding box center [167, 154] width 16 height 16
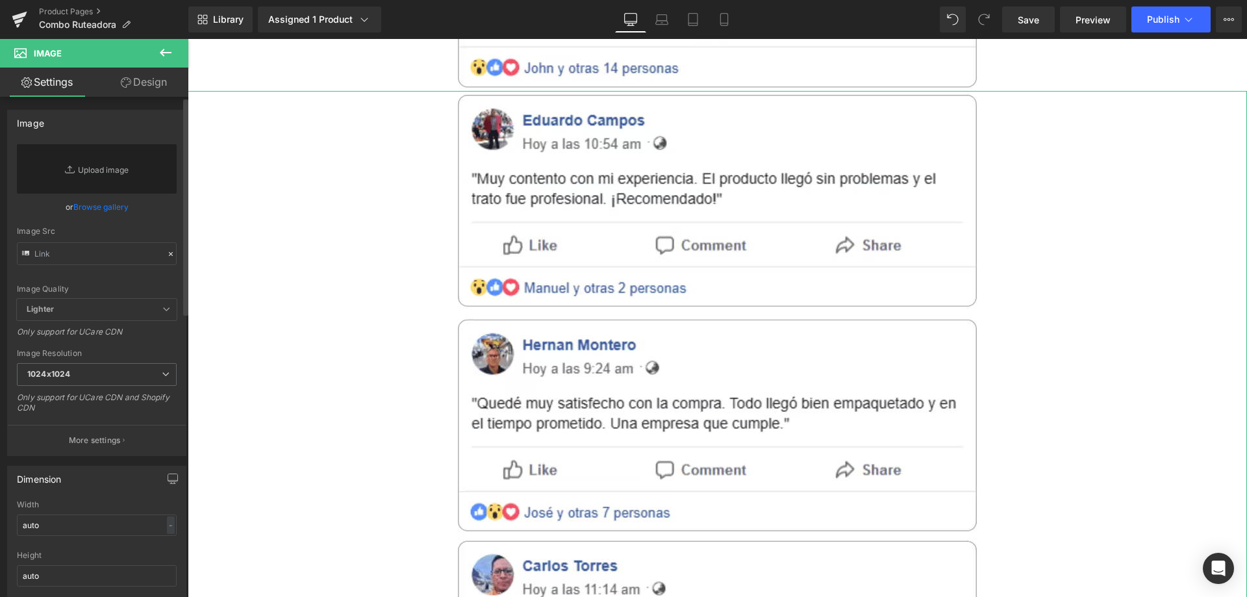
scroll to position [4467, 0]
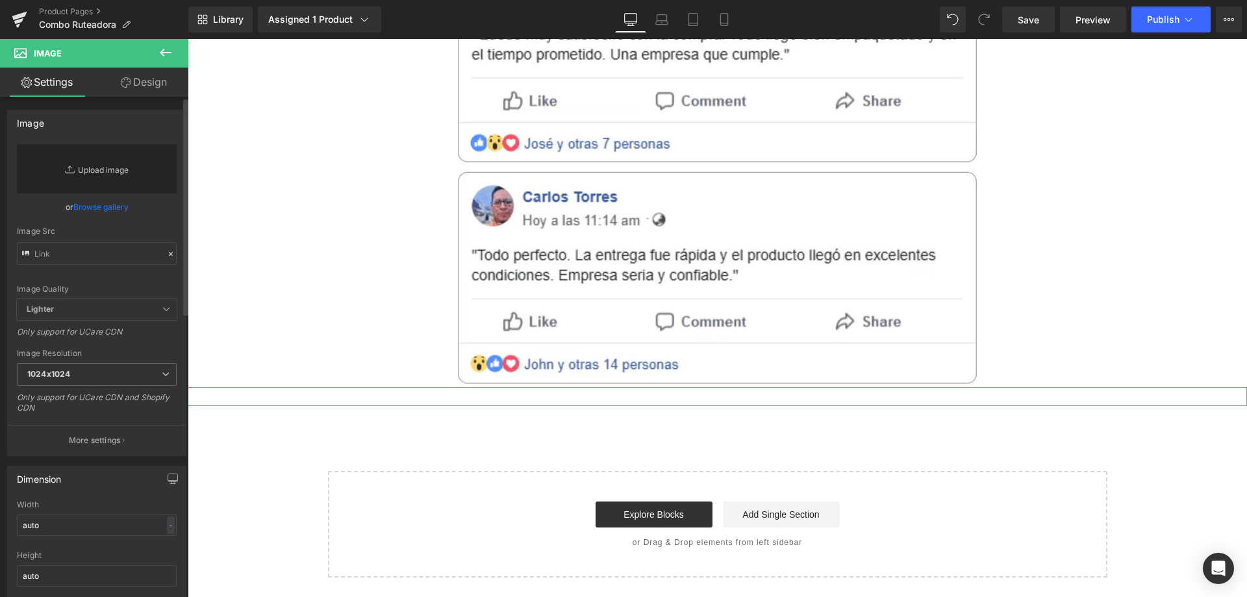
click at [131, 162] on link "Replace Image" at bounding box center [97, 168] width 160 height 49
type input "C:\fakepath\review-facebook2_optimized.avif"
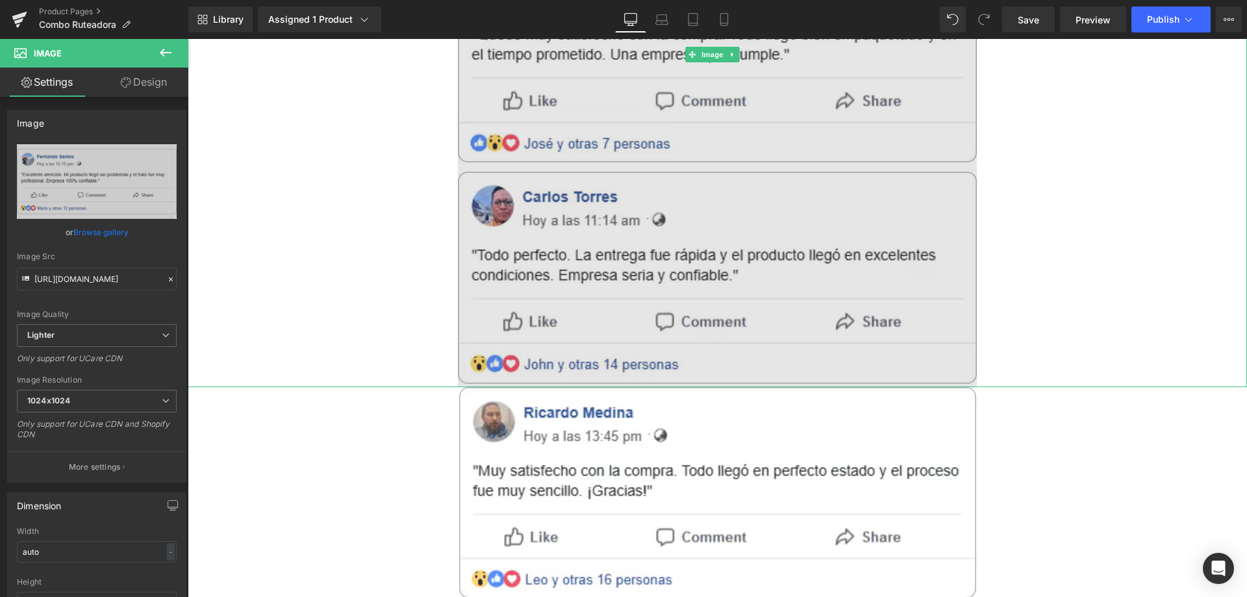
type input "https://ucarecdn.com/0aaa9581-552c-4f04-8ffa-13f1ab575ed1/-/format/auto/-/previ…"
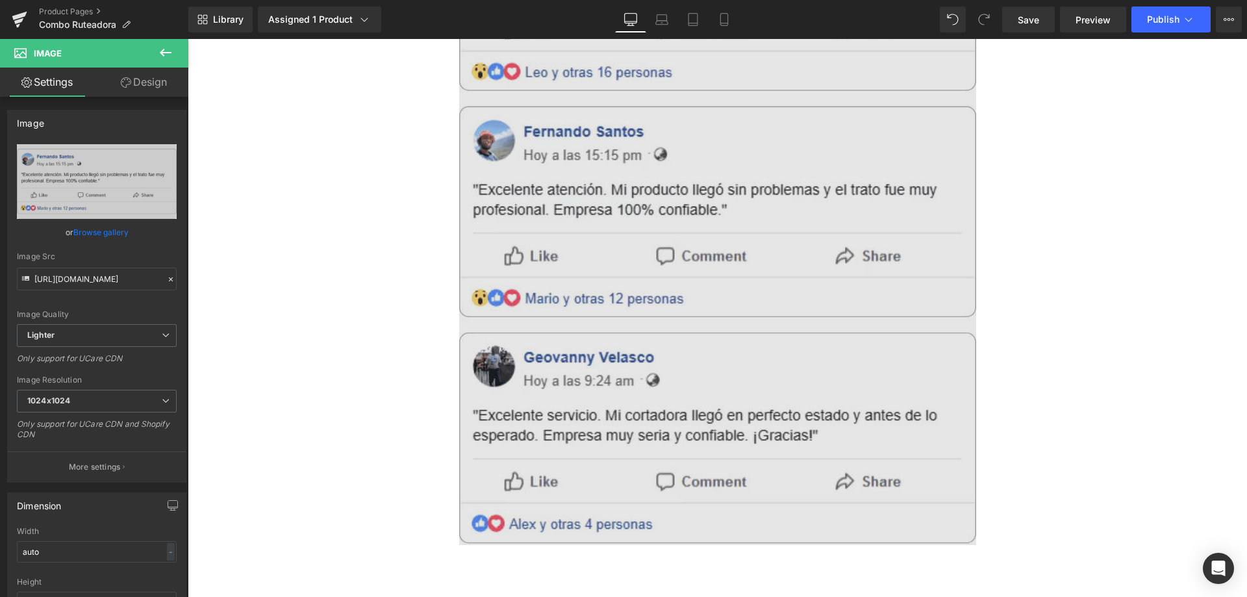
scroll to position [5114, 0]
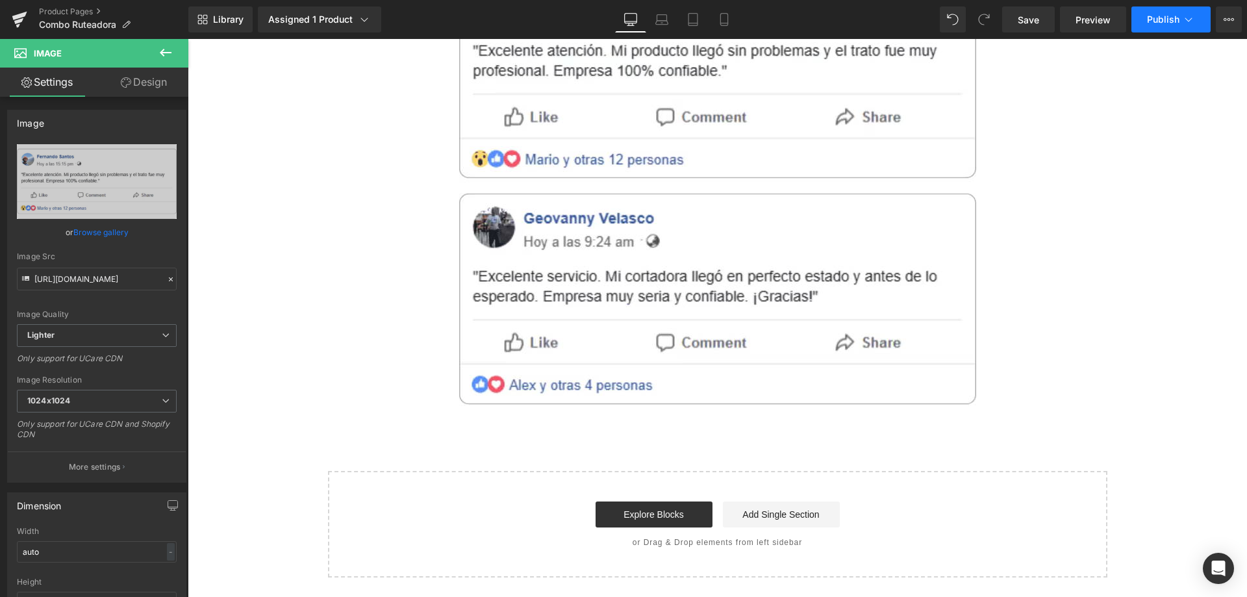
click at [1158, 16] on span "Publish" at bounding box center [1163, 19] width 32 height 10
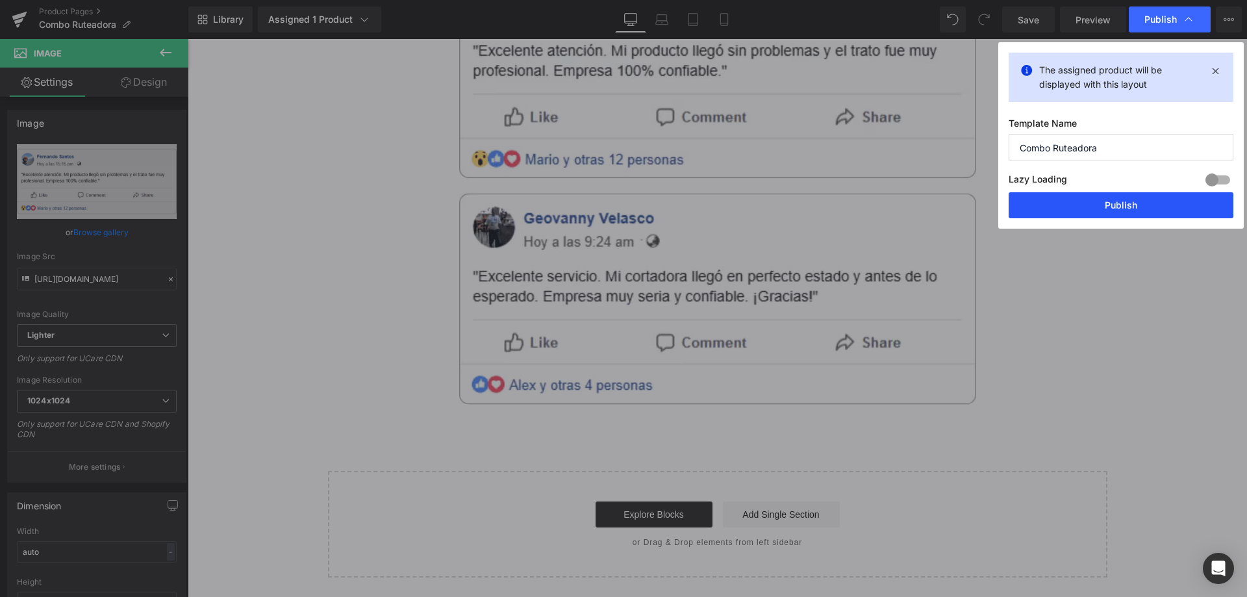
click at [1065, 211] on button "Publish" at bounding box center [1121, 205] width 225 height 26
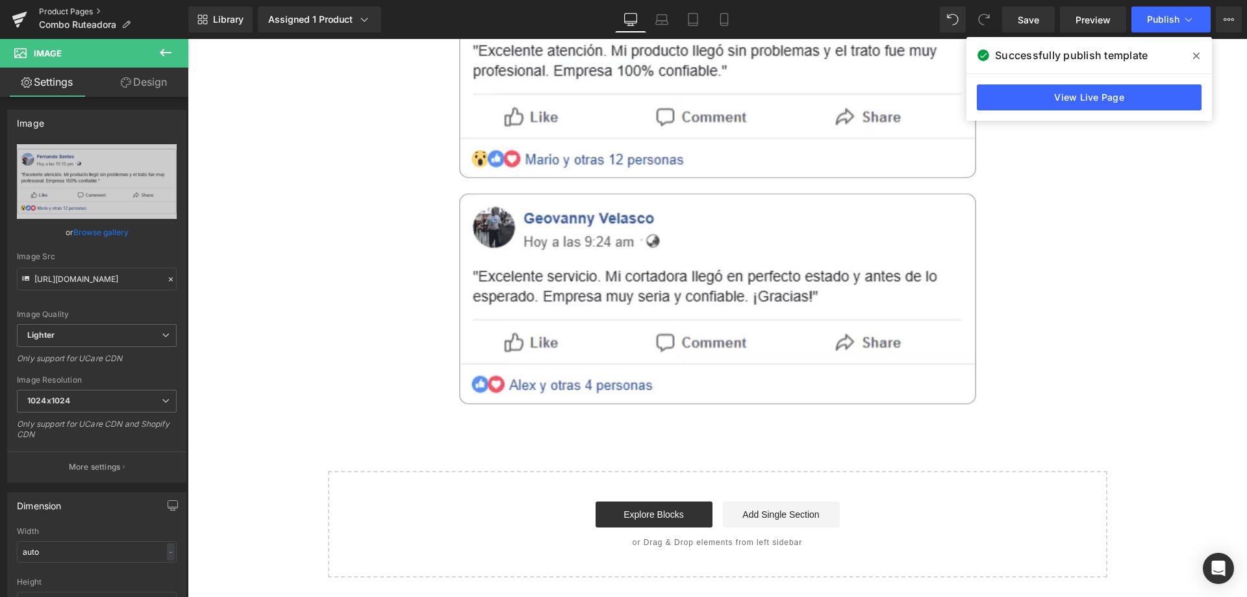
click at [44, 10] on link "Product Pages" at bounding box center [113, 11] width 149 height 10
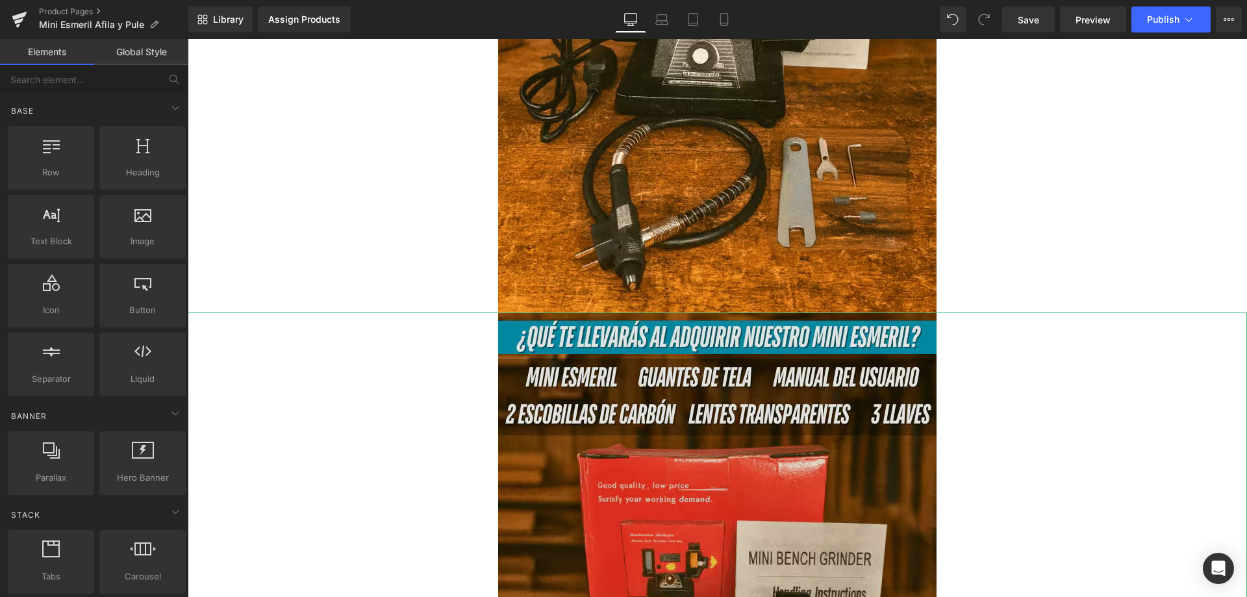
scroll to position [3943, 0]
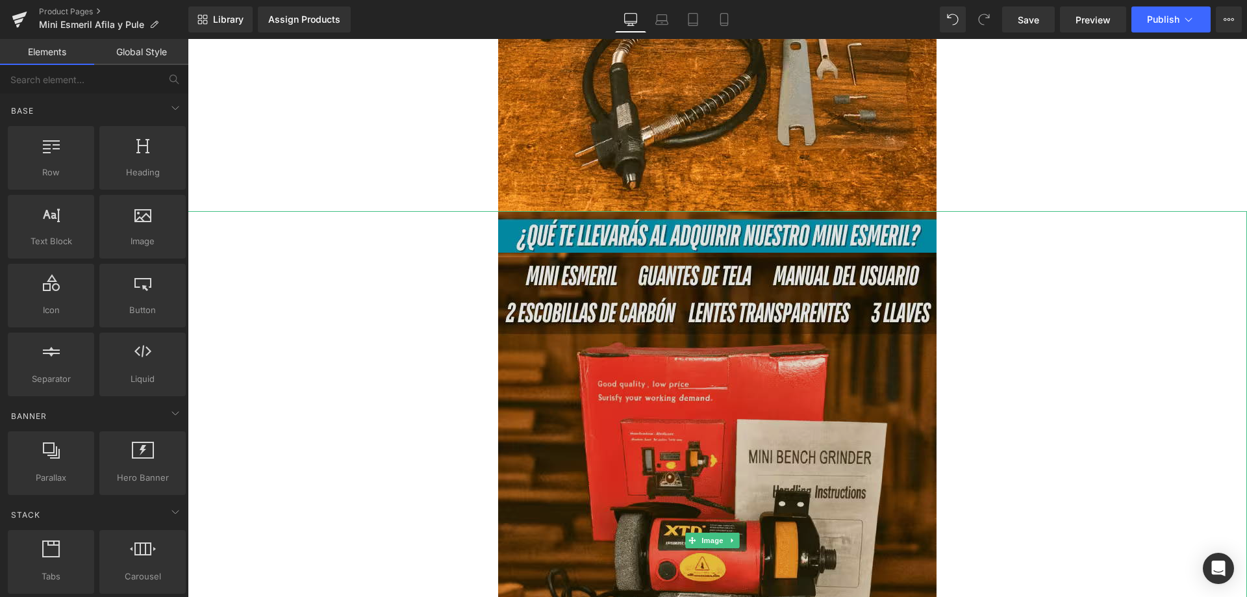
click at [618, 373] on img at bounding box center [717, 540] width 438 height 658
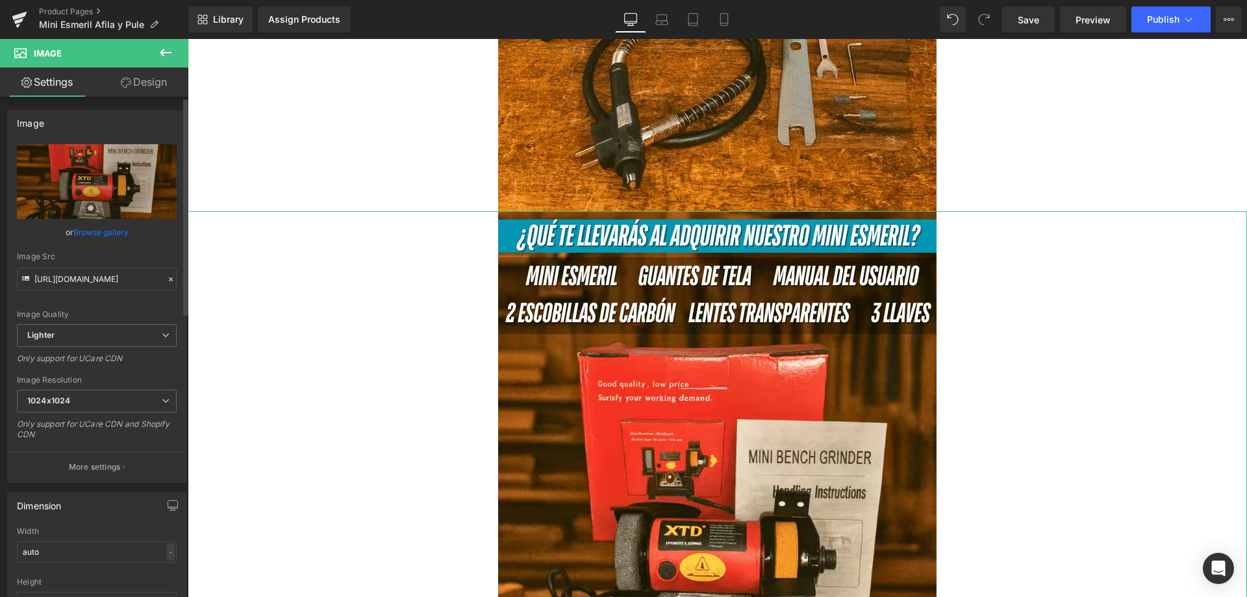
click at [166, 279] on icon at bounding box center [170, 279] width 9 height 9
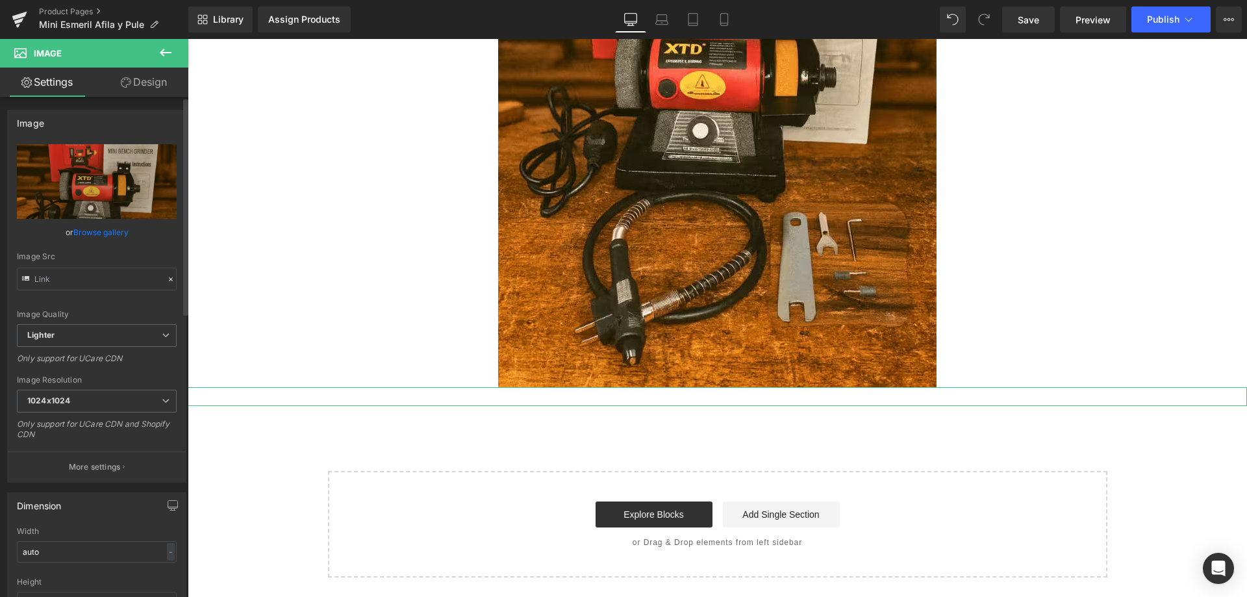
scroll to position [3767, 0]
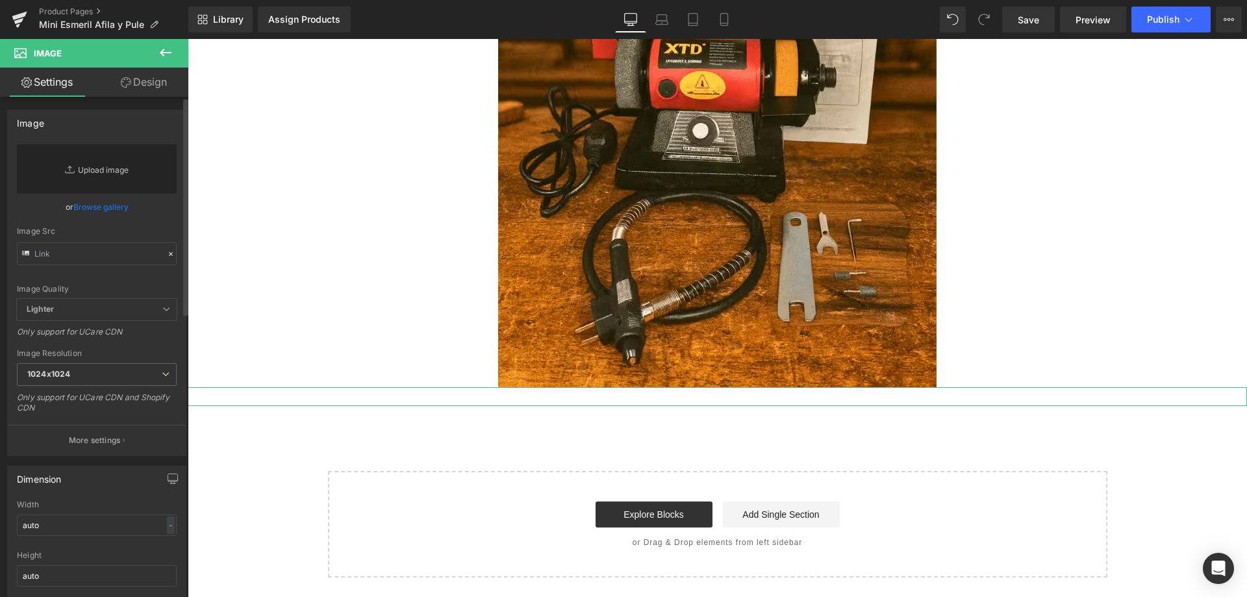
click at [120, 176] on link "Replace Image" at bounding box center [97, 168] width 160 height 49
type input "C:\fakepath\review-facebook_optimized.avif"
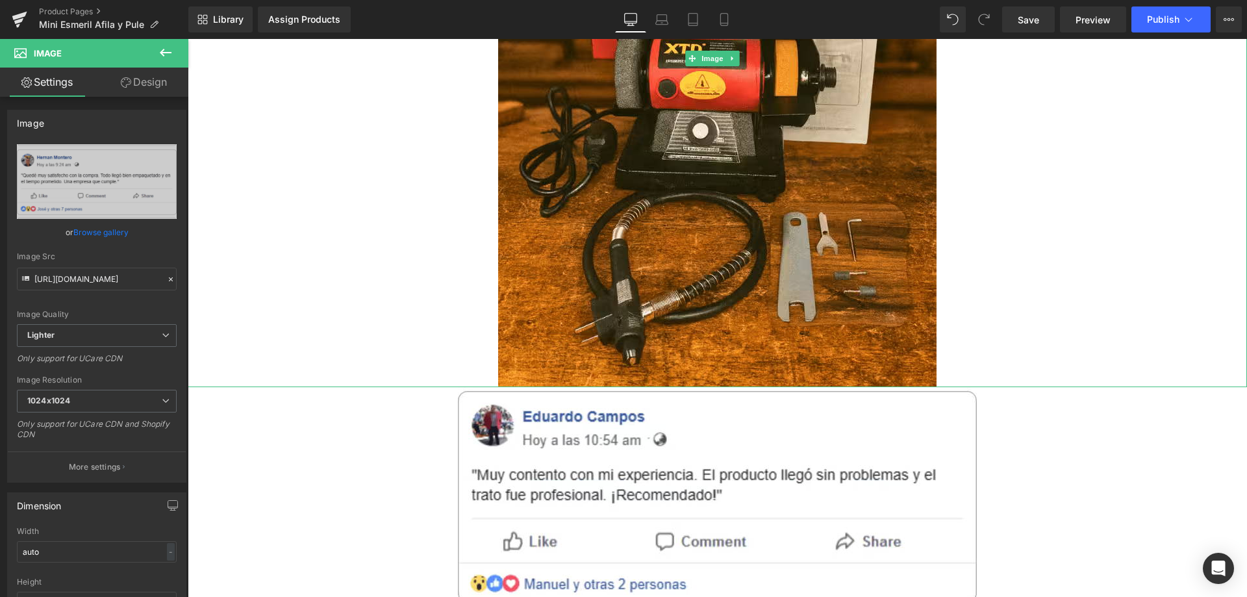
type input "[URL][DOMAIN_NAME]"
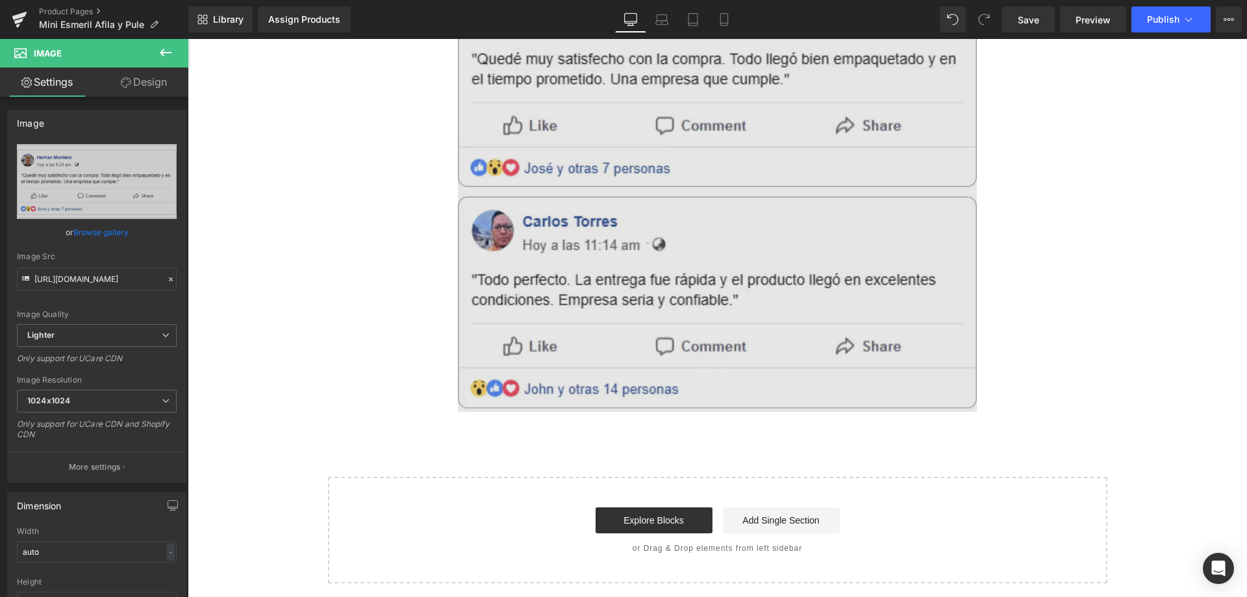
scroll to position [4413, 0]
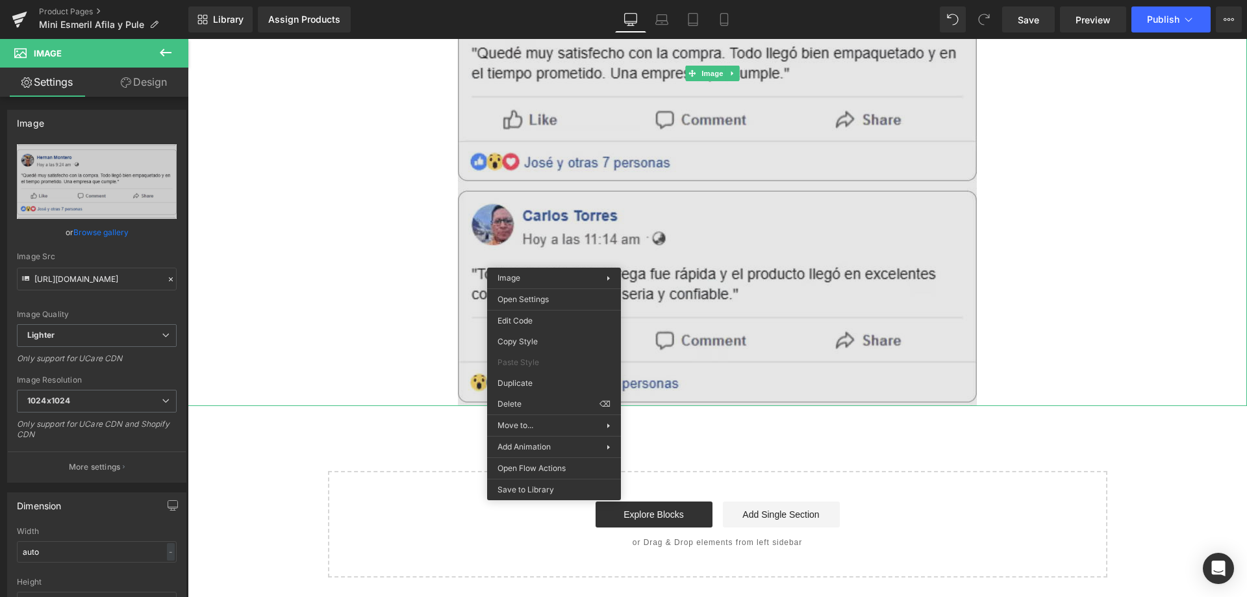
drag, startPoint x: 738, startPoint y: 426, endPoint x: 550, endPoint y: 387, distance: 191.7
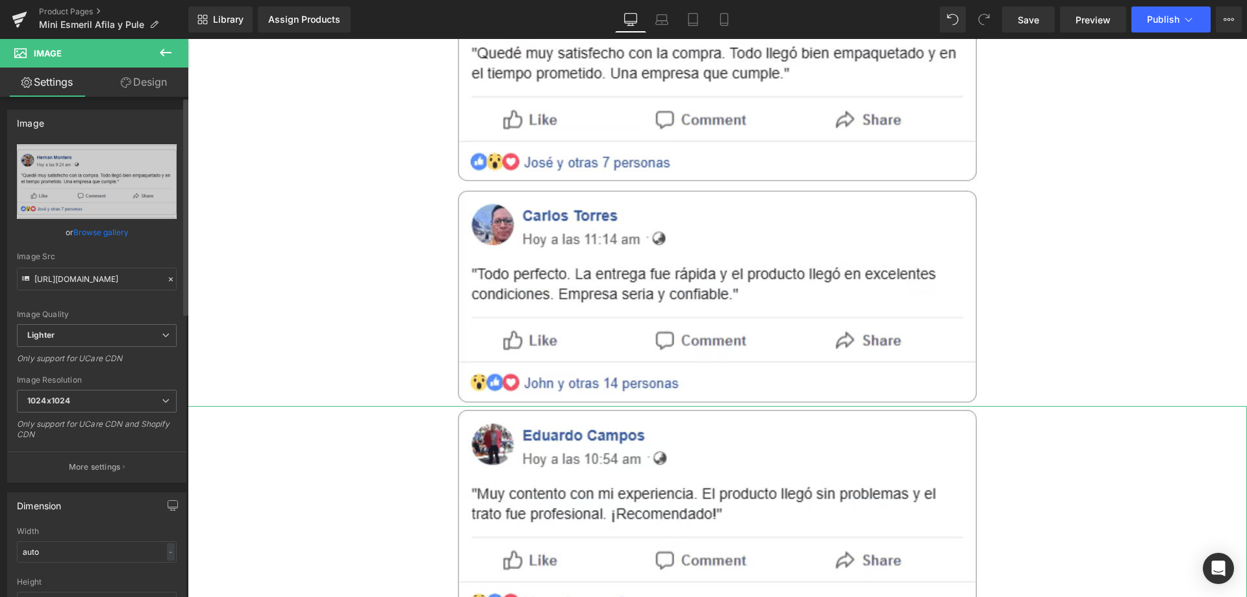
click at [166, 277] on icon at bounding box center [170, 279] width 9 height 9
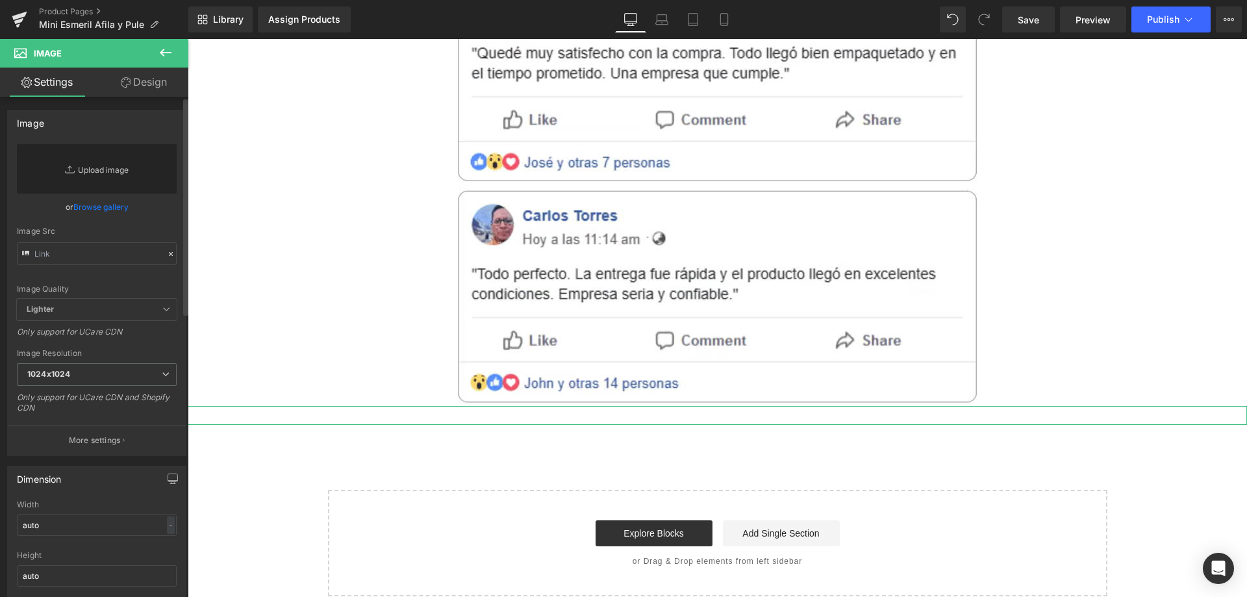
click at [122, 177] on link "Replace Image" at bounding box center [97, 168] width 160 height 49
type input "C:\fakepath\review-facebook2_optimized.avif"
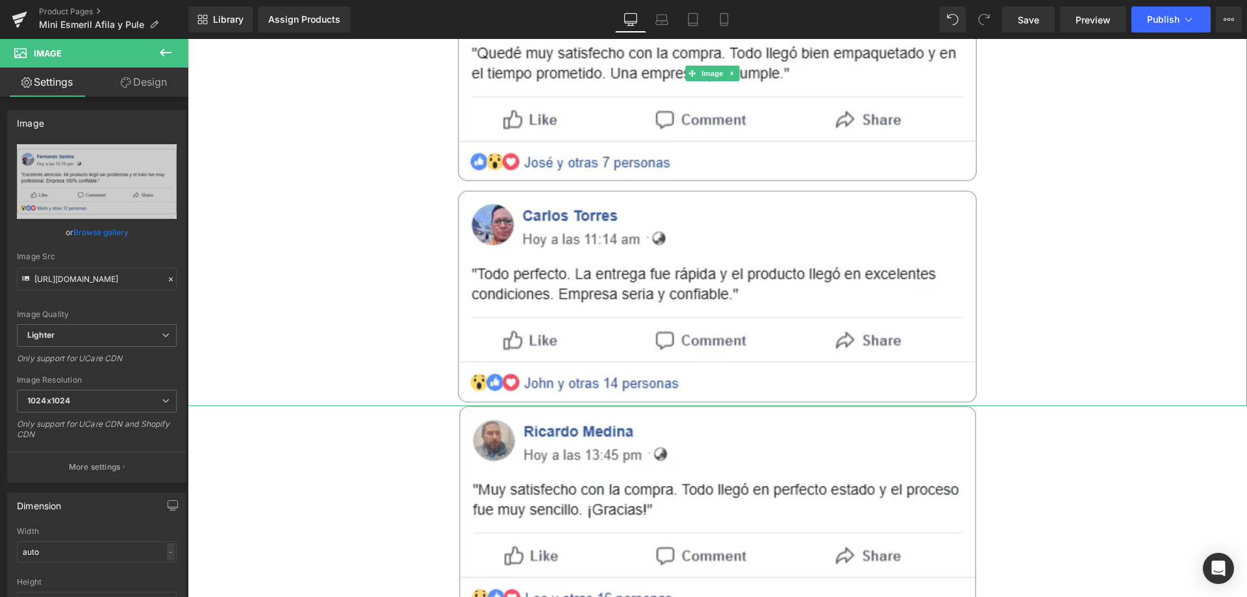
type input "[URL][DOMAIN_NAME]"
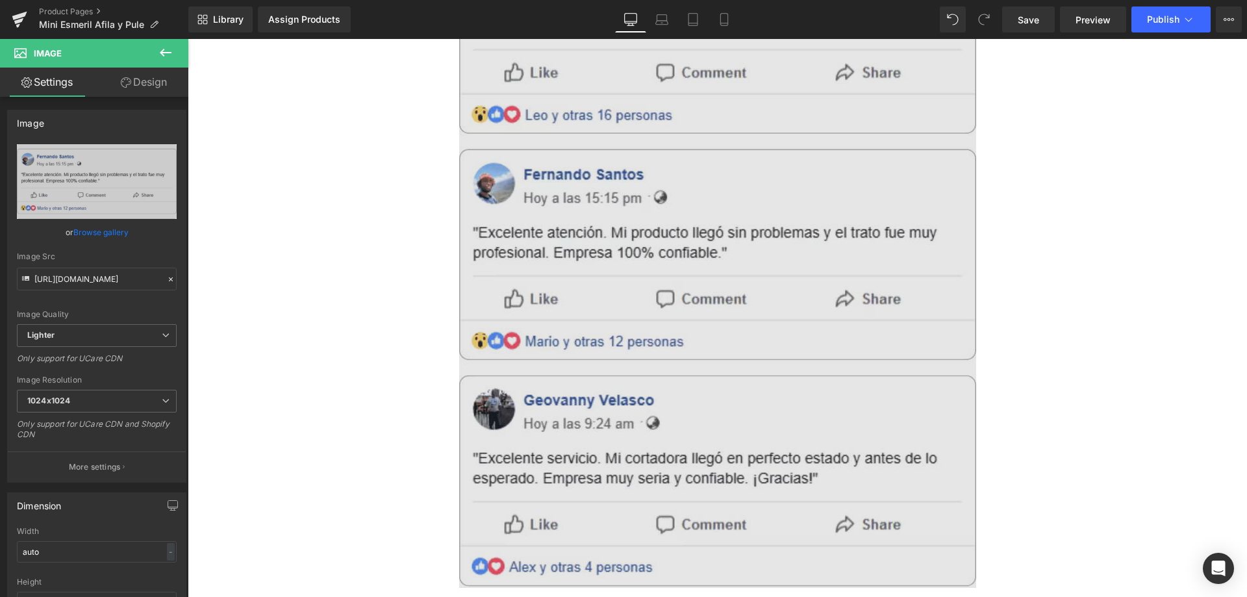
scroll to position [4998, 0]
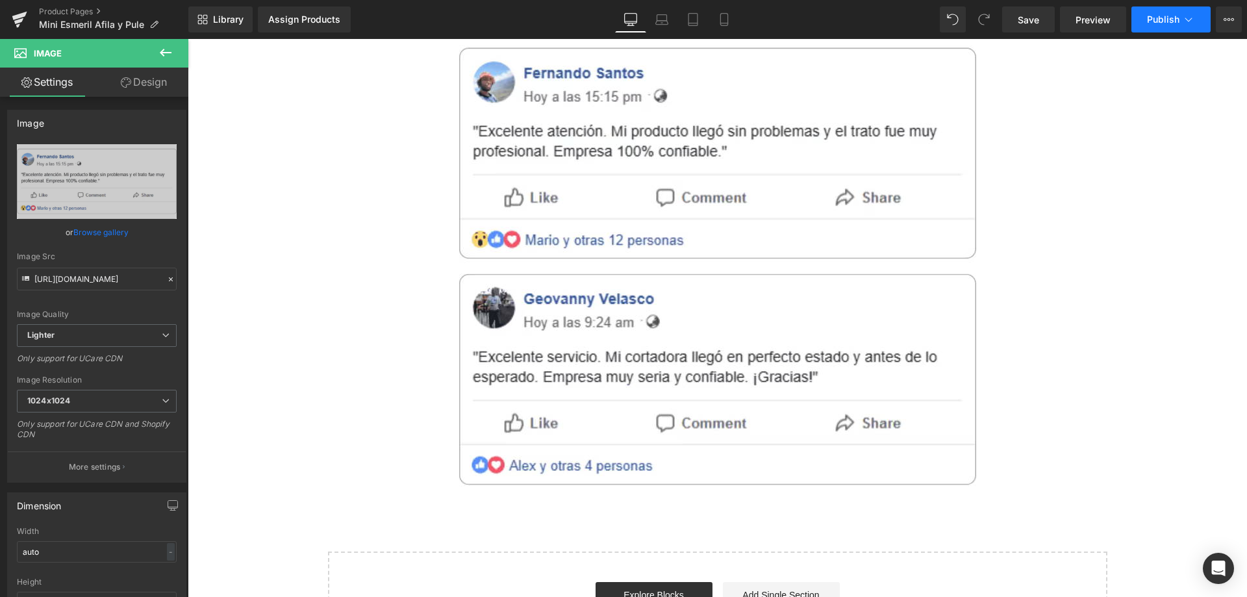
click at [1154, 19] on span "Publish" at bounding box center [1163, 19] width 32 height 10
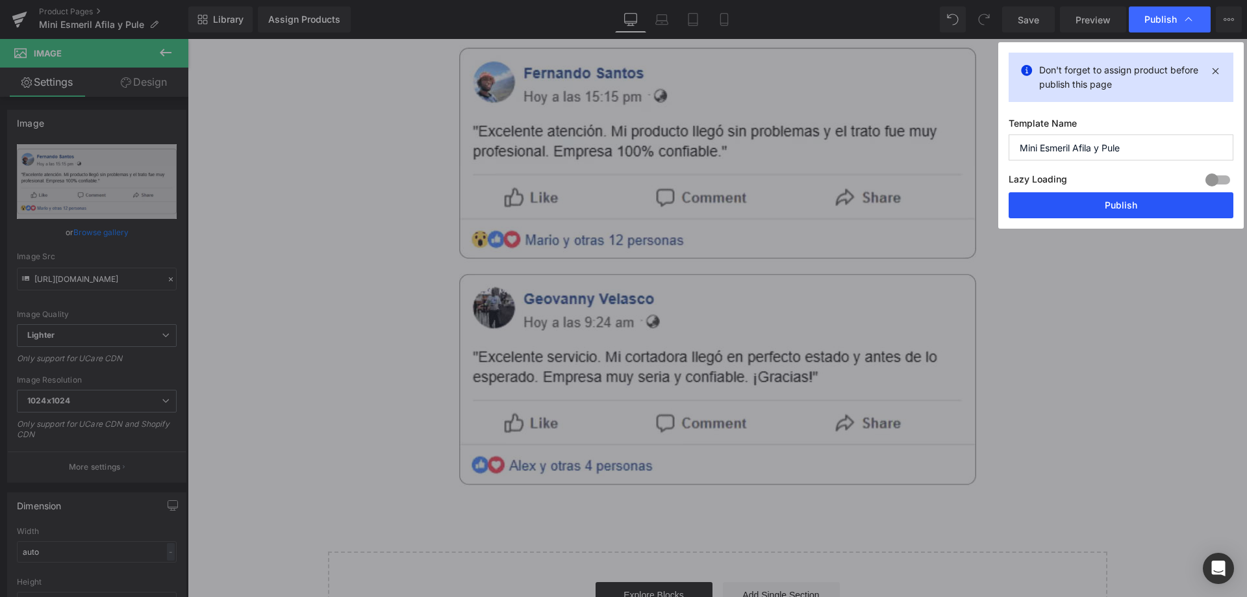
click at [1099, 203] on button "Publish" at bounding box center [1121, 205] width 225 height 26
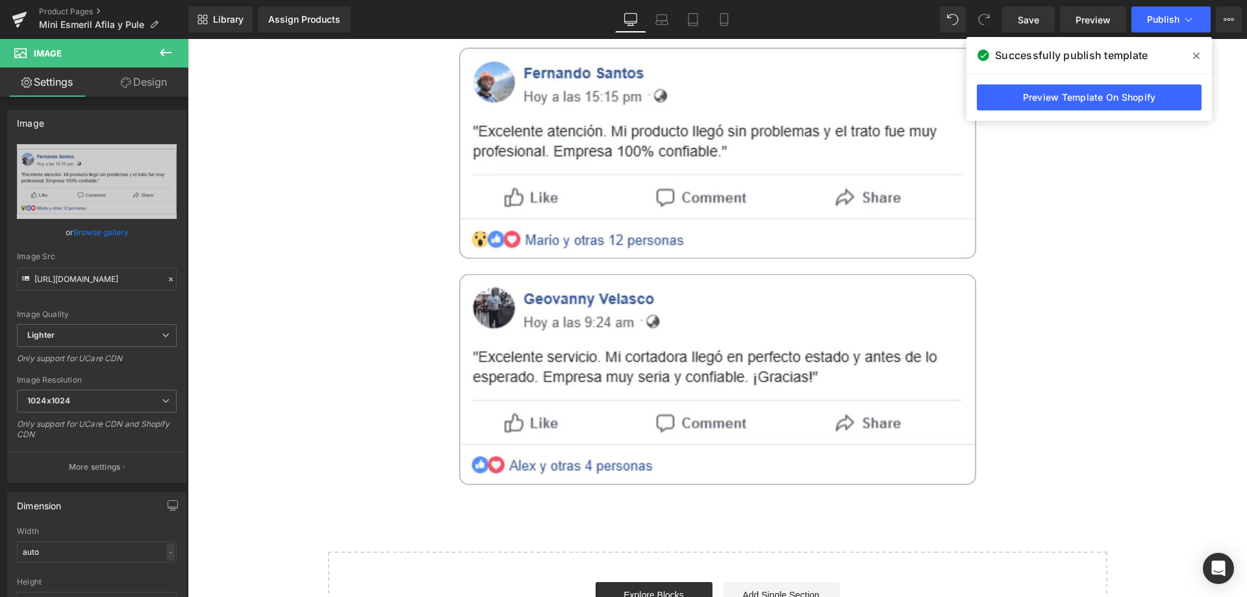
click at [74, 5] on div "Product Pages Mini Esmeril Afila y Pule" at bounding box center [94, 19] width 188 height 39
click at [78, 7] on link "Product Pages" at bounding box center [113, 11] width 149 height 10
